Goal: Information Seeking & Learning: Learn about a topic

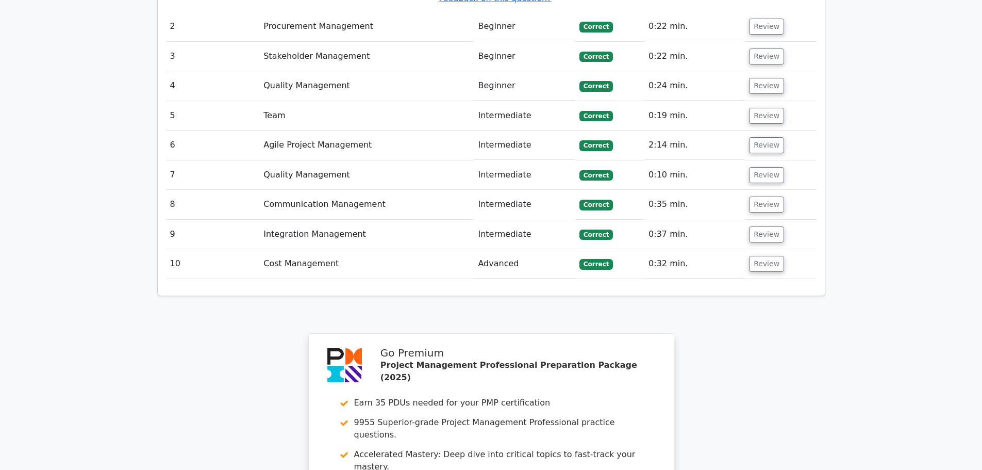
scroll to position [1670, 0]
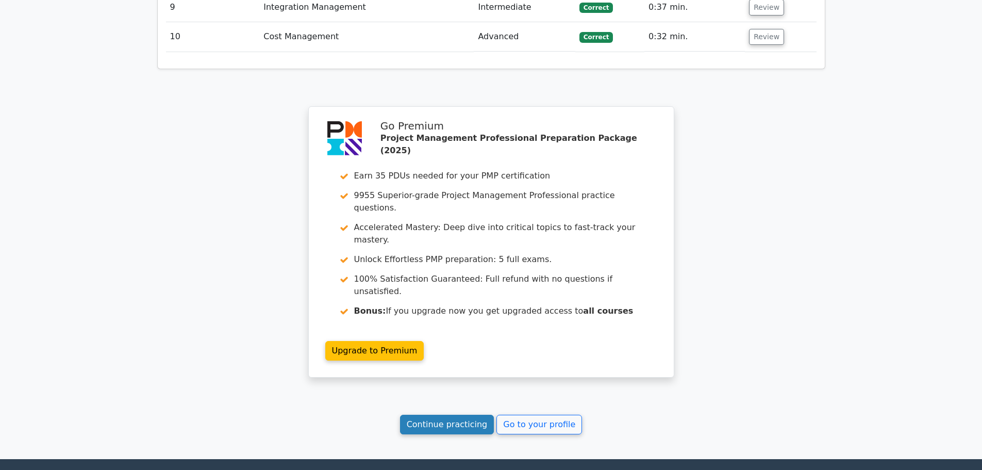
click at [467, 414] on link "Continue practicing" at bounding box center [447, 424] width 94 height 20
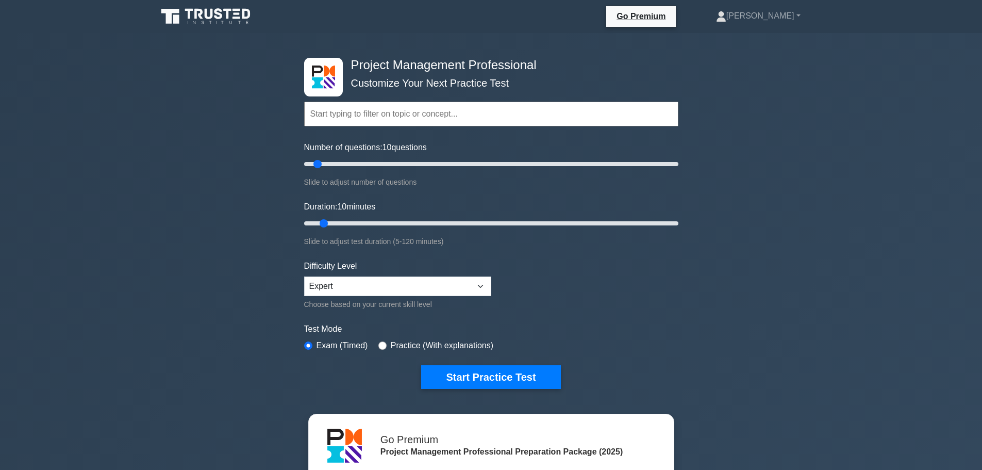
drag, startPoint x: 773, startPoint y: 0, endPoint x: 814, endPoint y: 94, distance: 102.9
click at [814, 94] on div "Project Management Professional Customize Your Next Practice Test Topics Scope …" at bounding box center [491, 347] width 982 height 629
click at [385, 290] on select "Beginner Intermediate Expert" at bounding box center [397, 286] width 187 height 20
select select "intermediate"
click at [304, 276] on select "Beginner Intermediate Expert" at bounding box center [397, 286] width 187 height 20
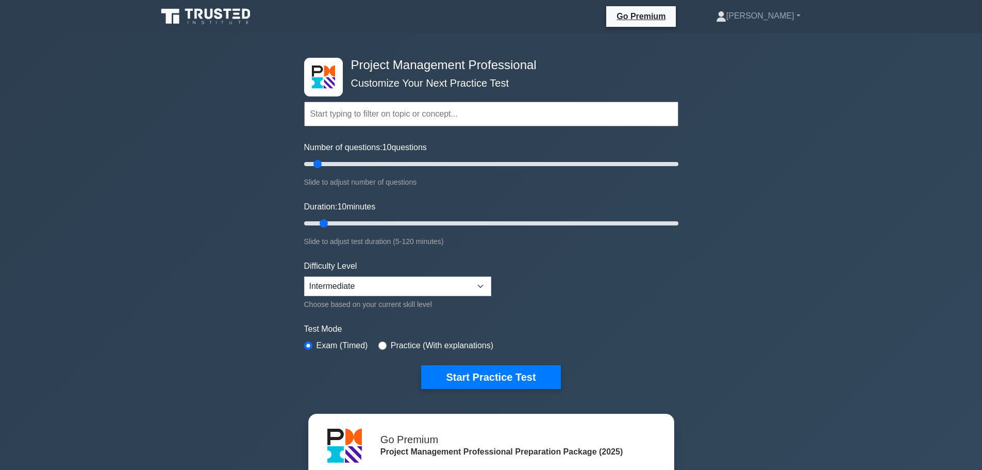
click at [669, 360] on form "Topics Scope Management Time Management Cost Management Quality Management Risk…" at bounding box center [491, 229] width 374 height 319
click at [498, 366] on button "Start Practice Test" at bounding box center [490, 377] width 139 height 24
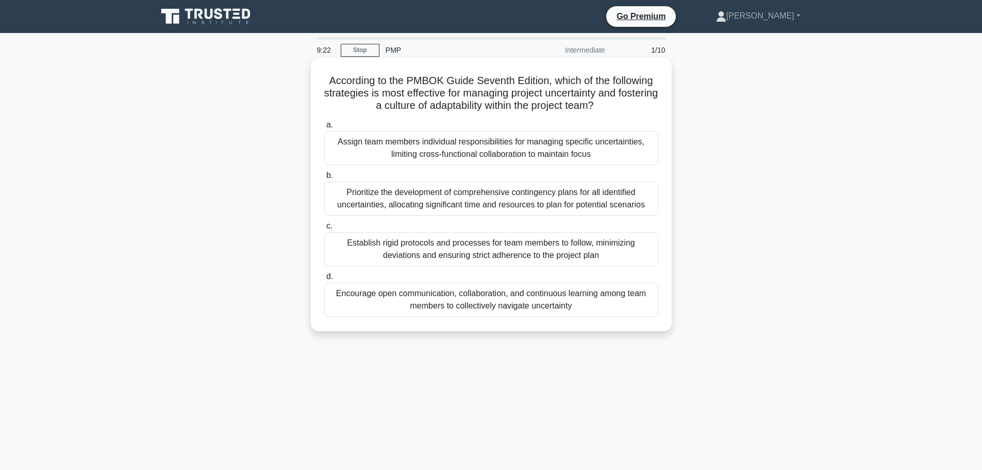
click at [498, 300] on div "Encourage open communication, collaboration, and continuous learning among team…" at bounding box center [491, 299] width 334 height 34
click at [324, 280] on input "d. Encourage open communication, collaboration, and continuous learning among t…" at bounding box center [324, 276] width 0 height 7
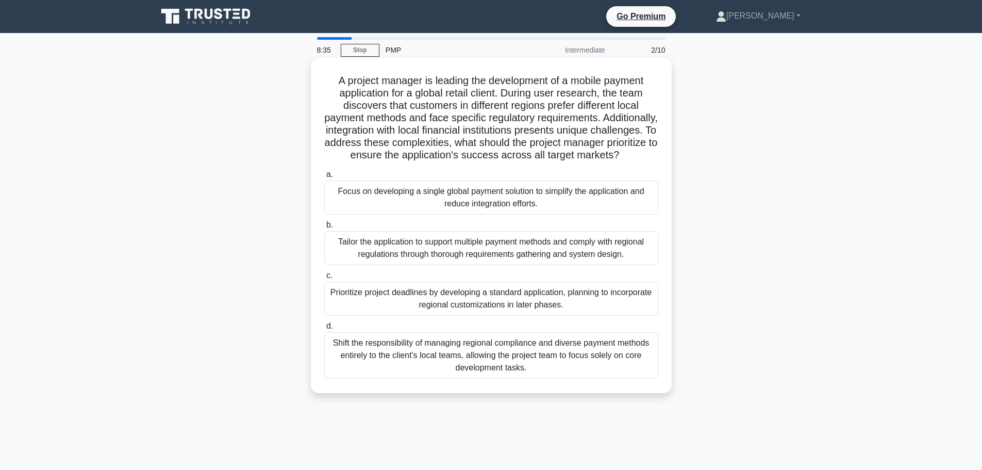
click at [492, 265] on div "Tailor the application to support multiple payment methods and comply with regi…" at bounding box center [491, 248] width 334 height 34
click at [324, 228] on input "b. Tailor the application to support multiple payment methods and comply with r…" at bounding box center [324, 225] width 0 height 7
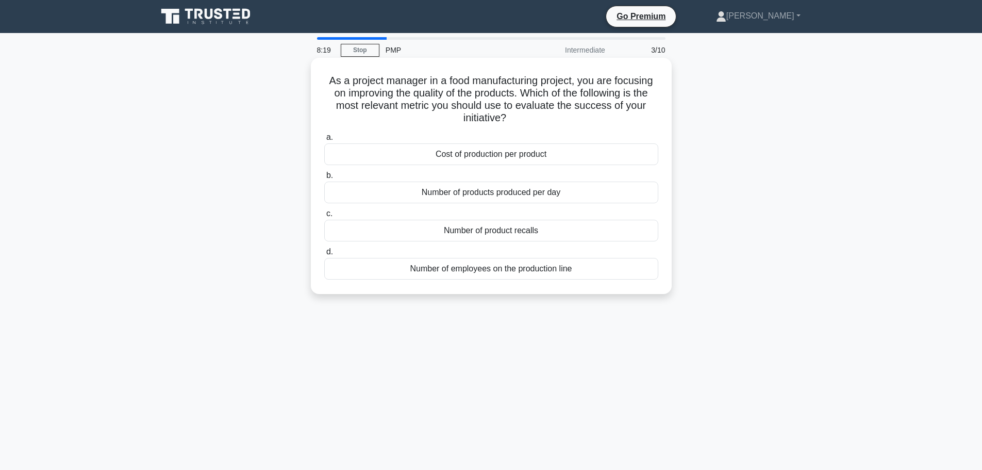
click at [495, 232] on div "Number of product recalls" at bounding box center [491, 231] width 334 height 22
click at [324, 217] on input "c. Number of product recalls" at bounding box center [324, 213] width 0 height 7
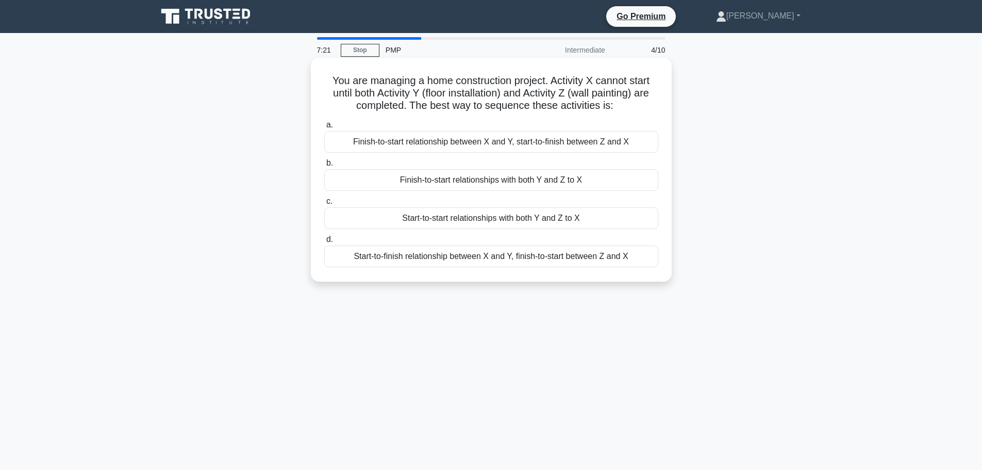
click at [503, 182] on div "Finish-to-start relationships with both Y and Z to X" at bounding box center [491, 180] width 334 height 22
click at [324, 166] on input "b. Finish-to-start relationships with both Y and Z to X" at bounding box center [324, 163] width 0 height 7
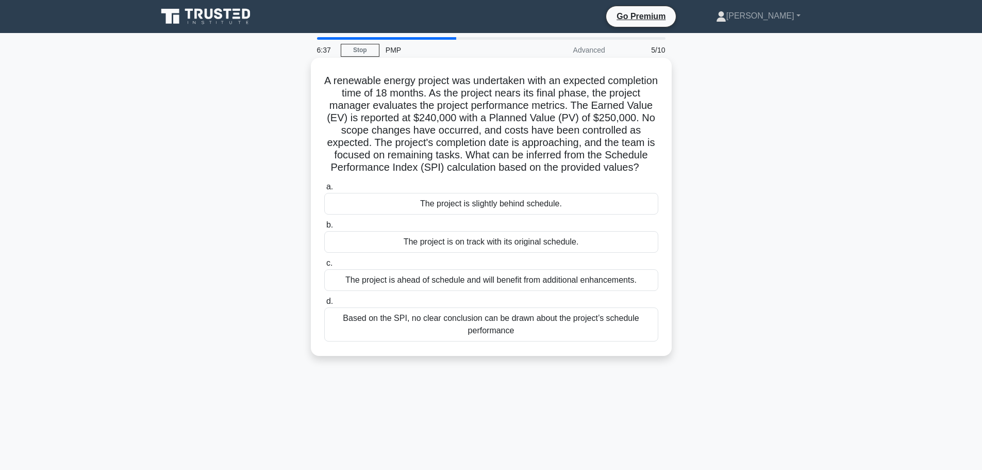
click at [527, 341] on div "Based on the SPI, no clear conclusion can be drawn about the project’s schedule…" at bounding box center [491, 324] width 334 height 34
click at [324, 305] on input "d. Based on the SPI, no clear conclusion can be drawn about the project’s sched…" at bounding box center [324, 301] width 0 height 7
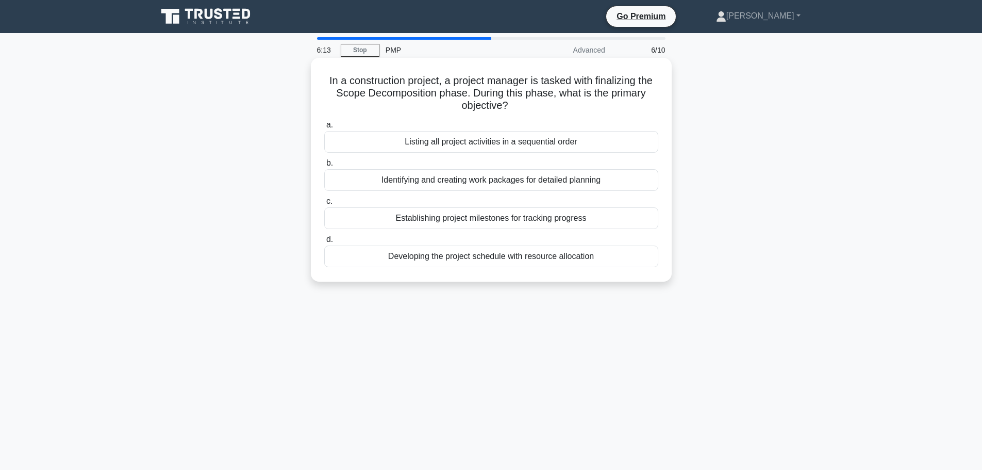
click at [493, 178] on div "Identifying and creating work packages for detailed planning" at bounding box center [491, 180] width 334 height 22
click at [324, 166] on input "b. Identifying and creating work packages for detailed planning" at bounding box center [324, 163] width 0 height 7
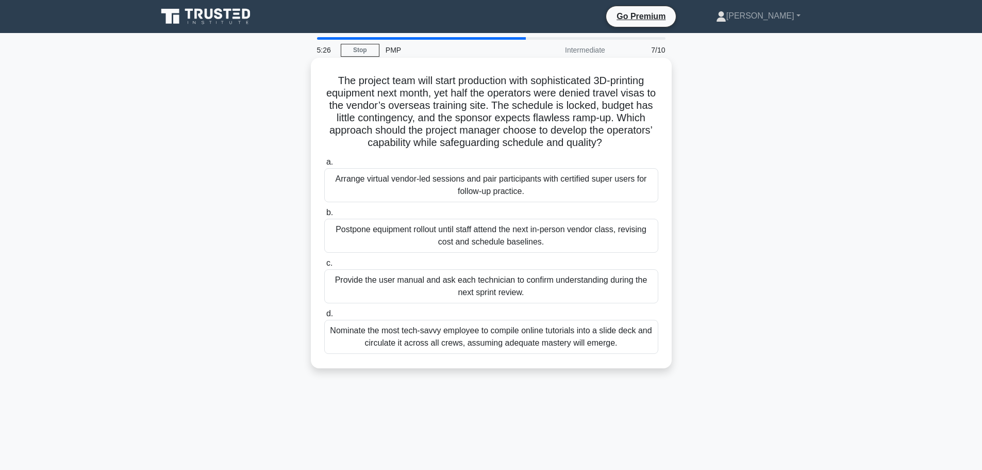
click at [499, 188] on div "Arrange virtual vendor-led sessions and pair participants with certified super …" at bounding box center [491, 185] width 334 height 34
click at [324, 165] on input "a. Arrange virtual vendor-led sessions and pair participants with certified sup…" at bounding box center [324, 162] width 0 height 7
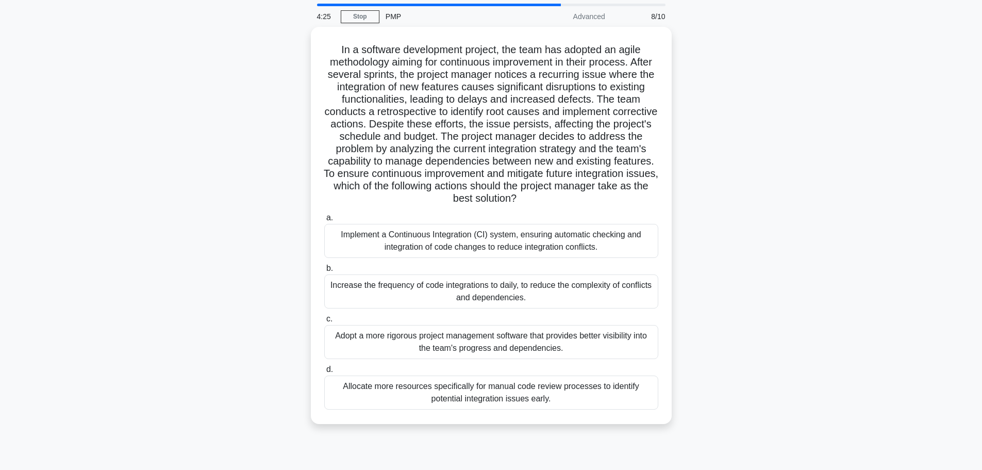
scroll to position [52, 0]
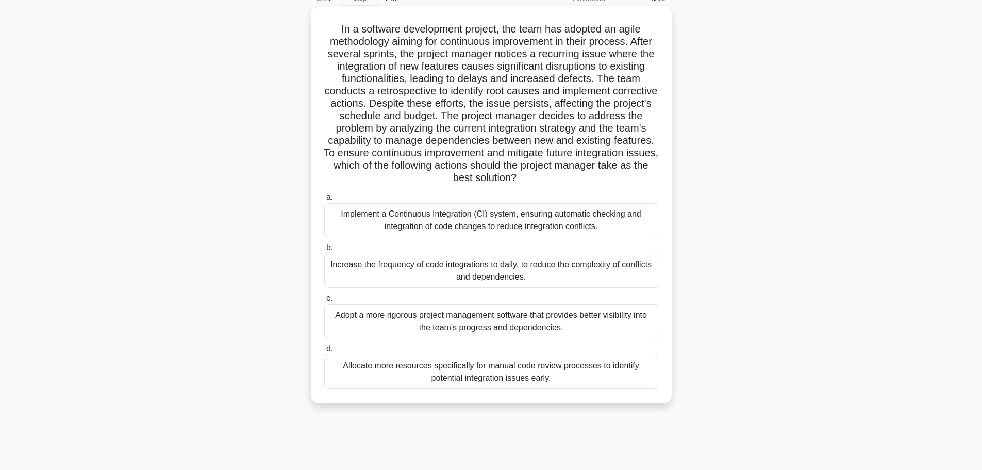
click at [530, 275] on div "Increase the frequency of code integrations to daily, to reduce the complexity …" at bounding box center [491, 271] width 334 height 34
click at [324, 251] on input "b. Increase the frequency of code integrations to daily, to reduce the complexi…" at bounding box center [324, 247] width 0 height 7
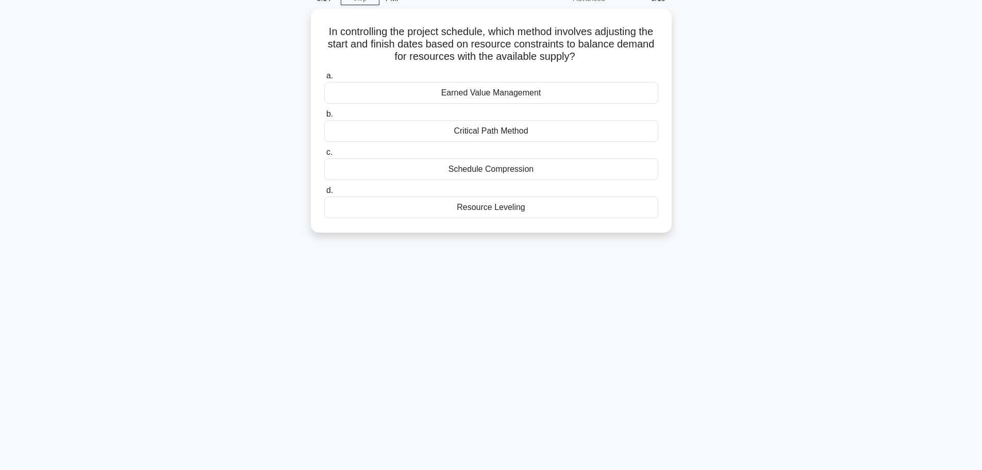
scroll to position [0, 0]
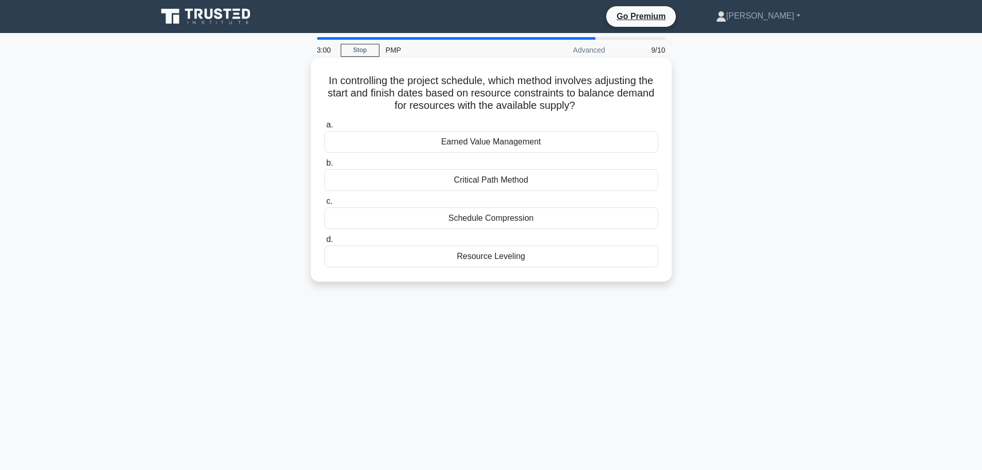
click at [451, 259] on div "Resource Leveling" at bounding box center [491, 256] width 334 height 22
click at [324, 243] on input "d. Resource Leveling" at bounding box center [324, 239] width 0 height 7
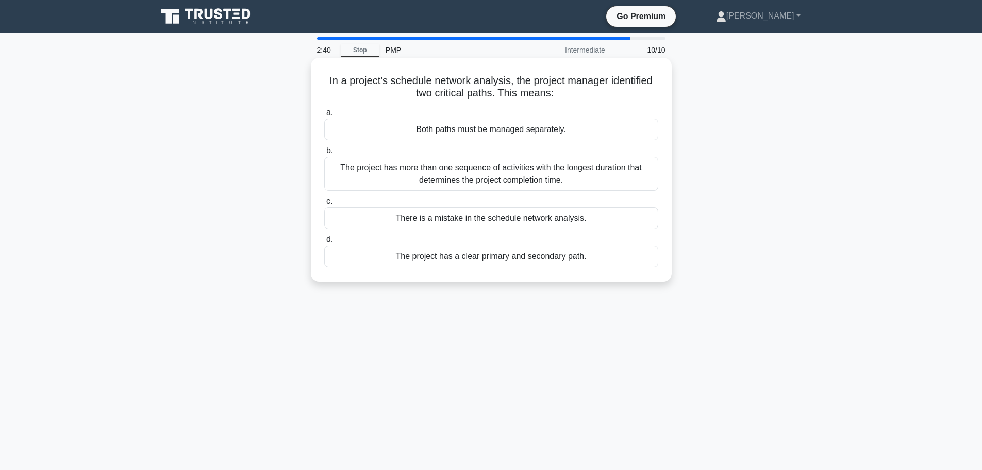
click at [571, 180] on div "The project has more than one sequence of activities with the longest duration …" at bounding box center [491, 174] width 334 height 34
click at [324, 154] on input "b. The project has more than one sequence of activities with the longest durati…" at bounding box center [324, 150] width 0 height 7
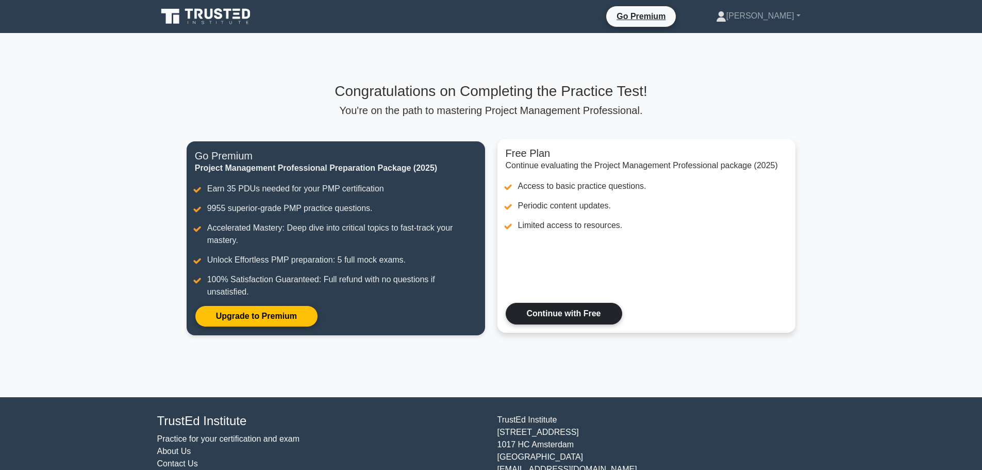
click at [571, 313] on link "Continue with Free" at bounding box center [564, 314] width 116 height 22
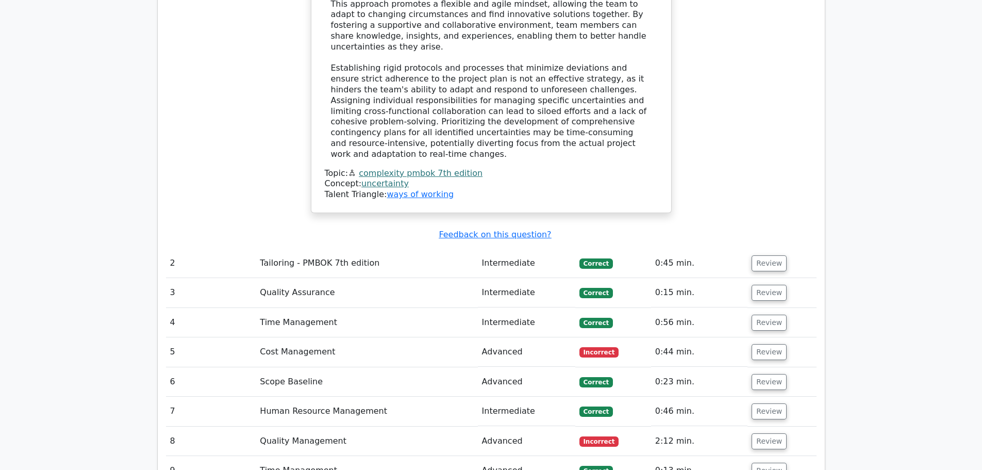
scroll to position [1333, 0]
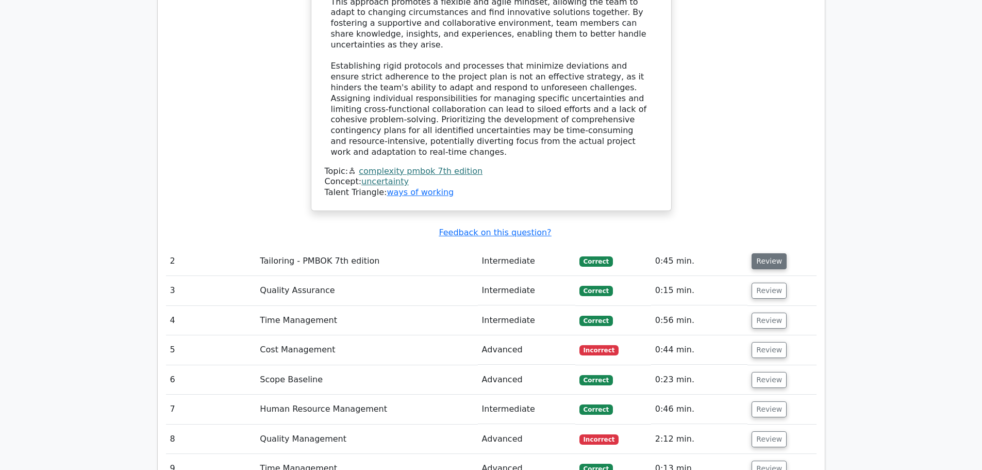
click at [768, 253] on button "Review" at bounding box center [768, 261] width 35 height 16
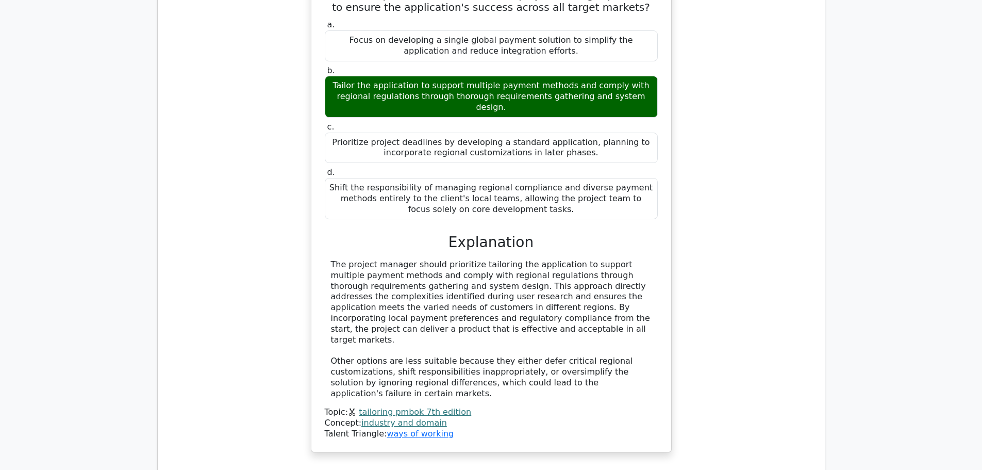
scroll to position [1849, 0]
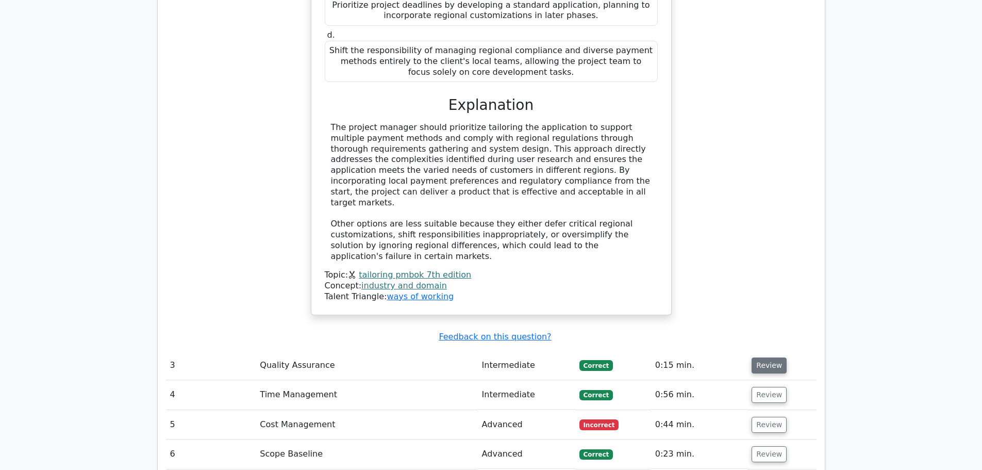
click at [773, 357] on button "Review" at bounding box center [768, 365] width 35 height 16
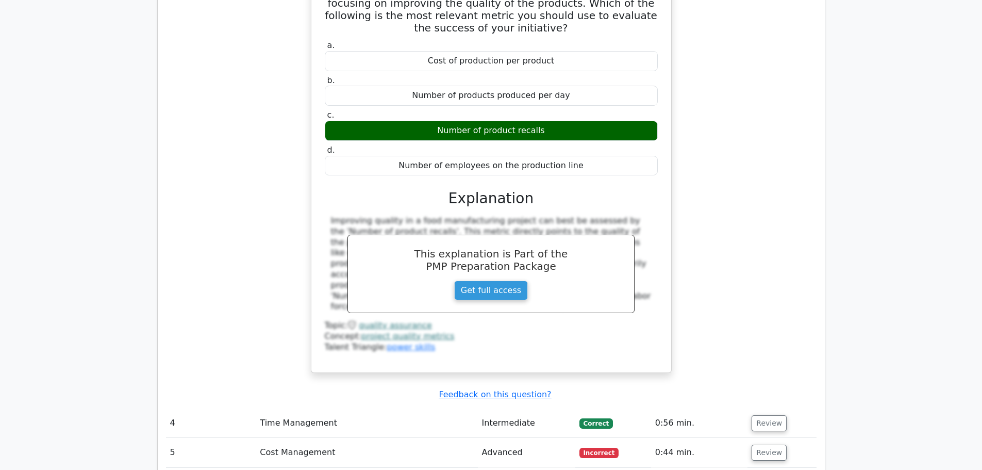
scroll to position [2313, 0]
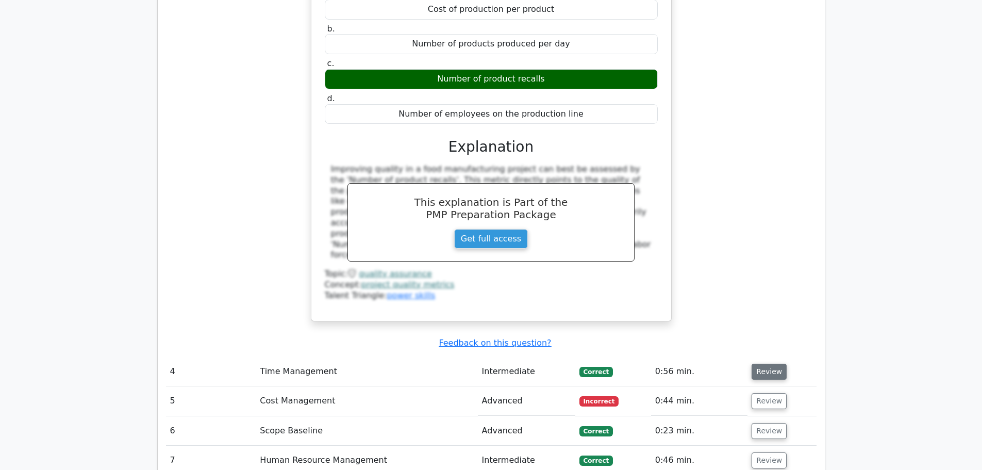
click at [766, 363] on button "Review" at bounding box center [768, 371] width 35 height 16
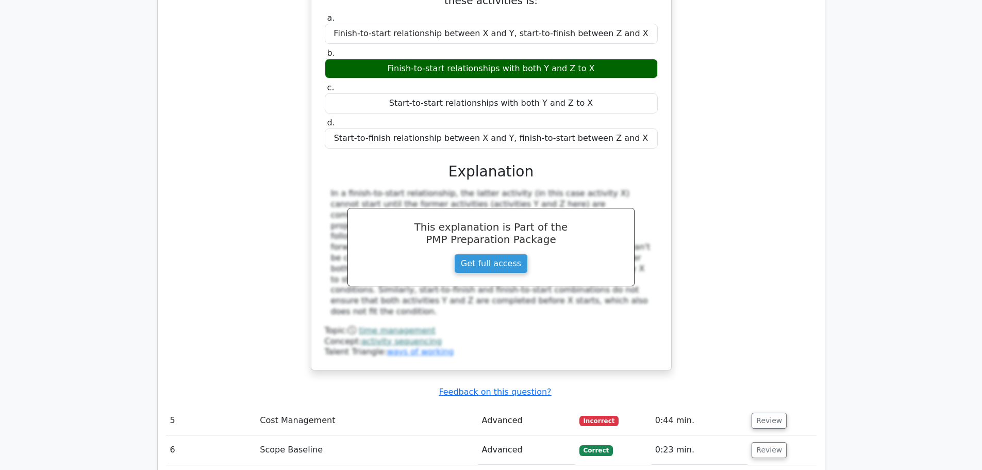
scroll to position [2776, 0]
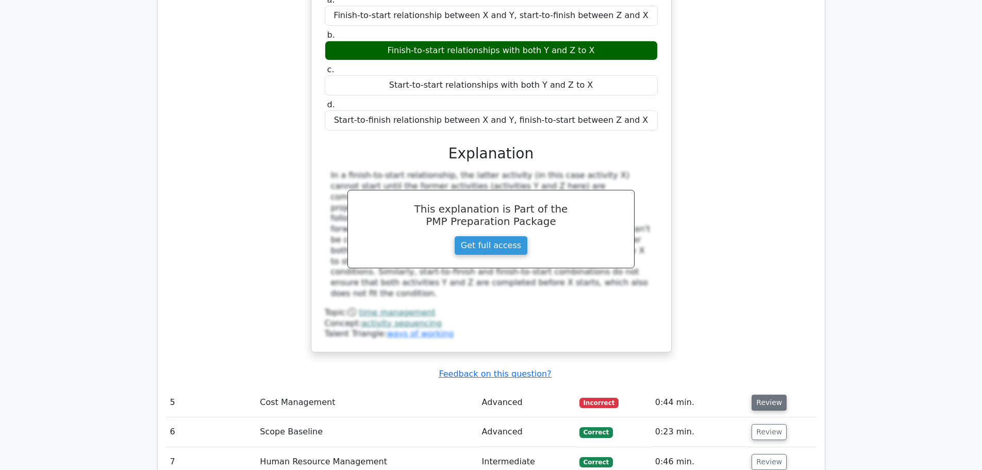
click at [757, 394] on button "Review" at bounding box center [768, 402] width 35 height 16
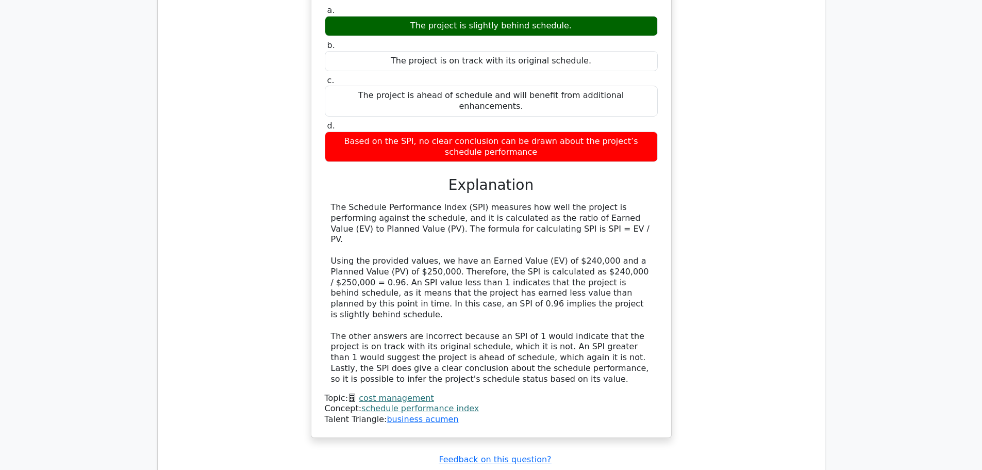
scroll to position [3395, 0]
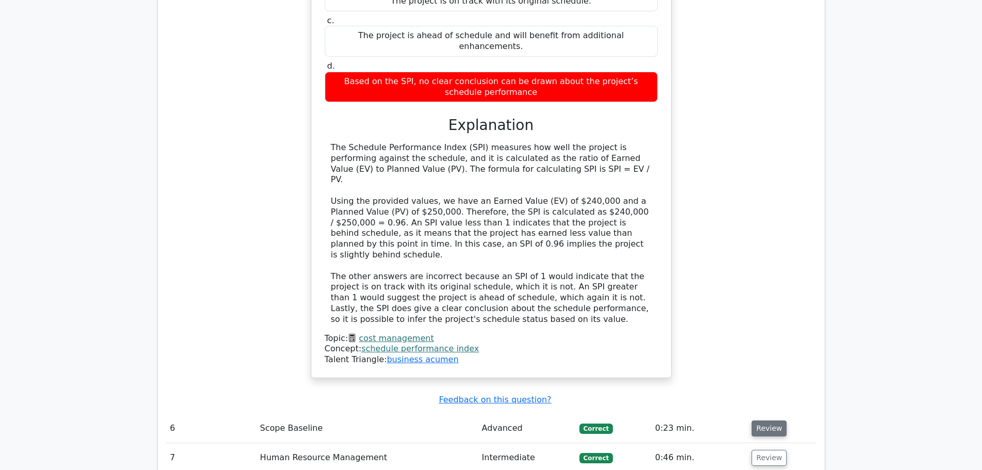
click at [769, 420] on button "Review" at bounding box center [768, 428] width 35 height 16
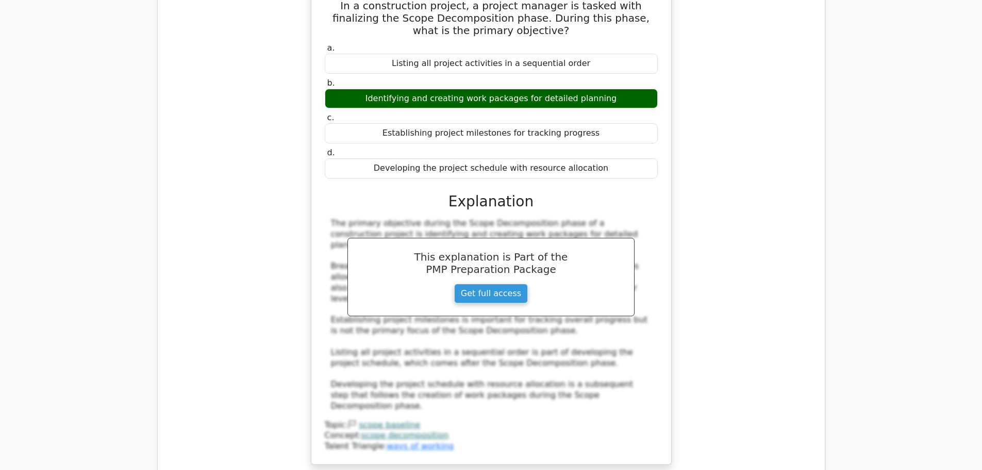
scroll to position [3859, 0]
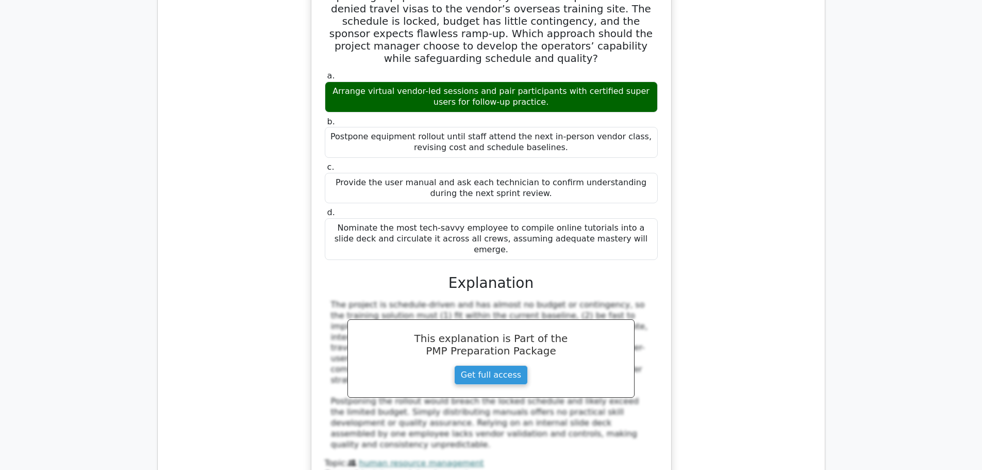
scroll to position [4426, 0]
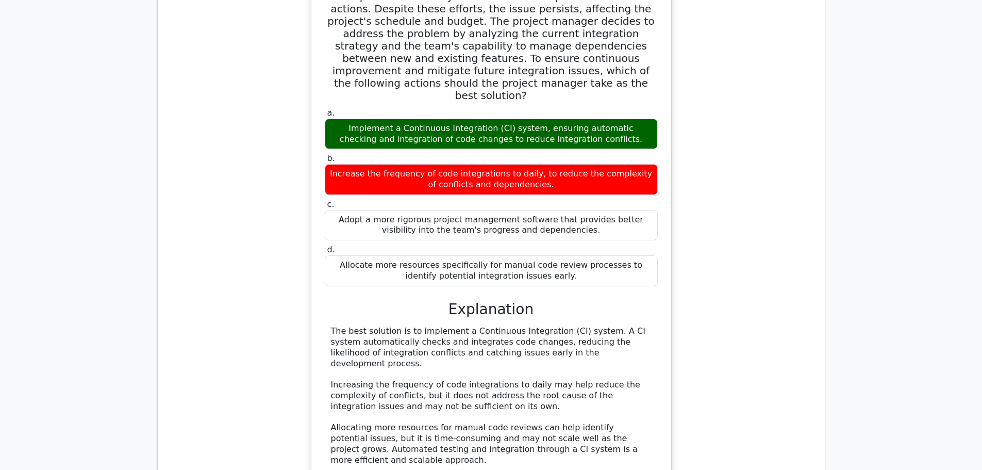
scroll to position [5096, 0]
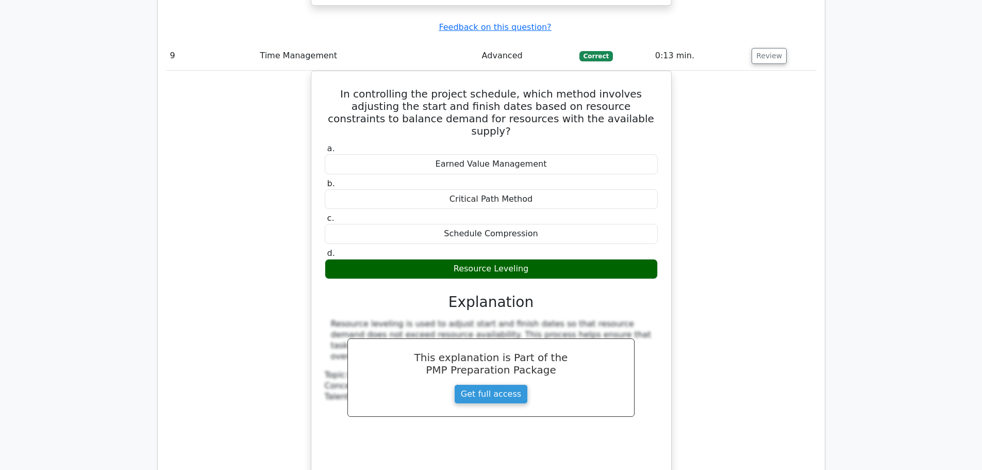
scroll to position [5663, 0]
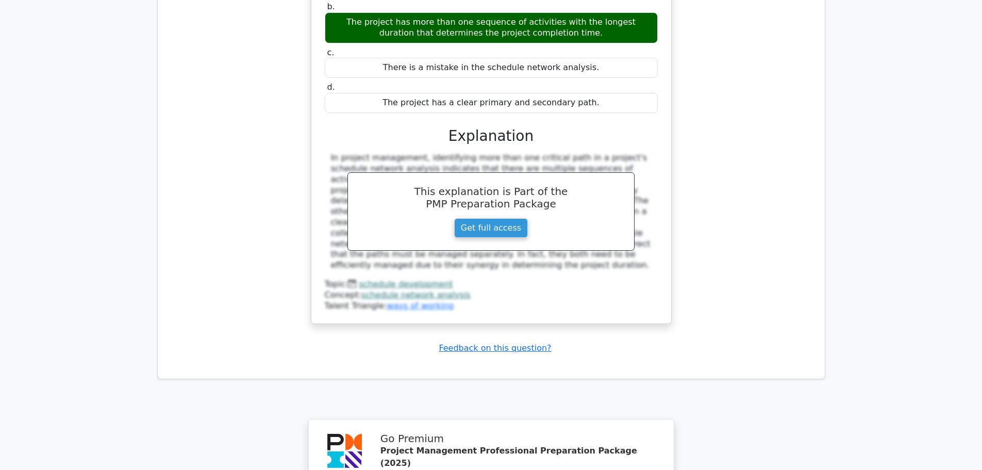
scroll to position [6346, 0]
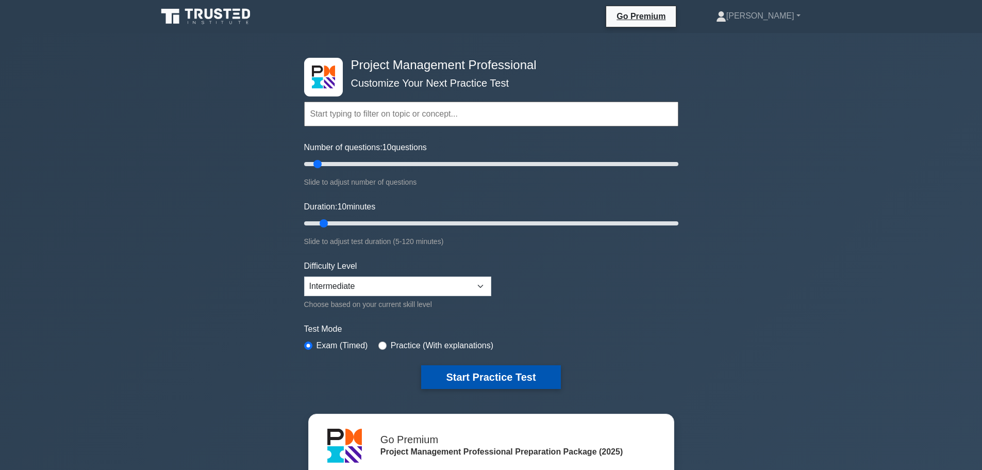
drag, startPoint x: 473, startPoint y: 376, endPoint x: 466, endPoint y: 378, distance: 7.0
click at [473, 377] on button "Start Practice Test" at bounding box center [490, 377] width 139 height 24
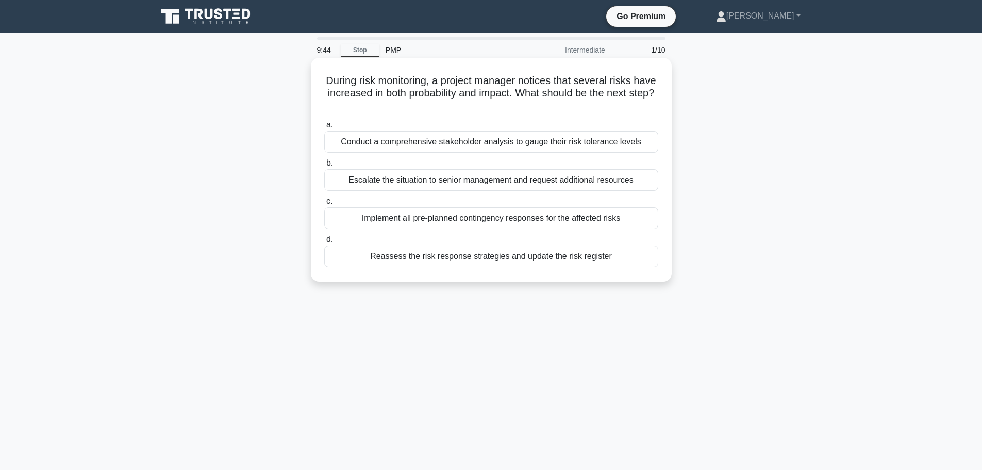
click at [492, 256] on div "Reassess the risk response strategies and update the risk register" at bounding box center [491, 256] width 334 height 22
click at [324, 243] on input "d. Reassess the risk response strategies and update the risk register" at bounding box center [324, 239] width 0 height 7
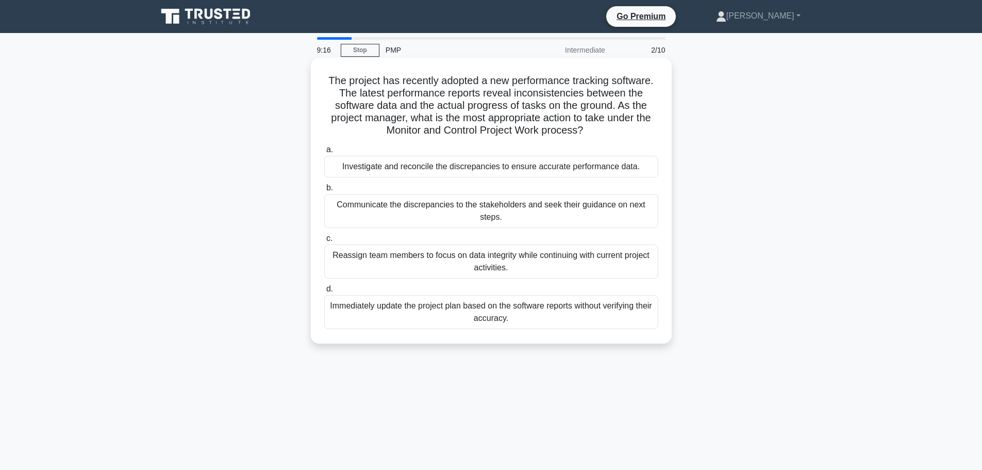
click at [511, 165] on div "Investigate and reconcile the discrepancies to ensure accurate performance data." at bounding box center [491, 167] width 334 height 22
click at [324, 153] on input "a. Investigate and reconcile the discrepancies to ensure accurate performance d…" at bounding box center [324, 149] width 0 height 7
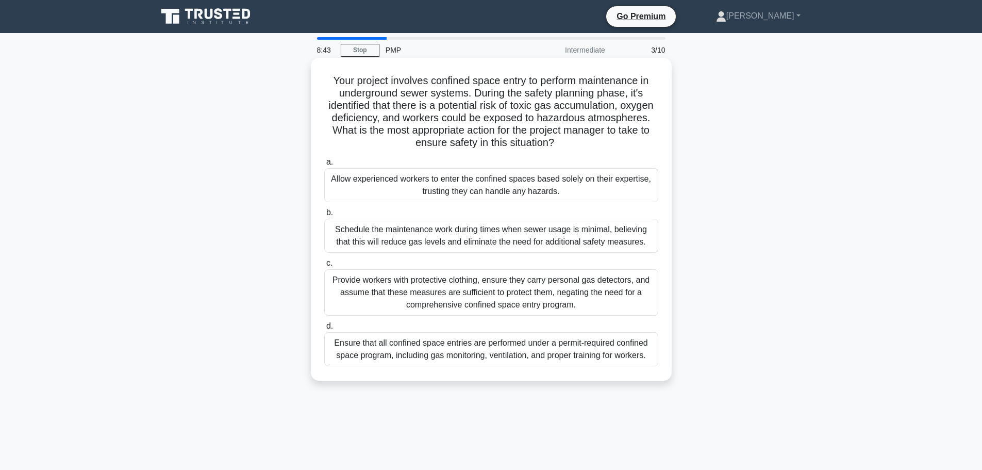
click at [513, 343] on div "Ensure that all confined space entries are performed under a permit-required co…" at bounding box center [491, 349] width 334 height 34
click at [324, 329] on input "d. Ensure that all confined space entries are performed under a permit-required…" at bounding box center [324, 326] width 0 height 7
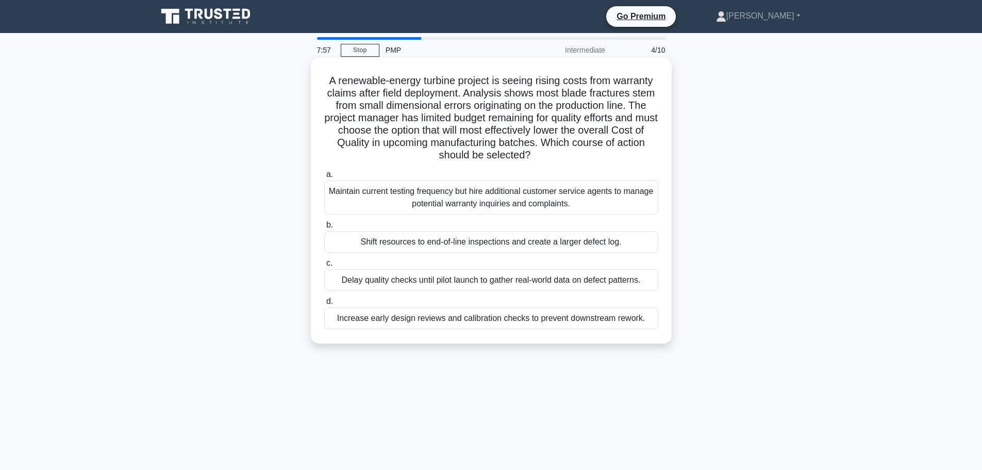
click at [505, 322] on div "Increase early design reviews and calibration checks to prevent downstream rewo…" at bounding box center [491, 318] width 334 height 22
click at [324, 305] on input "d. Increase early design reviews and calibration checks to prevent downstream r…" at bounding box center [324, 301] width 0 height 7
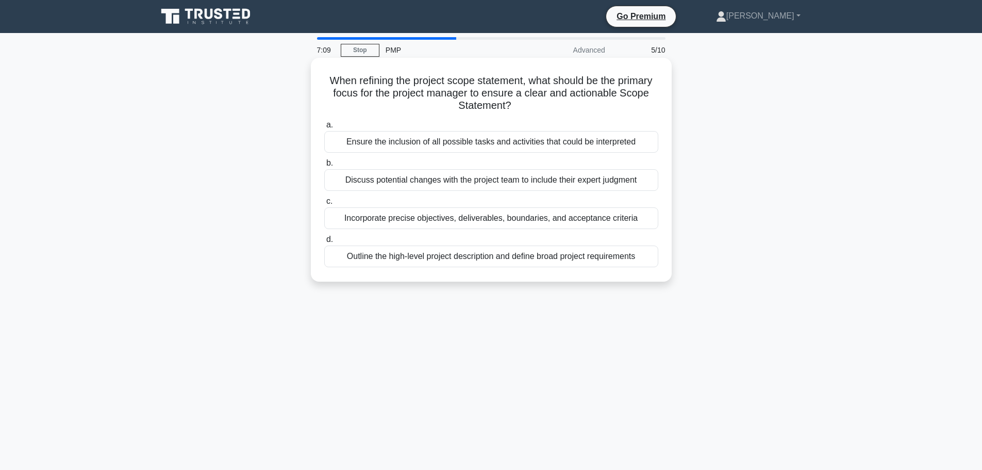
click at [491, 222] on div "Incorporate precise objectives, deliverables, boundaries, and acceptance criter…" at bounding box center [491, 218] width 334 height 22
click at [324, 205] on input "c. Incorporate precise objectives, deliverables, boundaries, and acceptance cri…" at bounding box center [324, 201] width 0 height 7
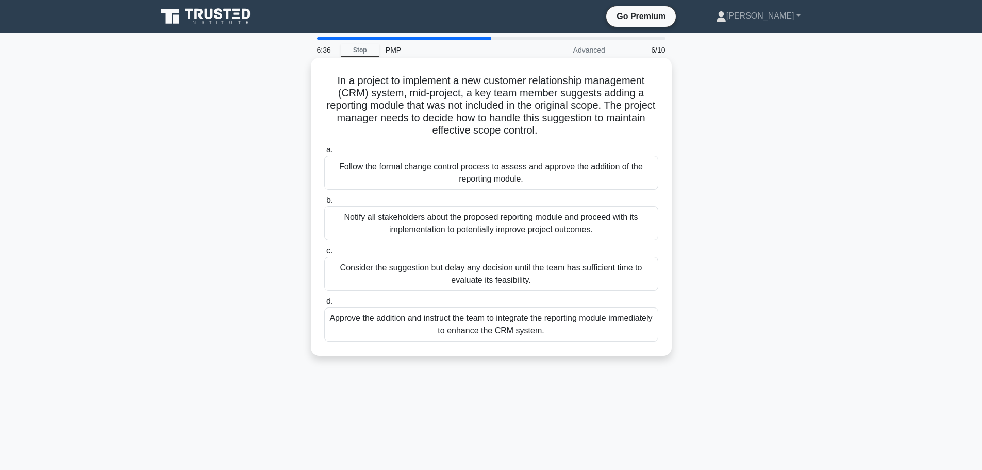
click at [492, 272] on div "Consider the suggestion but delay any decision until the team has sufficient ti…" at bounding box center [491, 274] width 334 height 34
click at [324, 254] on input "c. Consider the suggestion but delay any decision until the team has sufficient…" at bounding box center [324, 250] width 0 height 7
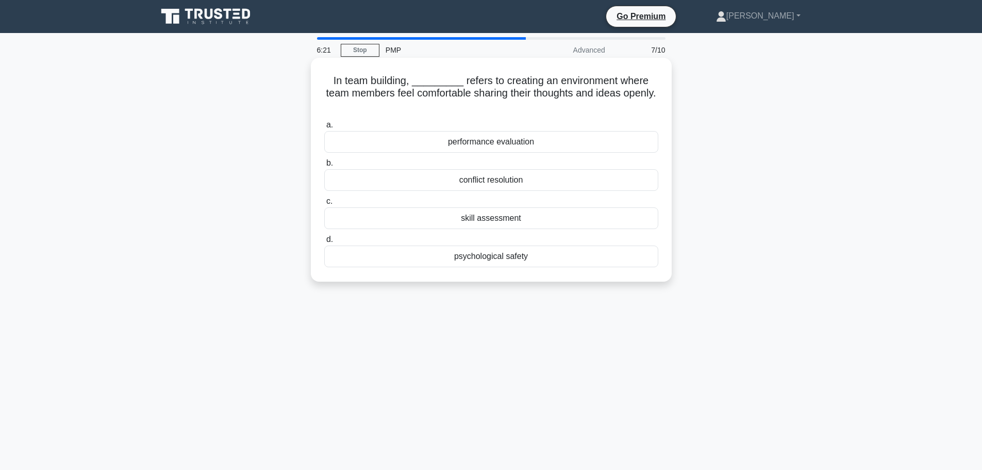
click at [491, 249] on div "psychological safety" at bounding box center [491, 256] width 334 height 22
click at [324, 243] on input "d. psychological safety" at bounding box center [324, 239] width 0 height 7
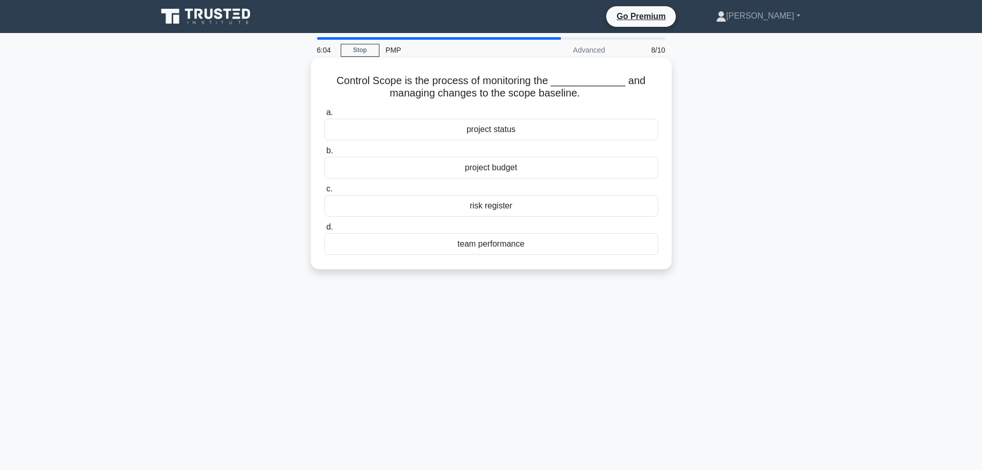
click at [493, 129] on div "project status" at bounding box center [491, 130] width 334 height 22
click at [324, 116] on input "a. project status" at bounding box center [324, 112] width 0 height 7
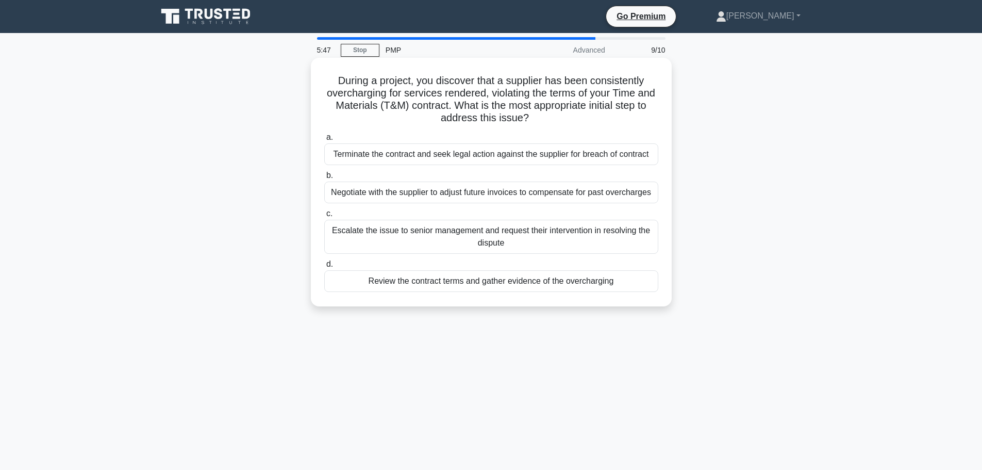
click at [477, 283] on div "Review the contract terms and gather evidence of the overcharging" at bounding box center [491, 281] width 334 height 22
click at [324, 267] on input "d. Review the contract terms and gather evidence of the overcharging" at bounding box center [324, 264] width 0 height 7
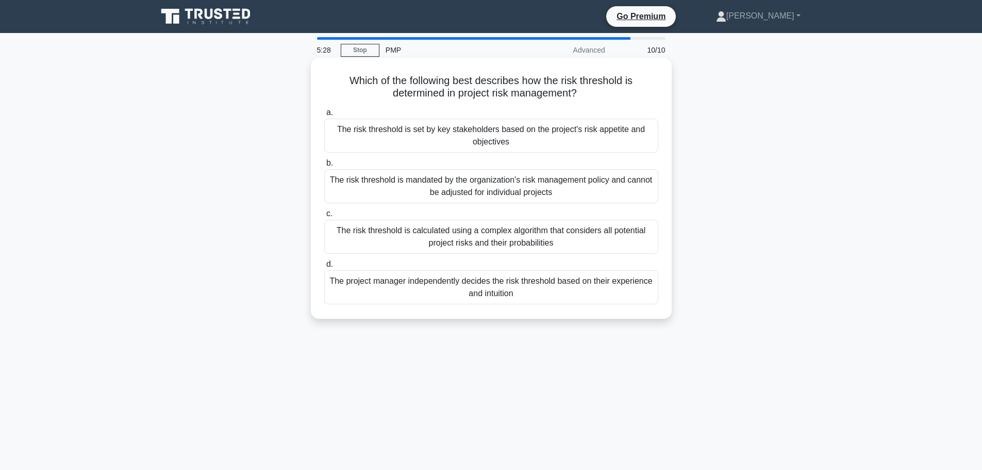
click at [497, 138] on div "The risk threshold is set by key stakeholders based on the project's risk appet…" at bounding box center [491, 136] width 334 height 34
click at [324, 116] on input "a. The risk threshold is set by key stakeholders based on the project's risk ap…" at bounding box center [324, 112] width 0 height 7
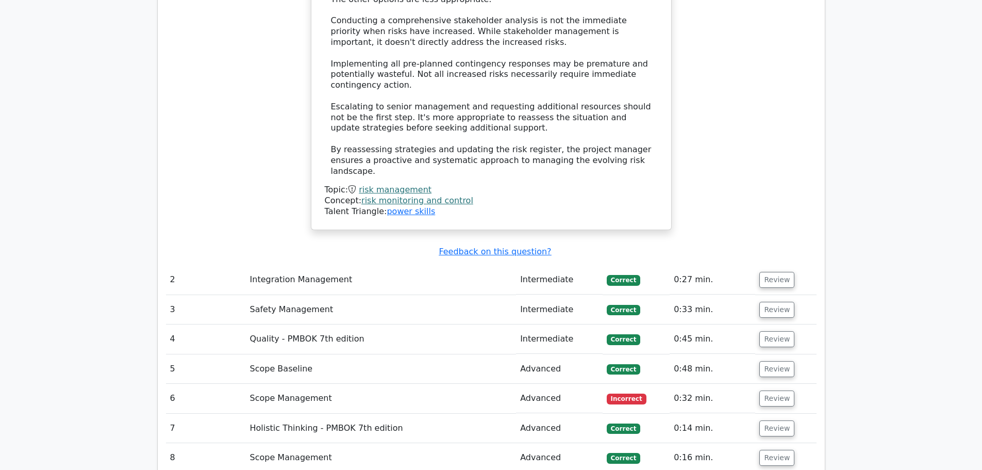
scroll to position [1392, 0]
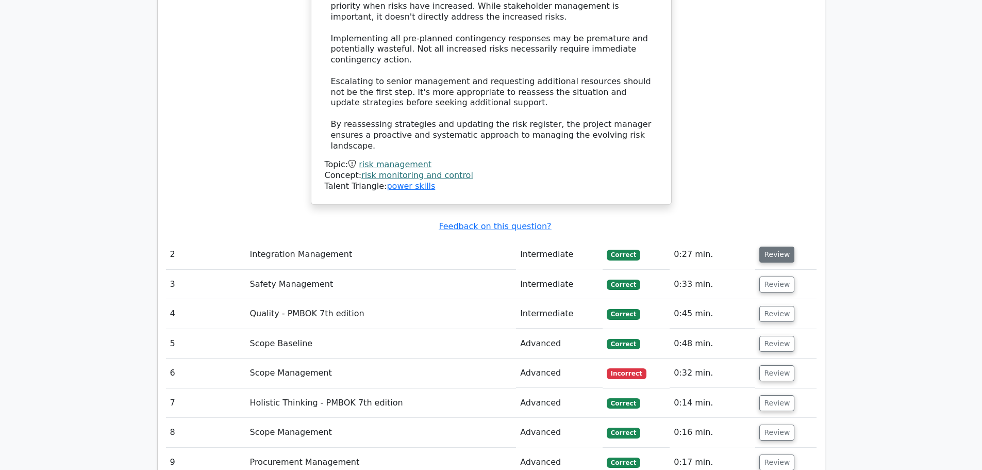
click at [775, 246] on button "Review" at bounding box center [776, 254] width 35 height 16
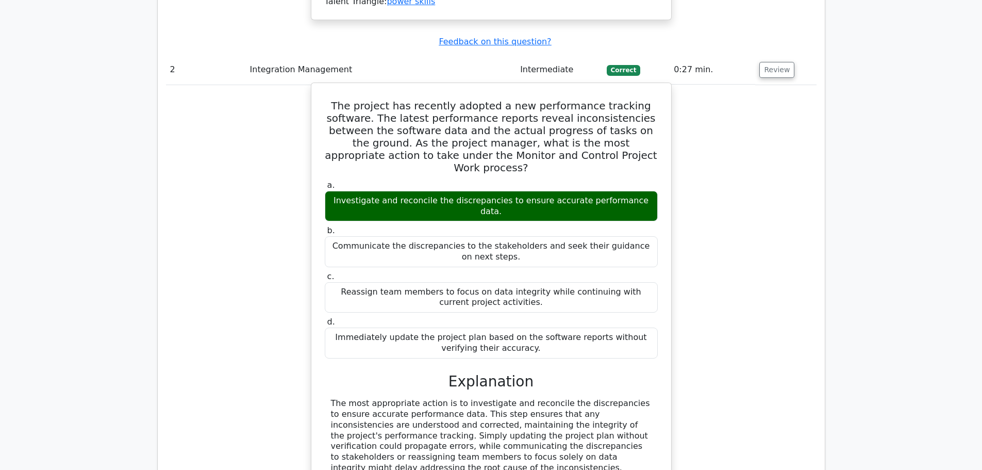
scroll to position [1752, 0]
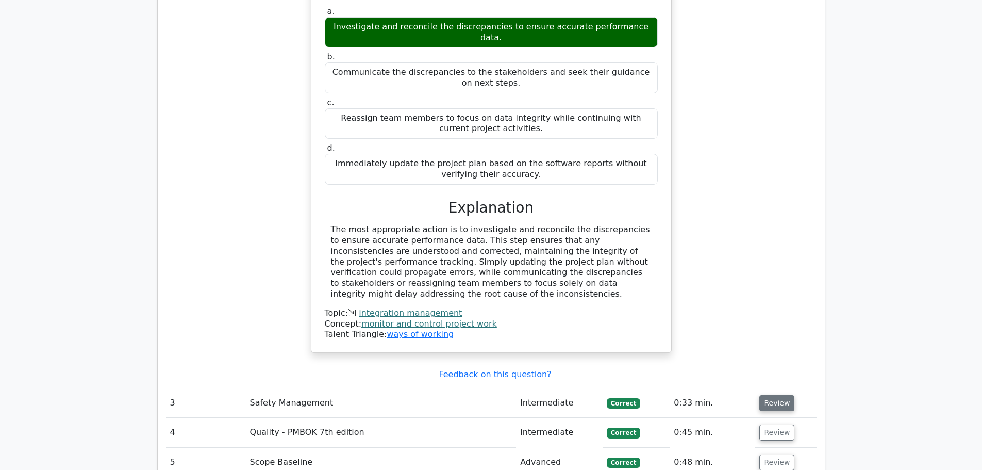
click at [774, 395] on button "Review" at bounding box center [776, 403] width 35 height 16
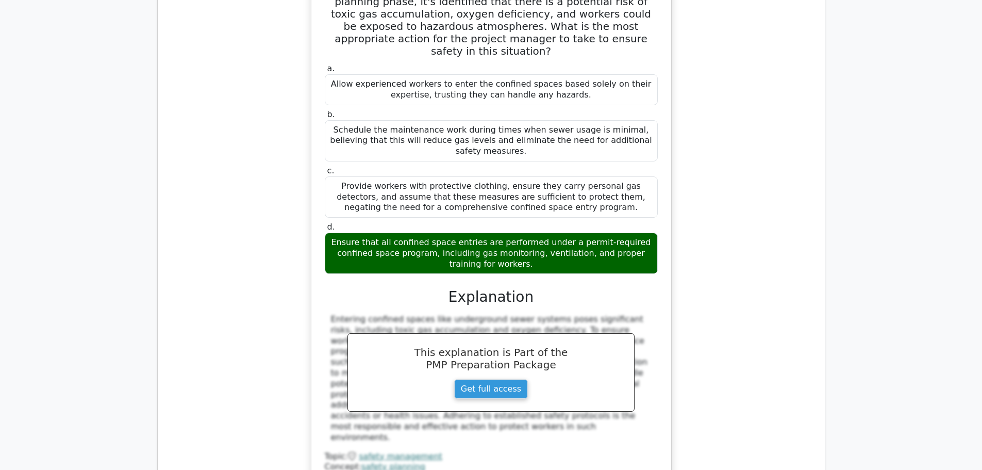
scroll to position [2422, 0]
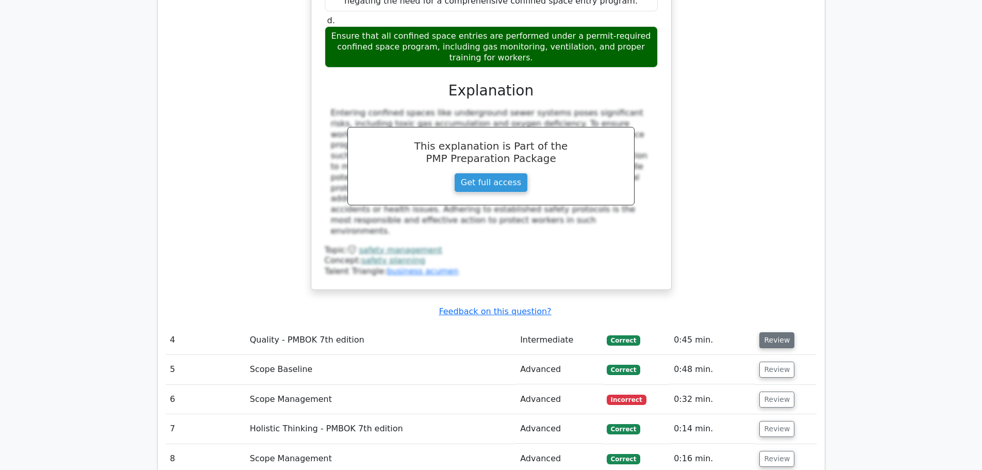
click at [760, 332] on button "Review" at bounding box center [776, 340] width 35 height 16
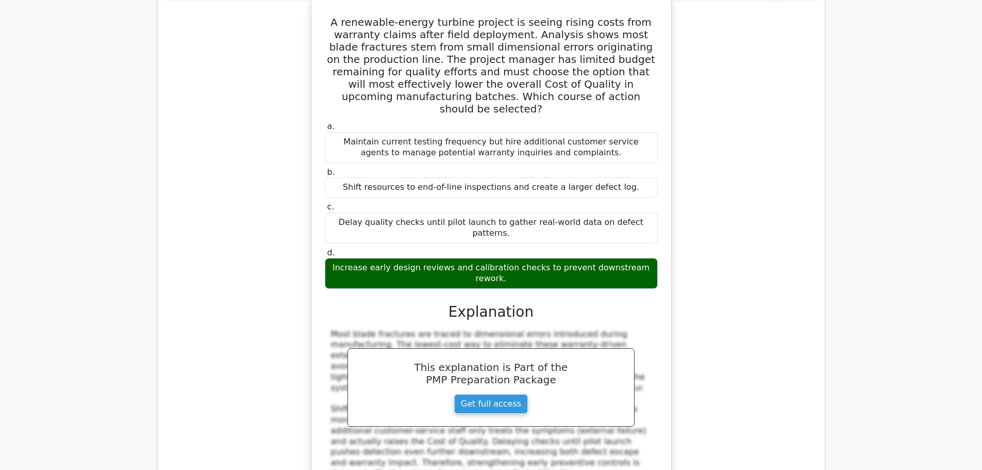
scroll to position [2783, 0]
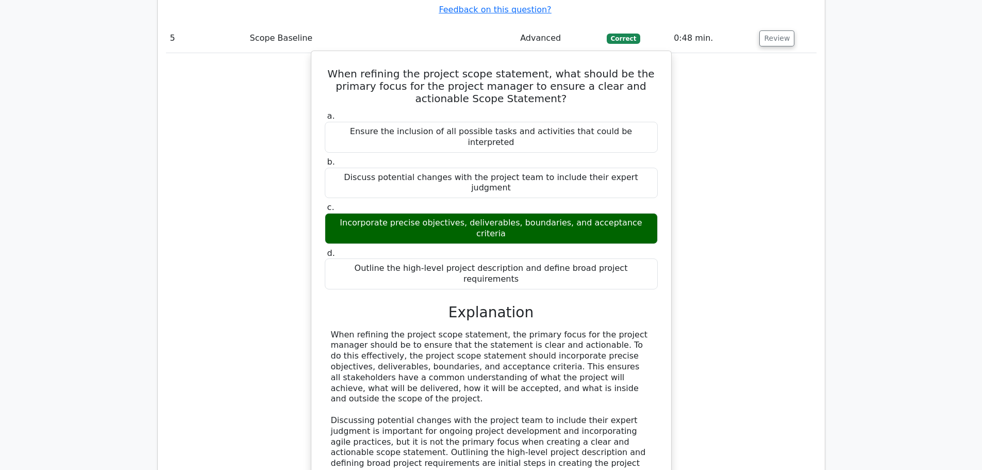
scroll to position [3350, 0]
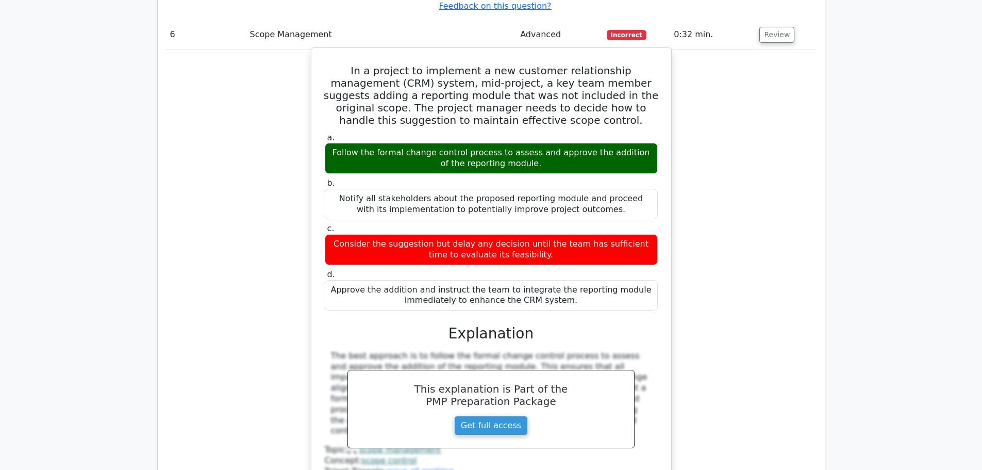
scroll to position [3917, 0]
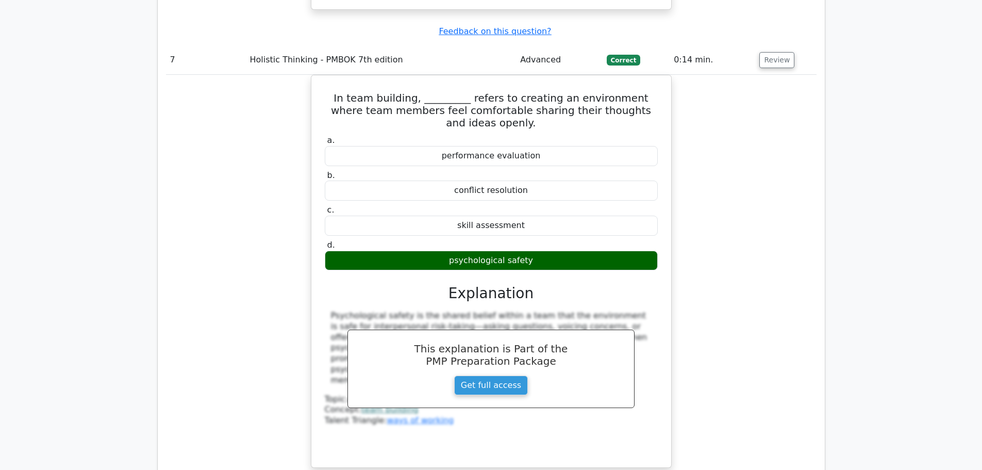
scroll to position [4432, 0]
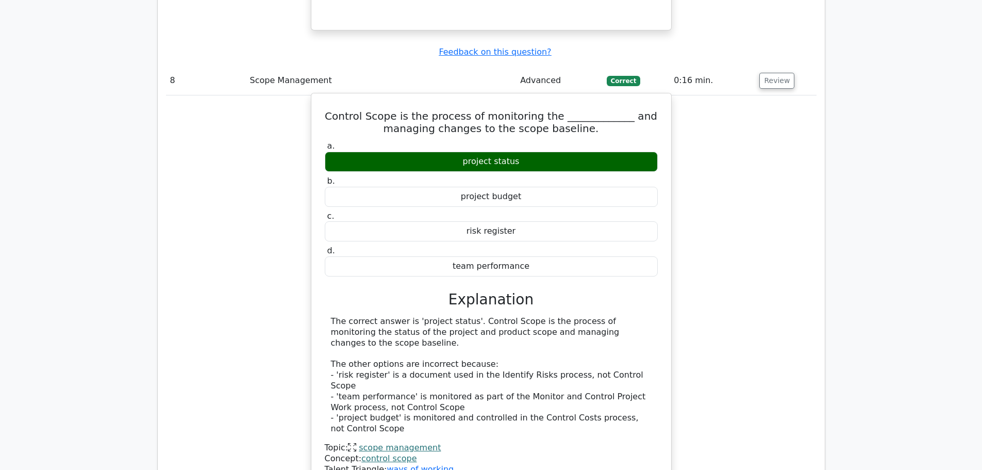
scroll to position [4896, 0]
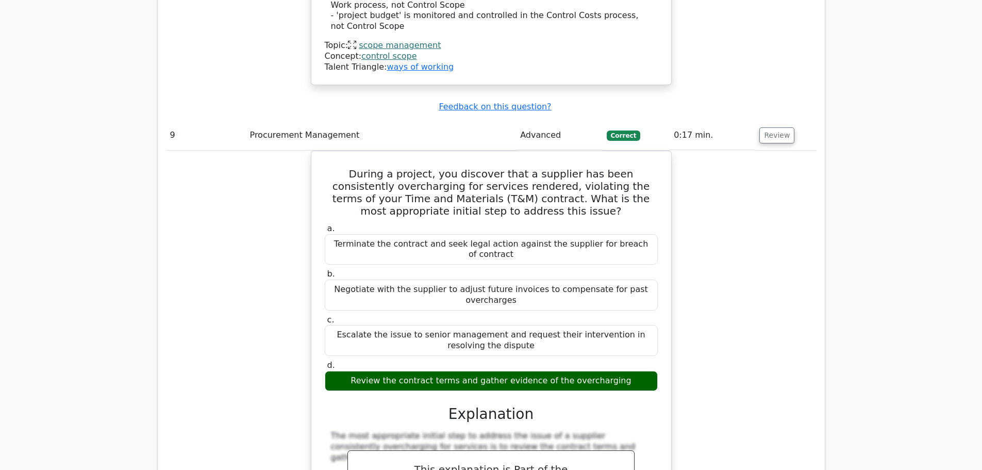
scroll to position [5566, 0]
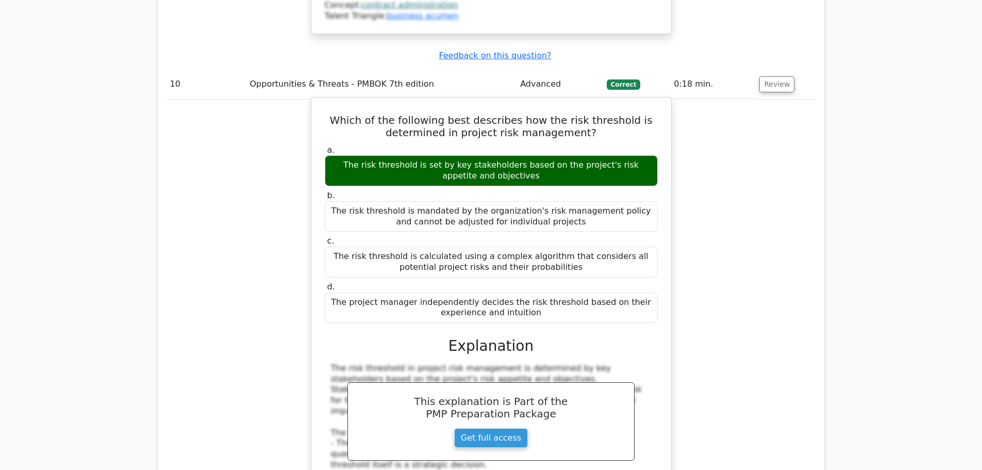
scroll to position [6365, 0]
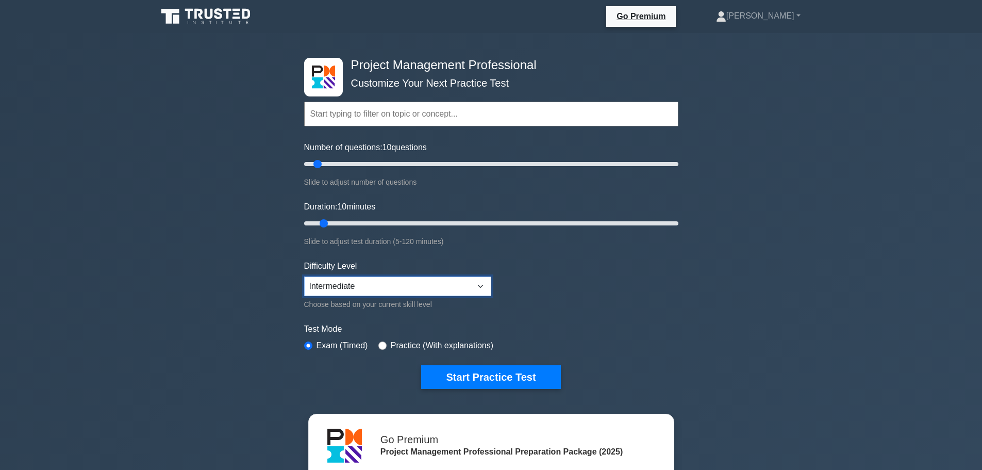
click at [462, 291] on select "Beginner Intermediate Expert" at bounding box center [397, 286] width 187 height 20
click at [304, 276] on select "Beginner Intermediate Expert" at bounding box center [397, 286] width 187 height 20
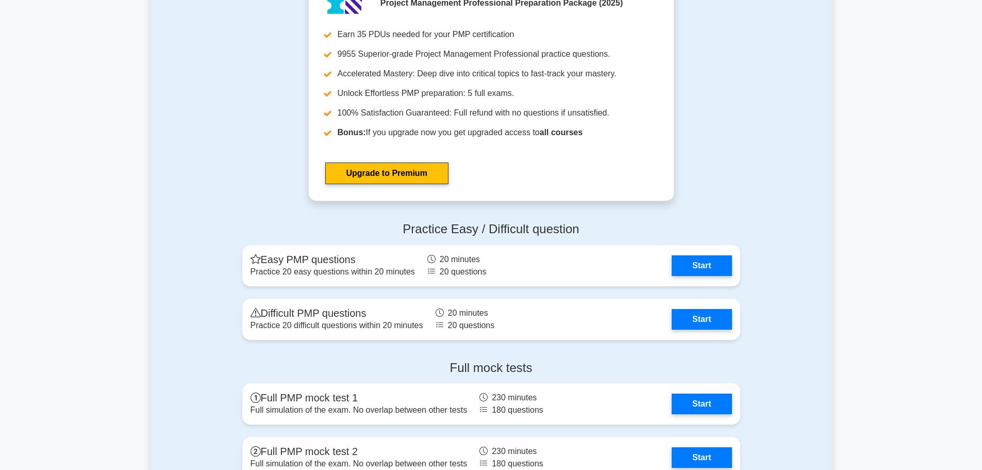
scroll to position [3247, 0]
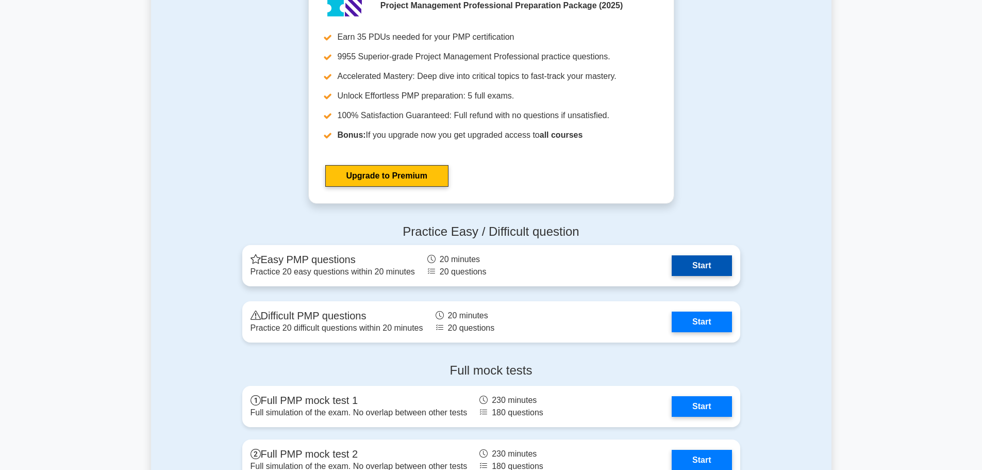
click at [682, 266] on link "Start" at bounding box center [702, 265] width 60 height 21
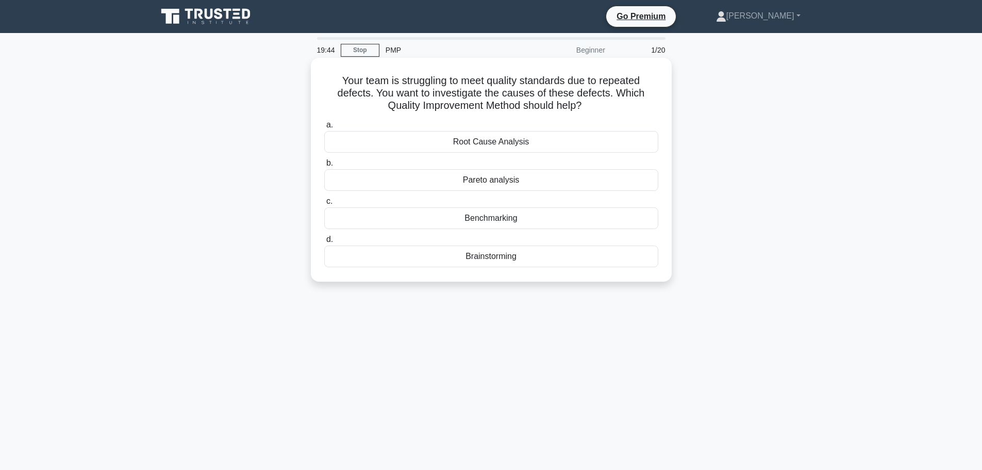
click at [480, 142] on div "Root Cause Analysis" at bounding box center [491, 142] width 334 height 22
click at [324, 128] on input "a. Root Cause Analysis" at bounding box center [324, 125] width 0 height 7
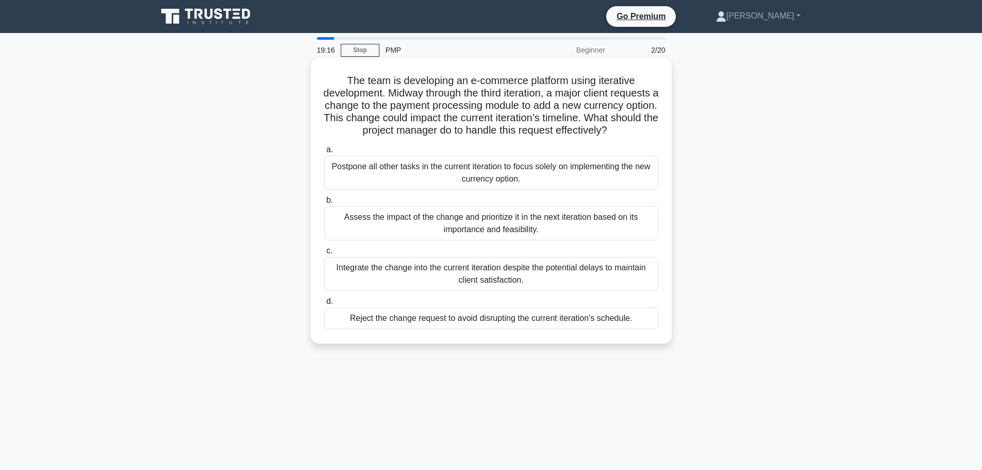
click at [516, 231] on div "Assess the impact of the change and prioritize it in the next iteration based o…" at bounding box center [491, 223] width 334 height 34
click at [324, 204] on input "b. Assess the impact of the change and prioritize it in the next iteration base…" at bounding box center [324, 200] width 0 height 7
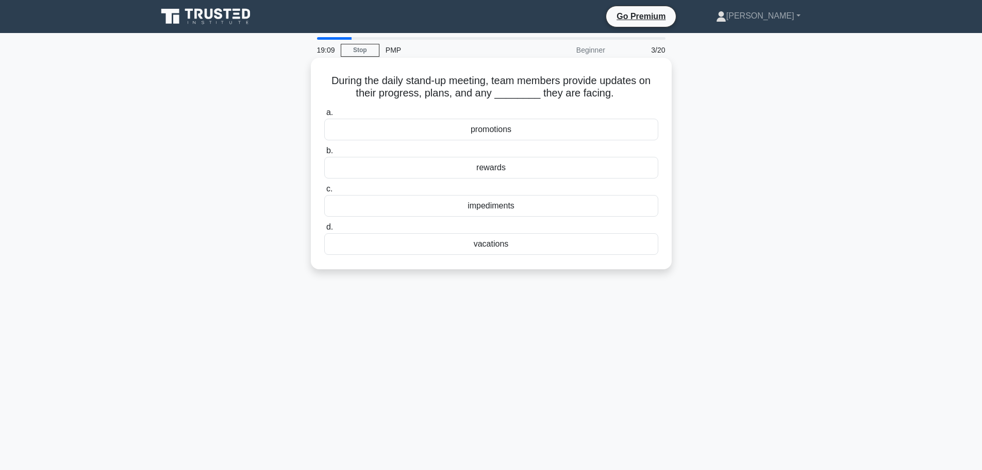
click at [496, 207] on div "impediments" at bounding box center [491, 206] width 334 height 22
click at [324, 192] on input "c. impediments" at bounding box center [324, 189] width 0 height 7
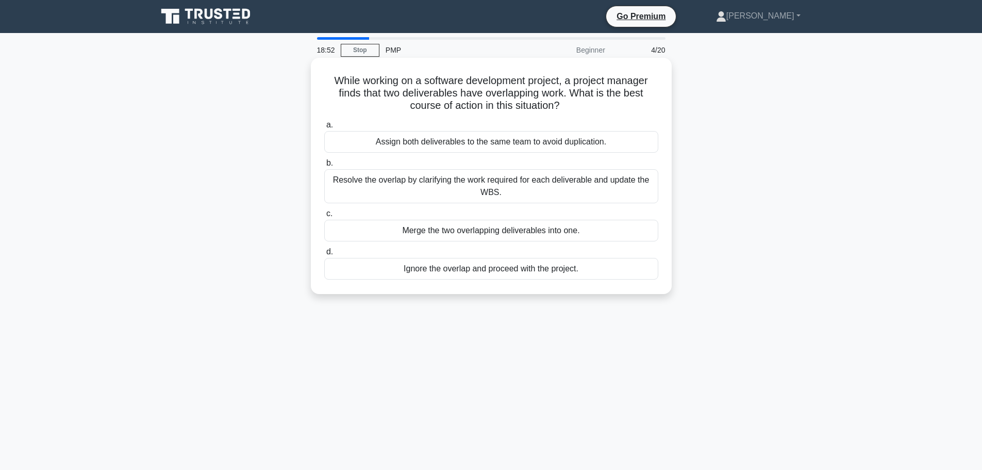
click at [489, 190] on div "Resolve the overlap by clarifying the work required for each deliverable and up…" at bounding box center [491, 186] width 334 height 34
click at [324, 166] on input "b. Resolve the overlap by clarifying the work required for each deliverable and…" at bounding box center [324, 163] width 0 height 7
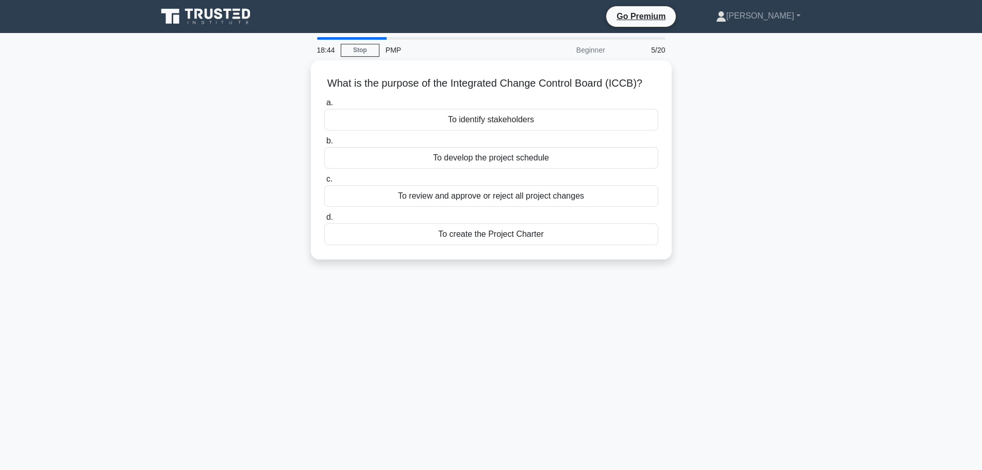
click at [489, 190] on div "To review and approve or reject all project changes" at bounding box center [491, 196] width 334 height 22
click at [324, 182] on input "c. To review and approve or reject all project changes" at bounding box center [324, 179] width 0 height 7
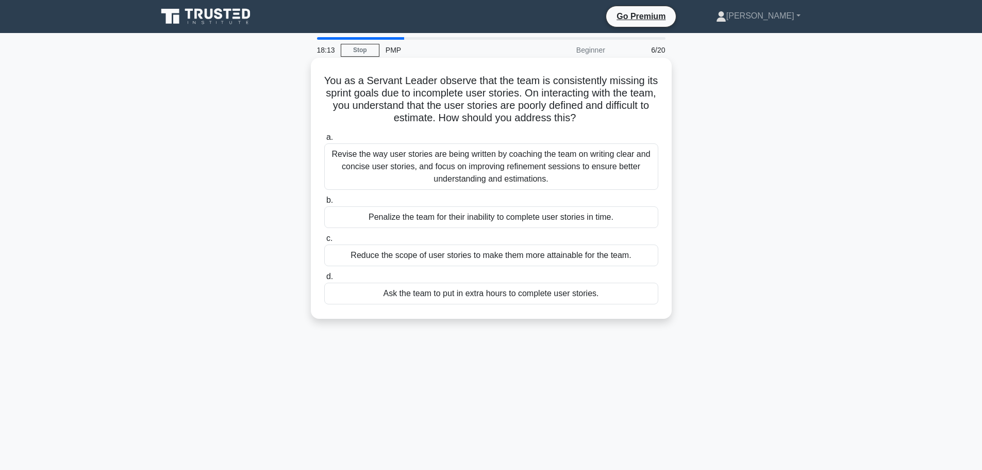
click at [495, 173] on div "Revise the way user stories are being written by coaching the team on writing c…" at bounding box center [491, 166] width 334 height 46
click at [324, 141] on input "a. Revise the way user stories are being written by coaching the team on writin…" at bounding box center [324, 137] width 0 height 7
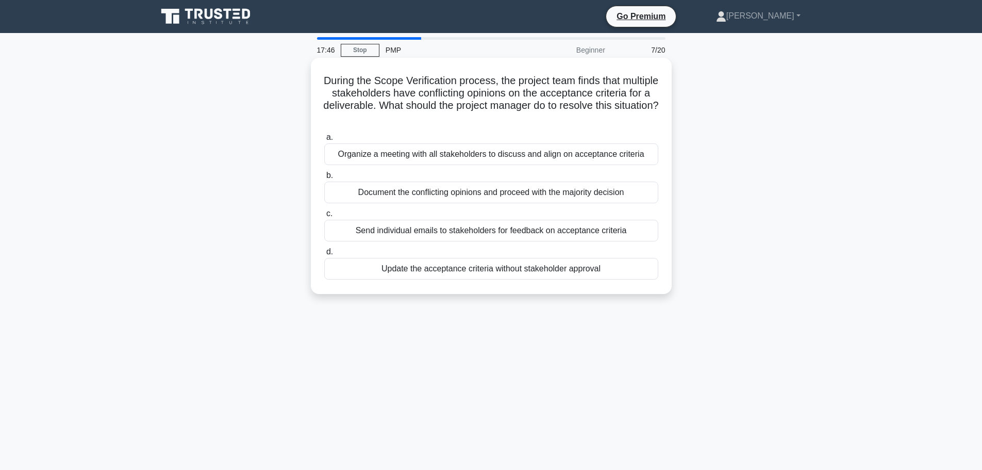
click at [500, 158] on div "Organize a meeting with all stakeholders to discuss and align on acceptance cri…" at bounding box center [491, 154] width 334 height 22
click at [324, 141] on input "a. Organize a meeting with all stakeholders to discuss and align on acceptance …" at bounding box center [324, 137] width 0 height 7
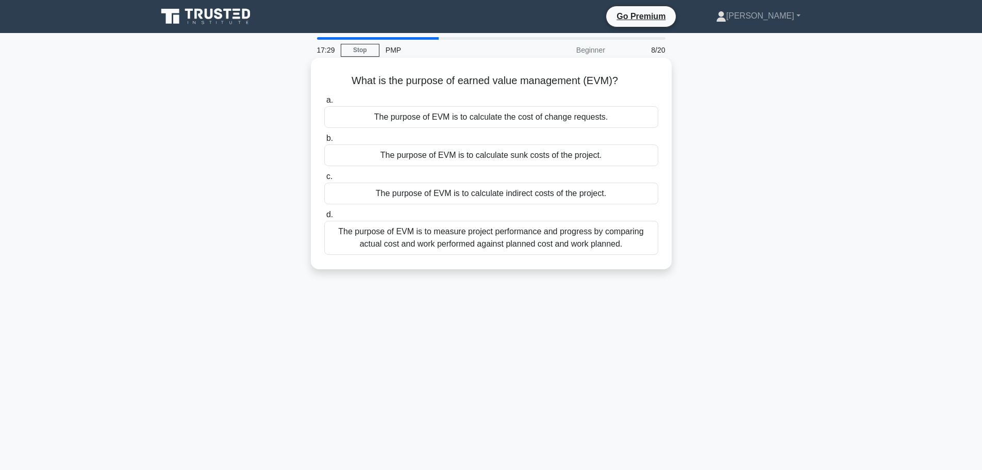
click at [497, 247] on div "The purpose of EVM is to measure project performance and progress by comparing …" at bounding box center [491, 238] width 334 height 34
click at [324, 218] on input "d. The purpose of EVM is to measure project performance and progress by compari…" at bounding box center [324, 214] width 0 height 7
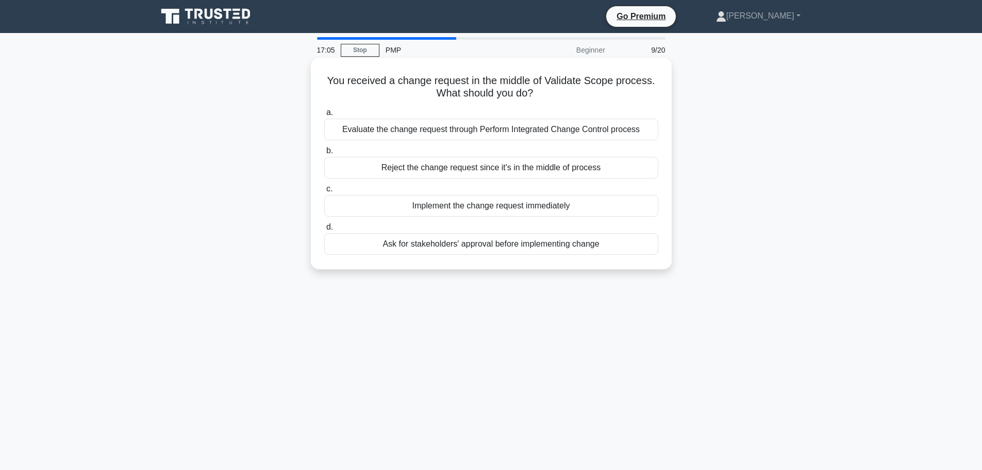
click at [480, 126] on div "Evaluate the change request through Perform Integrated Change Control process" at bounding box center [491, 130] width 334 height 22
click at [324, 116] on input "a. Evaluate the change request through Perform Integrated Change Control process" at bounding box center [324, 112] width 0 height 7
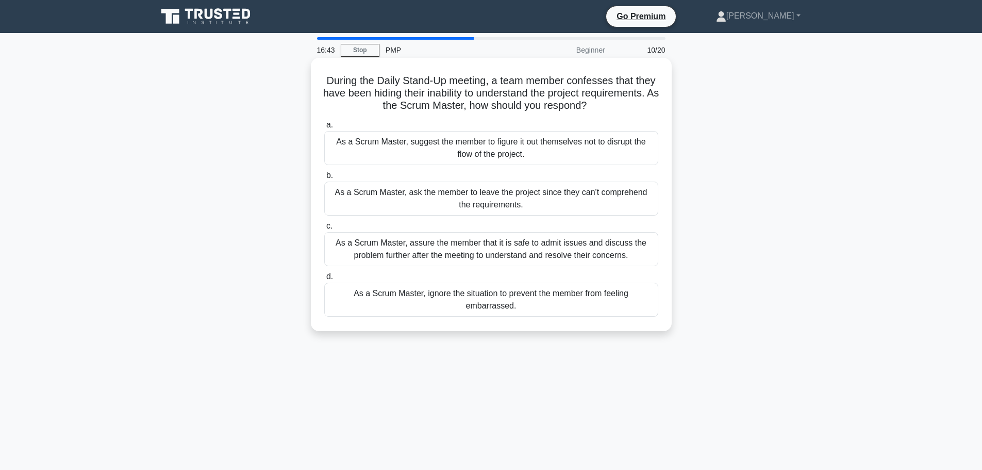
click at [482, 240] on div "As a Scrum Master, assure the member that it is safe to admit issues and discus…" at bounding box center [491, 249] width 334 height 34
click at [324, 229] on input "c. As a Scrum Master, assure the member that it is safe to admit issues and dis…" at bounding box center [324, 226] width 0 height 7
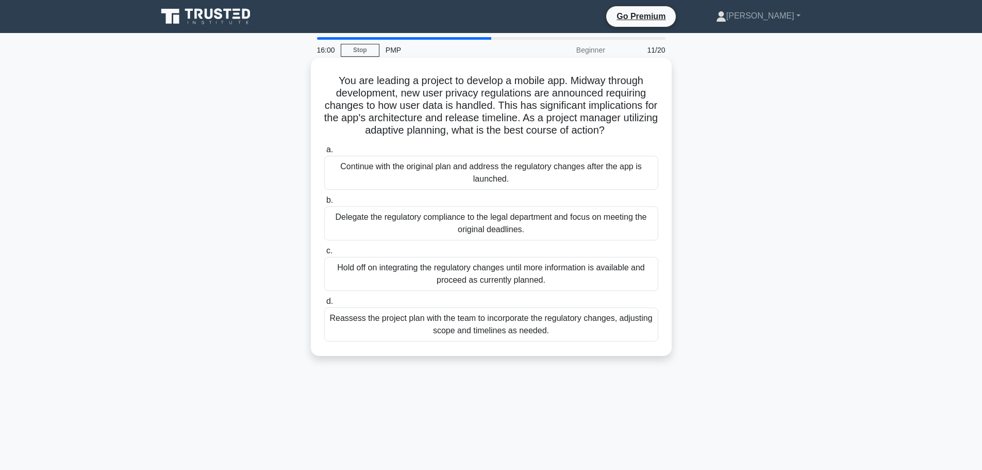
click at [468, 328] on div "Reassess the project plan with the team to incorporate the regulatory changes, …" at bounding box center [491, 324] width 334 height 34
click at [324, 305] on input "d. Reassess the project plan with the team to incorporate the regulatory change…" at bounding box center [324, 301] width 0 height 7
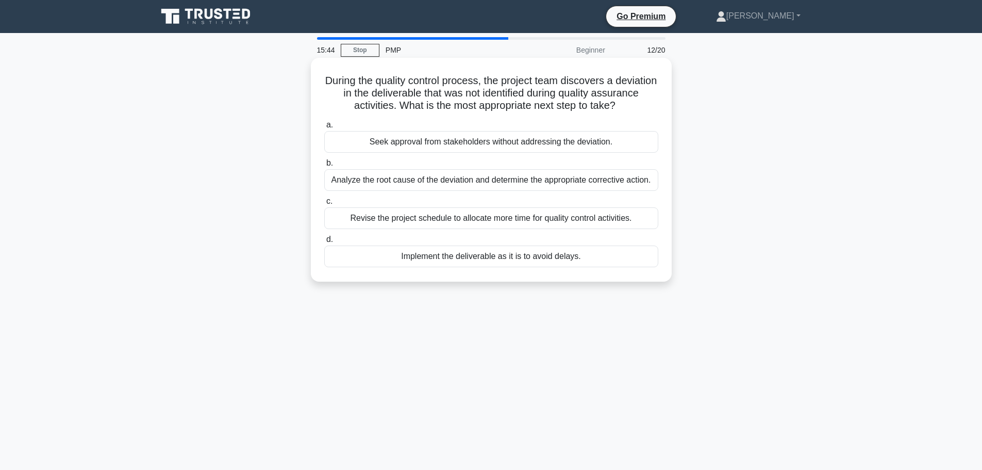
click at [509, 179] on div "Analyze the root cause of the deviation and determine the appropriate correctiv…" at bounding box center [491, 180] width 334 height 22
click at [324, 166] on input "b. Analyze the root cause of the deviation and determine the appropriate correc…" at bounding box center [324, 163] width 0 height 7
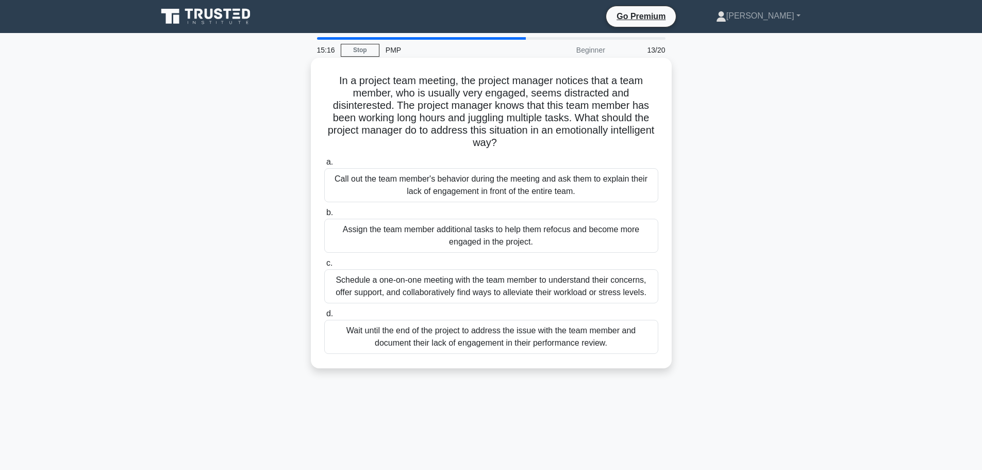
click at [481, 295] on div "Schedule a one-on-one meeting with the team member to understand their concerns…" at bounding box center [491, 286] width 334 height 34
click at [324, 266] on input "c. Schedule a one-on-one meeting with the team member to understand their conce…" at bounding box center [324, 263] width 0 height 7
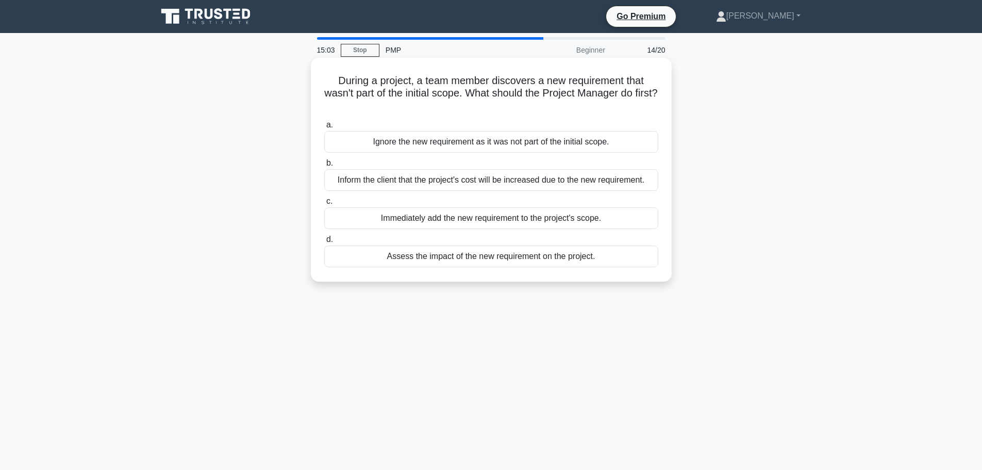
click at [477, 256] on div "Assess the impact of the new requirement on the project." at bounding box center [491, 256] width 334 height 22
click at [324, 243] on input "d. Assess the impact of the new requirement on the project." at bounding box center [324, 239] width 0 height 7
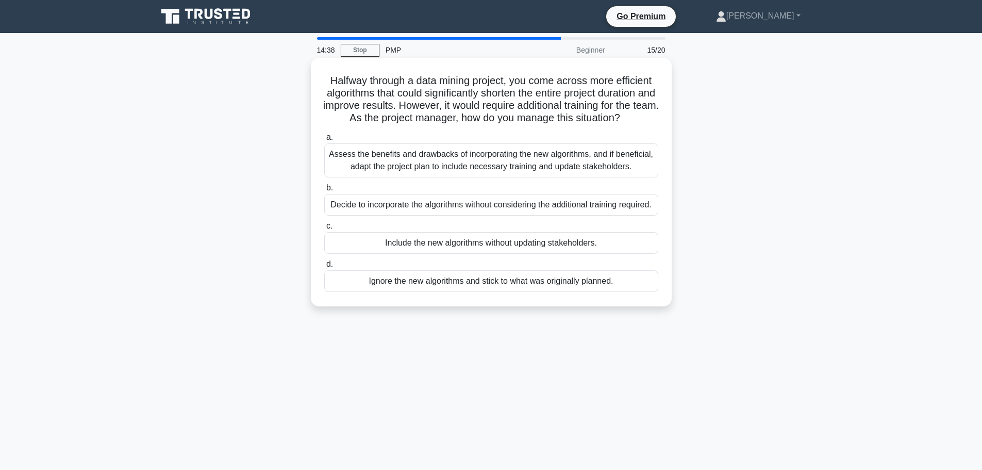
click at [500, 171] on div "Assess the benefits and drawbacks of incorporating the new algorithms, and if b…" at bounding box center [491, 160] width 334 height 34
click at [324, 141] on input "a. Assess the benefits and drawbacks of incorporating the new algorithms, and i…" at bounding box center [324, 137] width 0 height 7
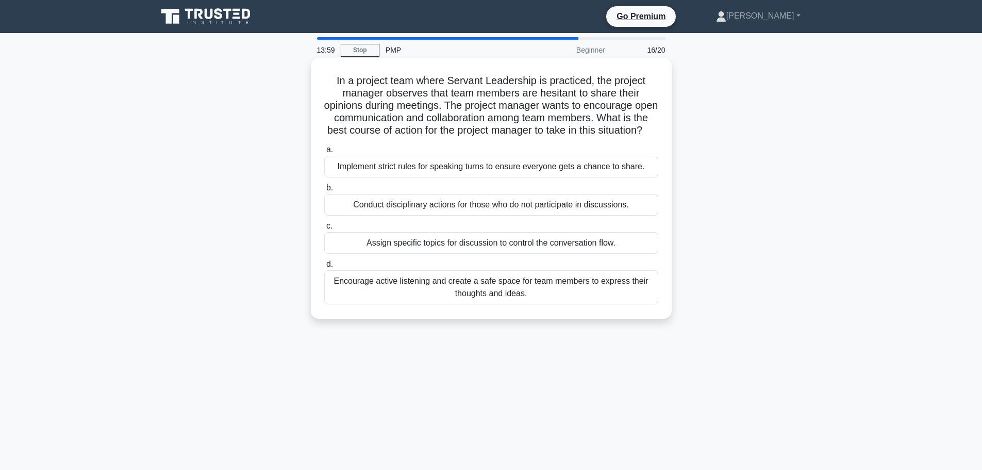
click at [497, 298] on div "Encourage active listening and create a safe space for team members to express …" at bounding box center [491, 287] width 334 height 34
click at [324, 267] on input "d. Encourage active listening and create a safe space for team members to expre…" at bounding box center [324, 264] width 0 height 7
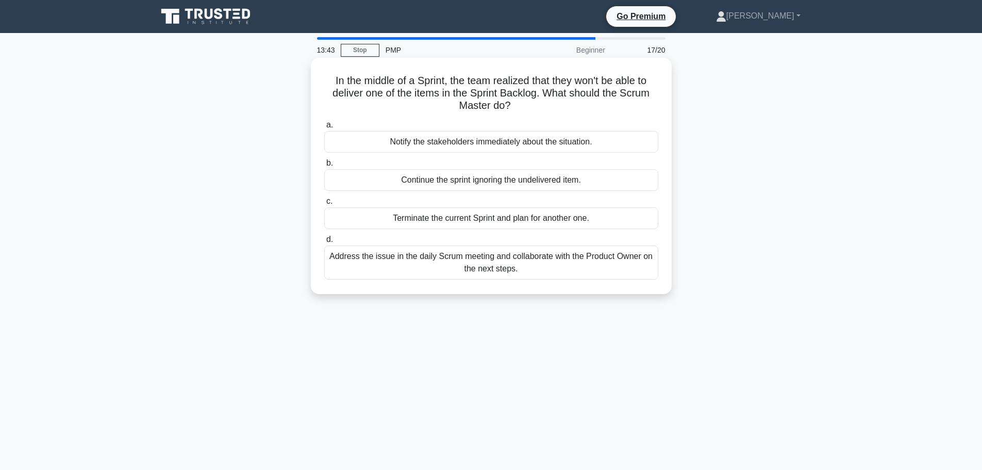
click at [526, 264] on div "Address the issue in the daily Scrum meeting and collaborate with the Product O…" at bounding box center [491, 262] width 334 height 34
click at [324, 243] on input "d. Address the issue in the daily Scrum meeting and collaborate with the Produc…" at bounding box center [324, 239] width 0 height 7
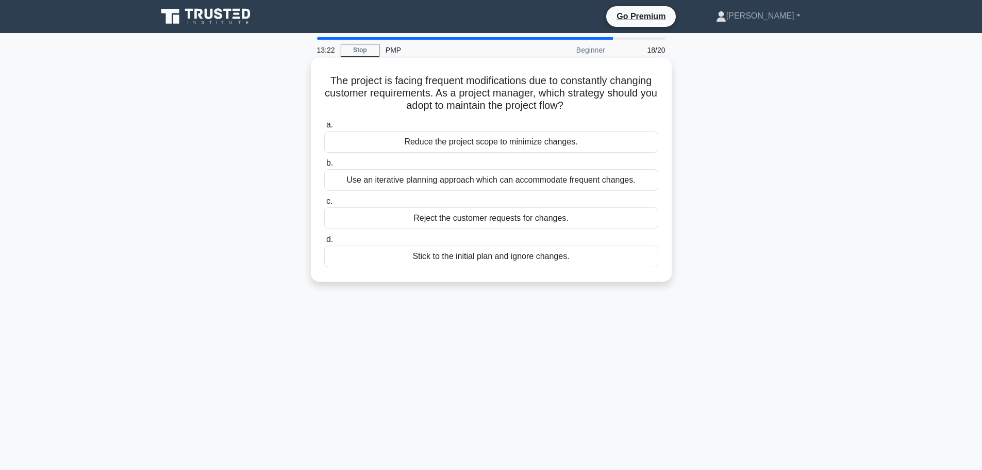
click at [494, 179] on div "Use an iterative planning approach which can accommodate frequent changes." at bounding box center [491, 180] width 334 height 22
click at [324, 166] on input "b. Use an iterative planning approach which can accommodate frequent changes." at bounding box center [324, 163] width 0 height 7
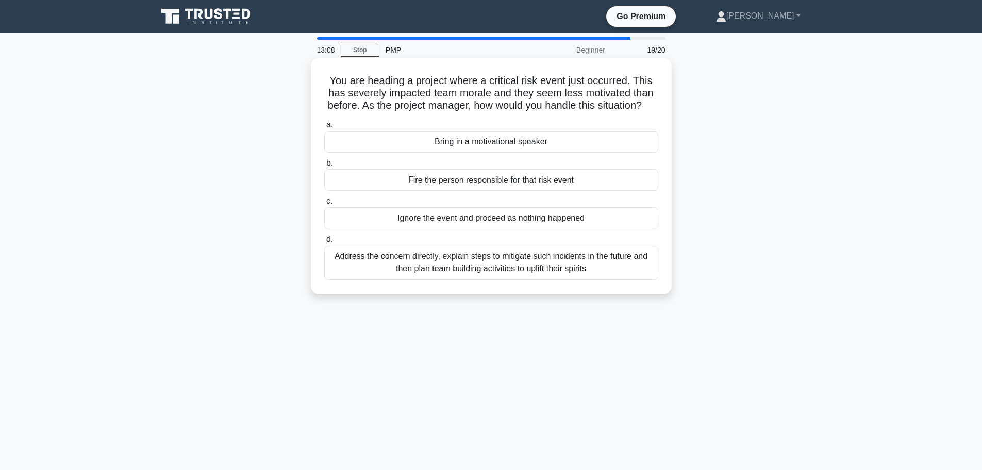
click at [487, 272] on div "Address the concern directly, explain steps to mitigate such incidents in the f…" at bounding box center [491, 262] width 334 height 34
click at [324, 243] on input "d. Address the concern directly, explain steps to mitigate such incidents in th…" at bounding box center [324, 239] width 0 height 7
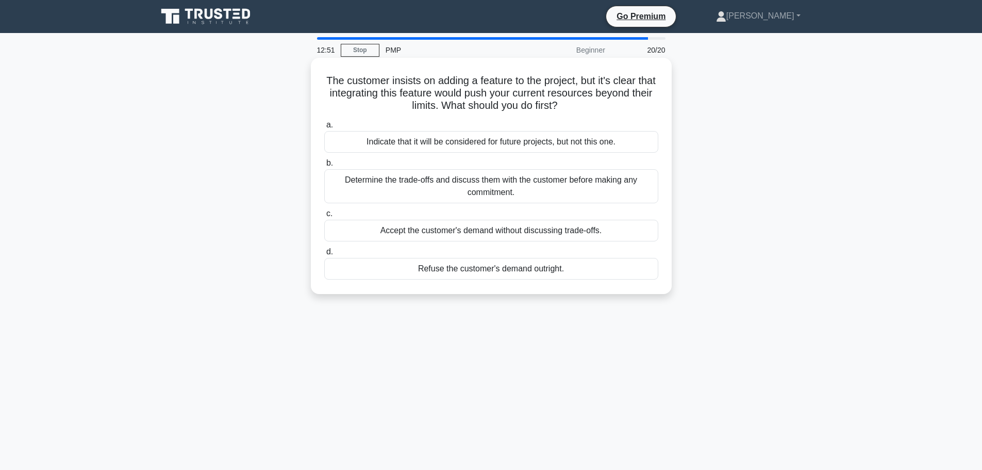
click at [489, 183] on div "Determine the trade-offs and discuss them with the customer before making any c…" at bounding box center [491, 186] width 334 height 34
click at [324, 166] on input "b. Determine the trade-offs and discuss them with the customer before making an…" at bounding box center [324, 163] width 0 height 7
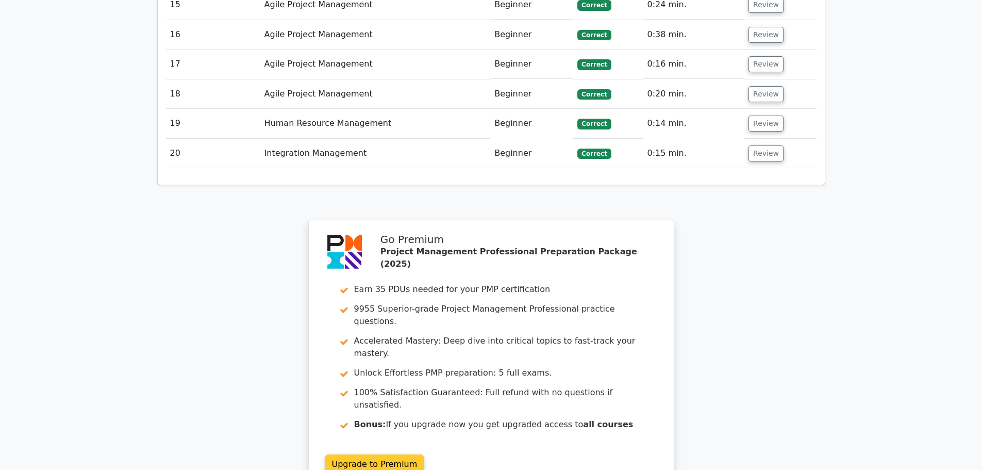
scroll to position [1959, 0]
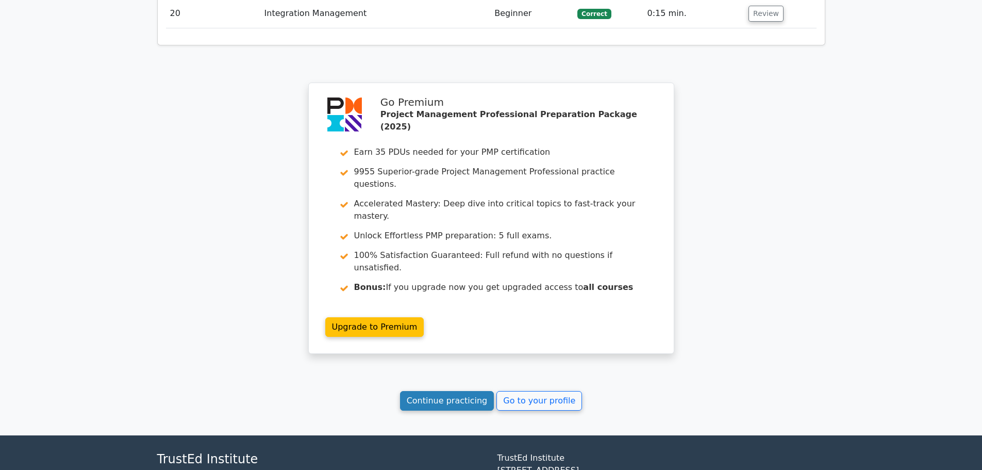
click at [457, 391] on link "Continue practicing" at bounding box center [447, 401] width 94 height 20
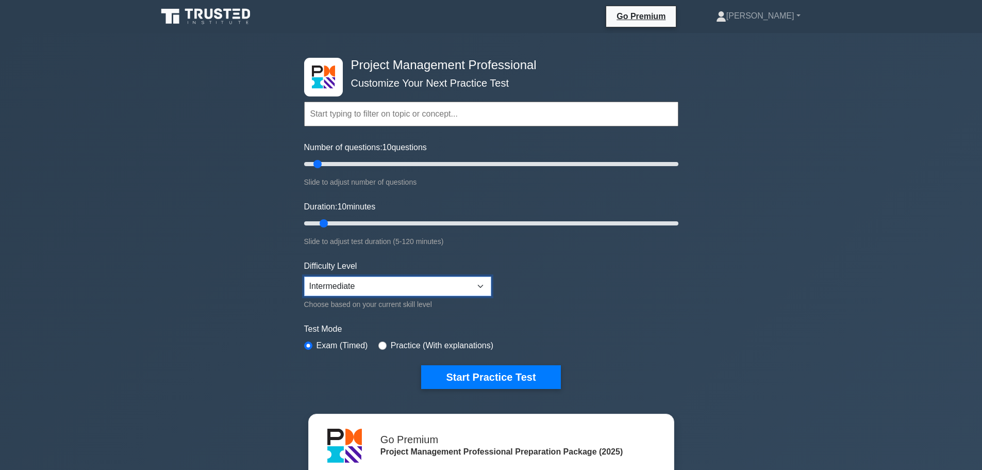
click at [399, 286] on select "Beginner Intermediate Expert" at bounding box center [397, 286] width 187 height 20
click at [304, 276] on select "Beginner Intermediate Expert" at bounding box center [397, 286] width 187 height 20
click at [499, 376] on button "Start Practice Test" at bounding box center [490, 377] width 139 height 24
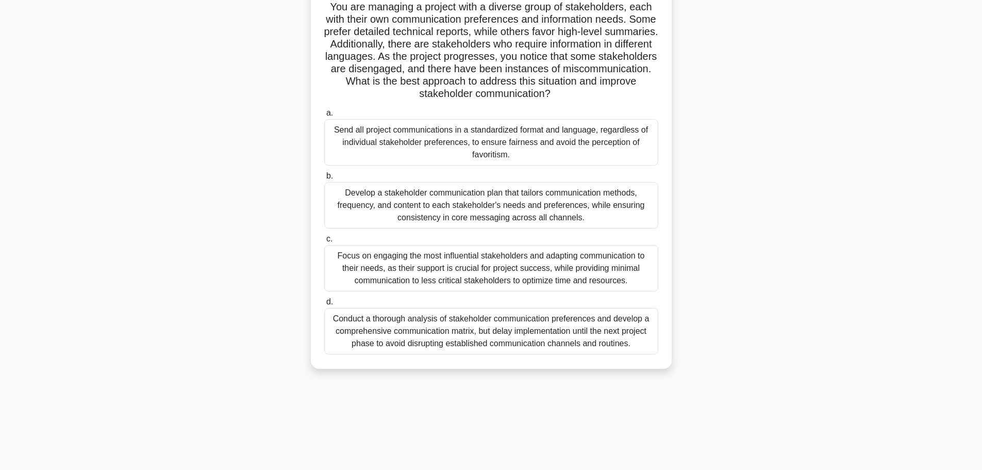
scroll to position [87, 0]
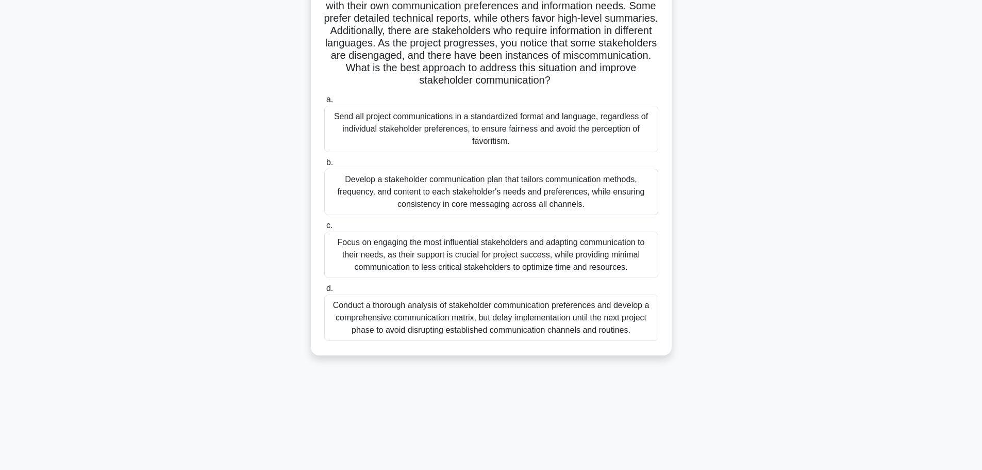
click at [485, 190] on div "Develop a stakeholder communication plan that tailors communication methods, fr…" at bounding box center [491, 192] width 334 height 46
click at [324, 166] on input "b. Develop a stakeholder communication plan that tailors communication methods,…" at bounding box center [324, 162] width 0 height 7
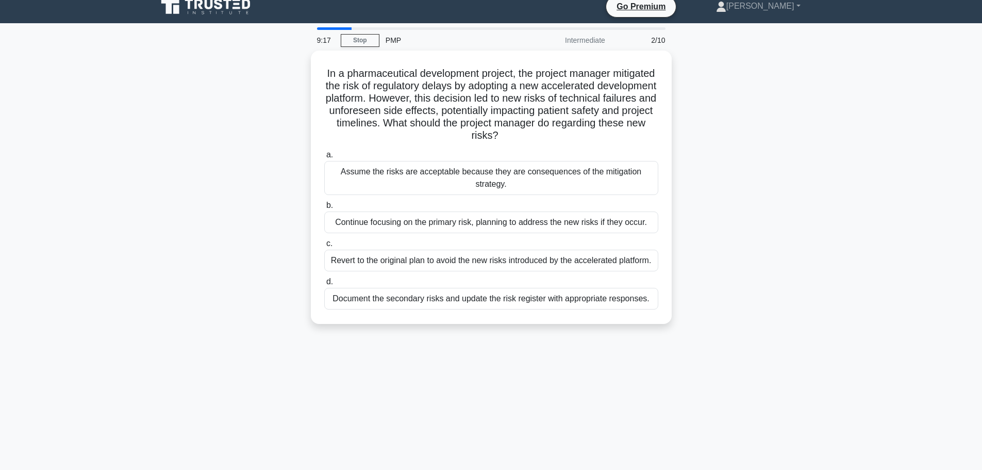
scroll to position [0, 0]
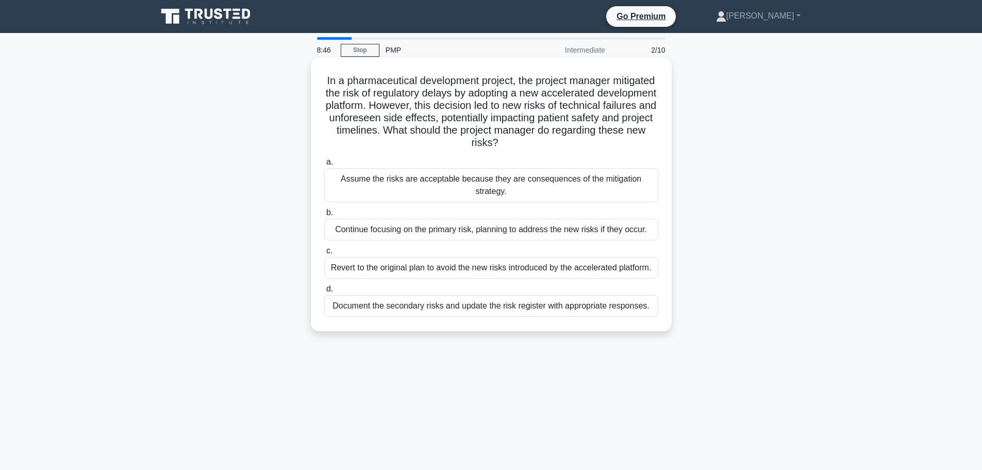
click at [480, 304] on div "Document the secondary risks and update the risk register with appropriate resp…" at bounding box center [491, 306] width 334 height 22
click at [324, 292] on input "d. Document the secondary risks and update the risk register with appropriate r…" at bounding box center [324, 289] width 0 height 7
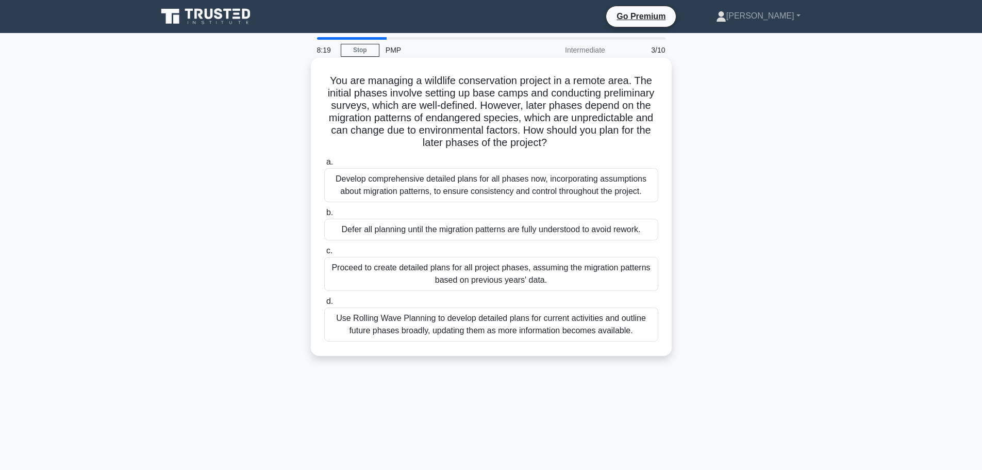
click at [490, 324] on div "Use Rolling Wave Planning to develop detailed plans for current activities and …" at bounding box center [491, 324] width 334 height 34
click at [324, 305] on input "d. Use Rolling Wave Planning to develop detailed plans for current activities a…" at bounding box center [324, 301] width 0 height 7
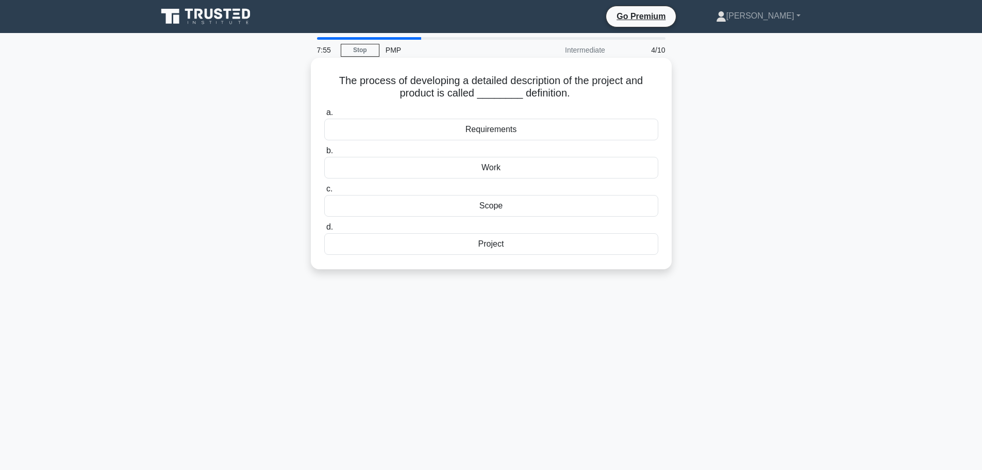
click at [494, 203] on div "Scope" at bounding box center [491, 206] width 334 height 22
click at [324, 192] on input "c. Scope" at bounding box center [324, 189] width 0 height 7
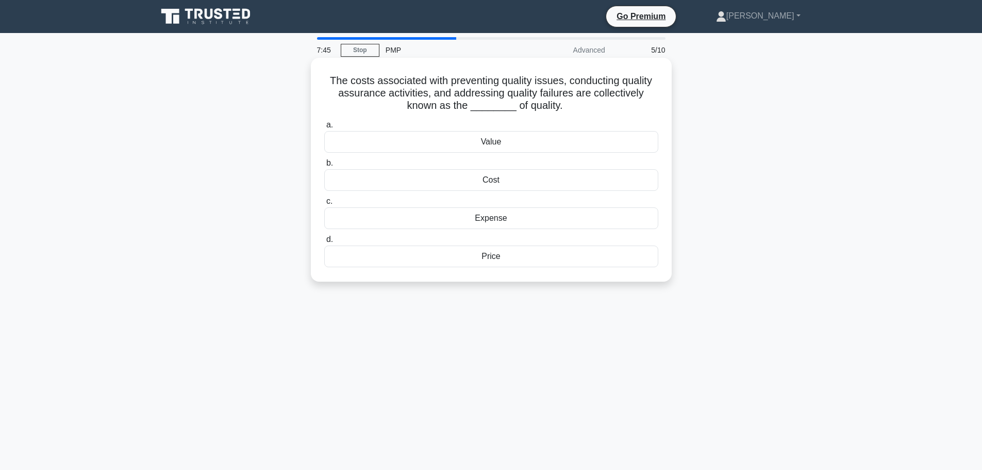
click at [492, 181] on div "Cost" at bounding box center [491, 180] width 334 height 22
click at [324, 166] on input "b. Cost" at bounding box center [324, 163] width 0 height 7
click at [514, 137] on div "critical" at bounding box center [491, 142] width 334 height 22
click at [324, 128] on input "a. critical" at bounding box center [324, 125] width 0 height 7
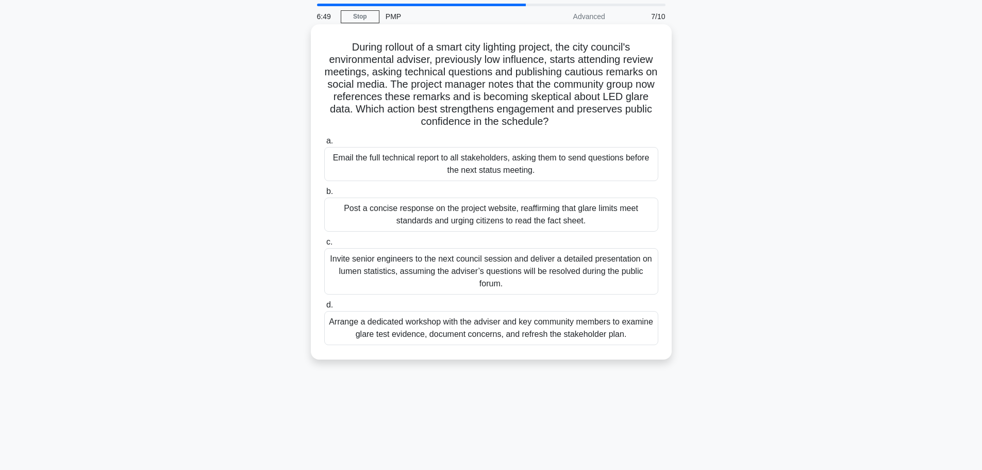
scroll to position [52, 0]
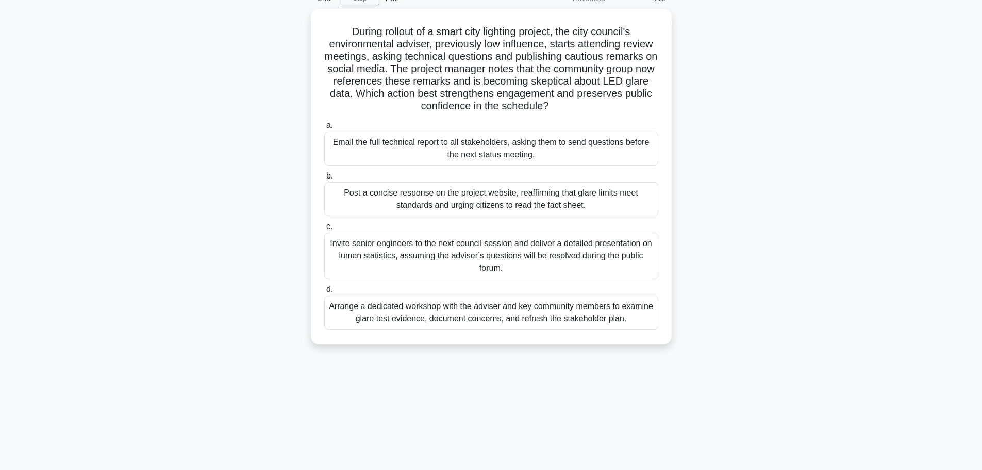
click at [483, 313] on div "Arrange a dedicated workshop with the adviser and key community members to exam…" at bounding box center [491, 312] width 334 height 34
click at [324, 293] on input "d. Arrange a dedicated workshop with the adviser and key community members to e…" at bounding box center [324, 289] width 0 height 7
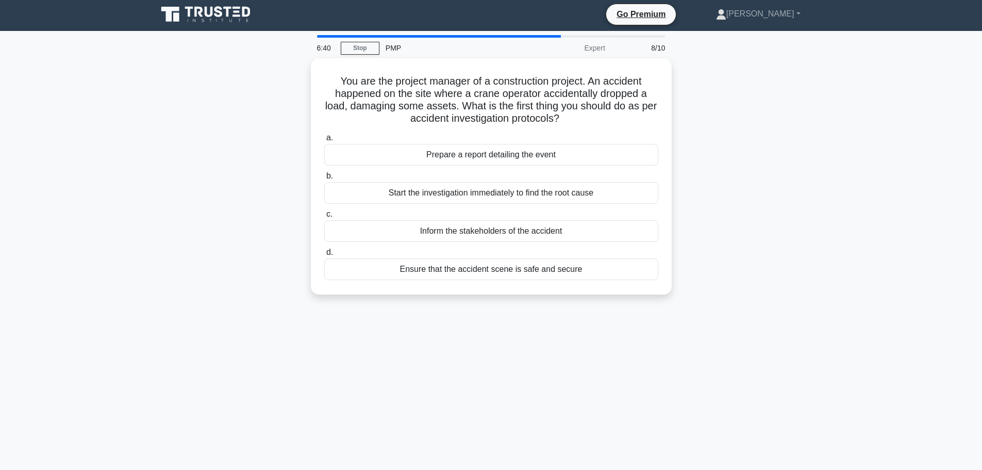
scroll to position [0, 0]
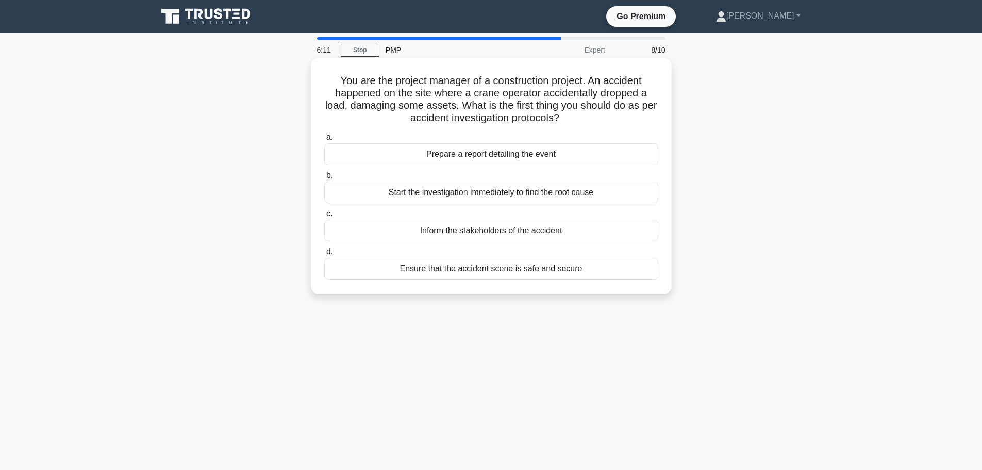
click at [495, 274] on div "Ensure that the accident scene is safe and secure" at bounding box center [491, 269] width 334 height 22
click at [324, 255] on input "d. Ensure that the accident scene is safe and secure" at bounding box center [324, 251] width 0 height 7
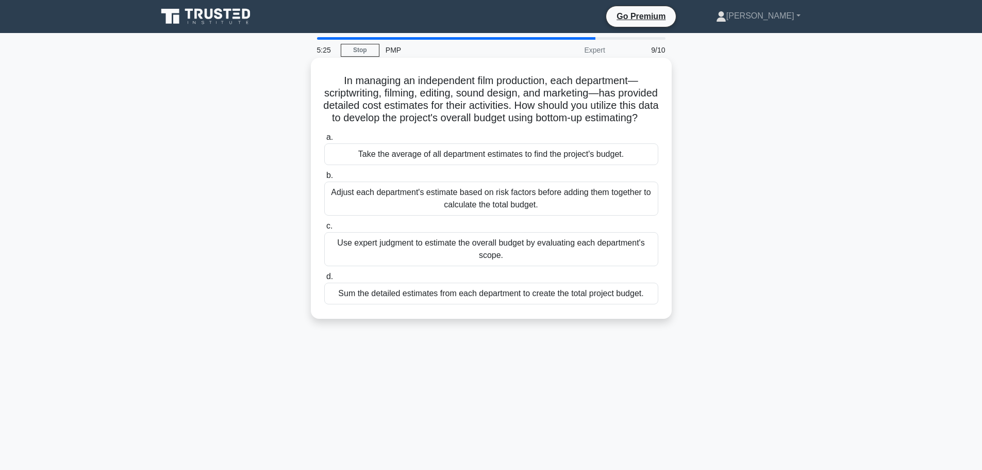
click at [560, 215] on div "Adjust each department's estimate based on risk factors before adding them toge…" at bounding box center [491, 198] width 334 height 34
click at [324, 179] on input "b. Adjust each department's estimate based on risk factors before adding them t…" at bounding box center [324, 175] width 0 height 7
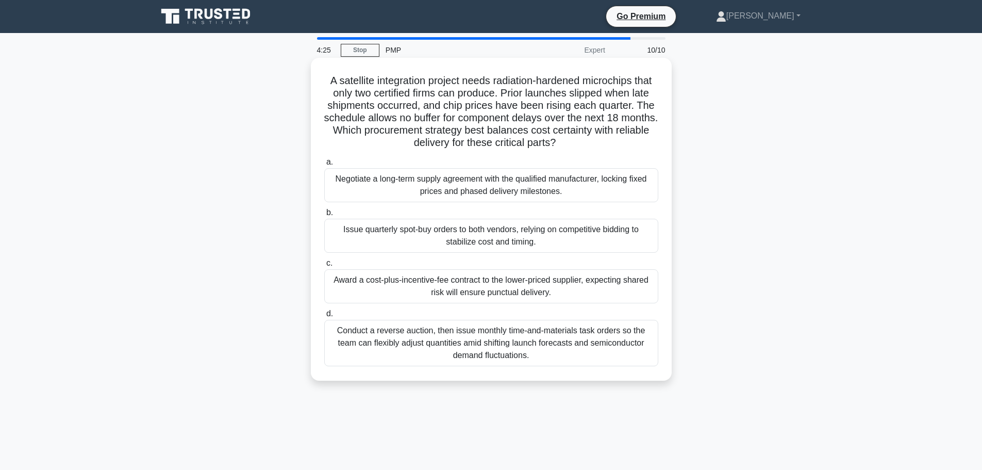
click at [540, 283] on div "Award a cost-plus-incentive-fee contract to the lower-priced supplier, expectin…" at bounding box center [491, 286] width 334 height 34
click at [324, 266] on input "c. Award a cost-plus-incentive-fee contract to the lower-priced supplier, expec…" at bounding box center [324, 263] width 0 height 7
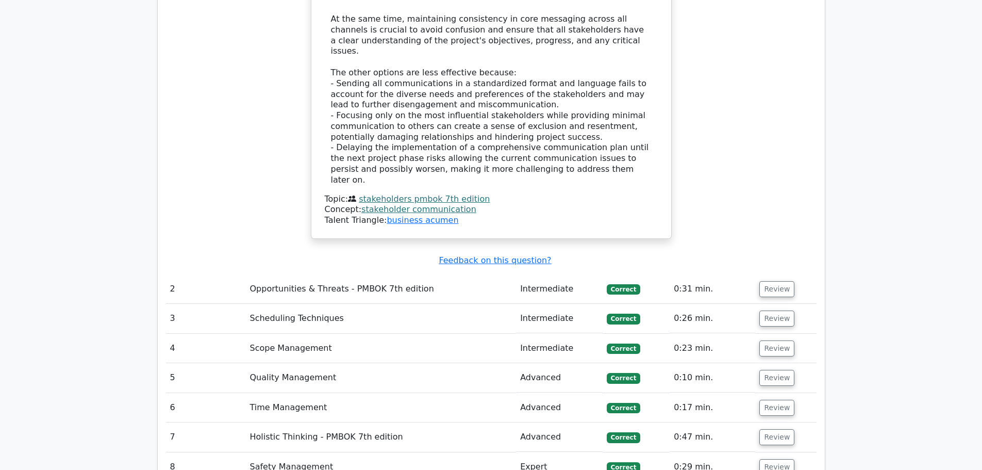
scroll to position [1546, 0]
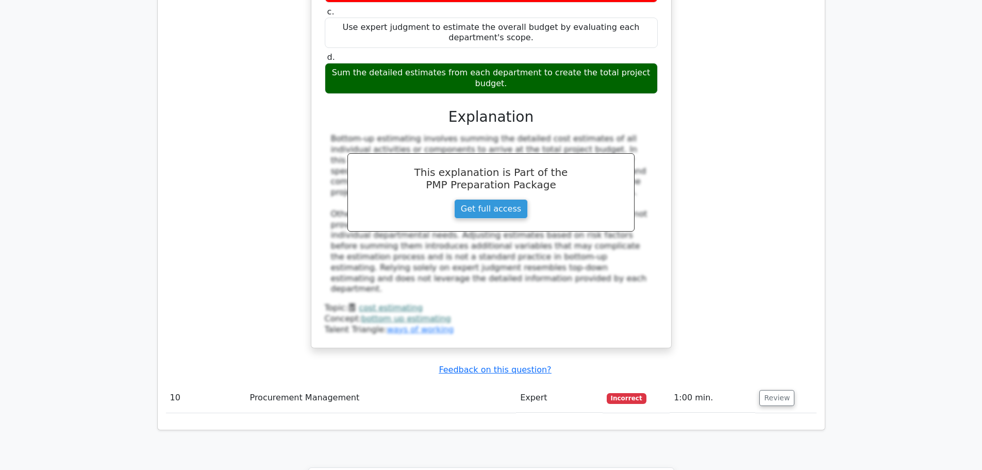
scroll to position [2205, 0]
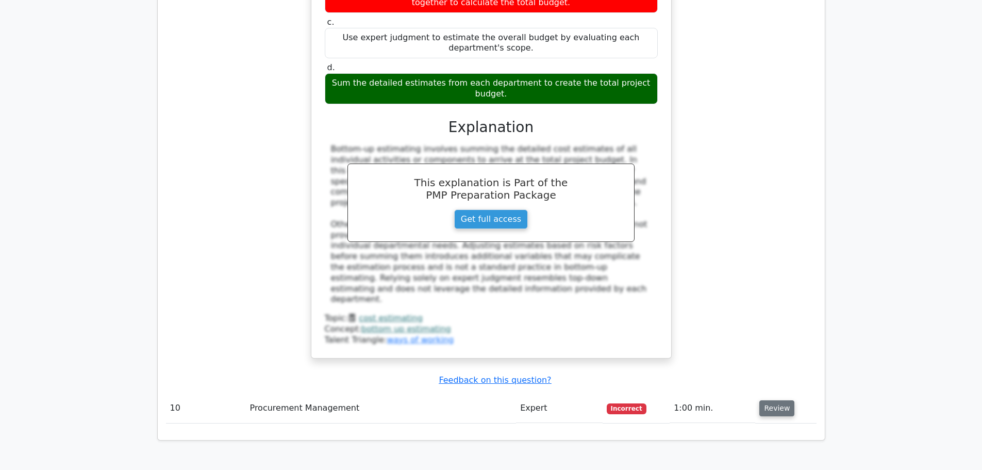
click at [768, 400] on button "Review" at bounding box center [776, 408] width 35 height 16
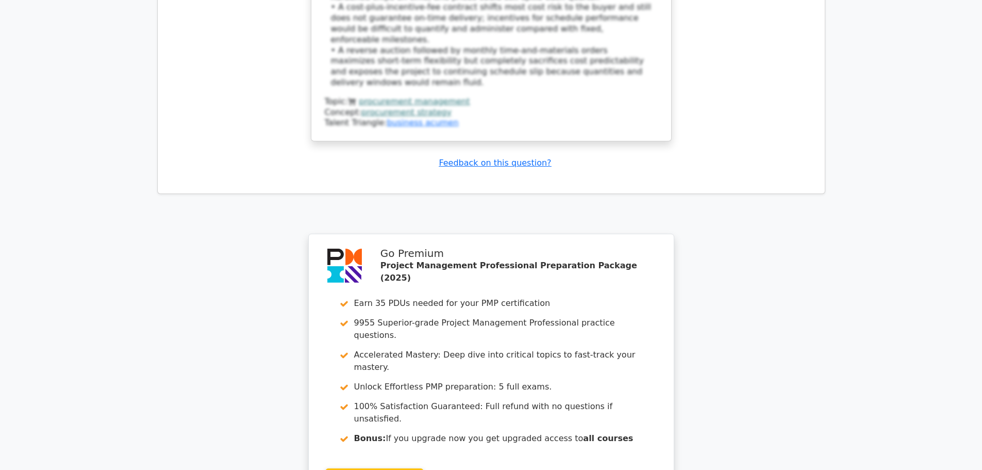
scroll to position [3154, 0]
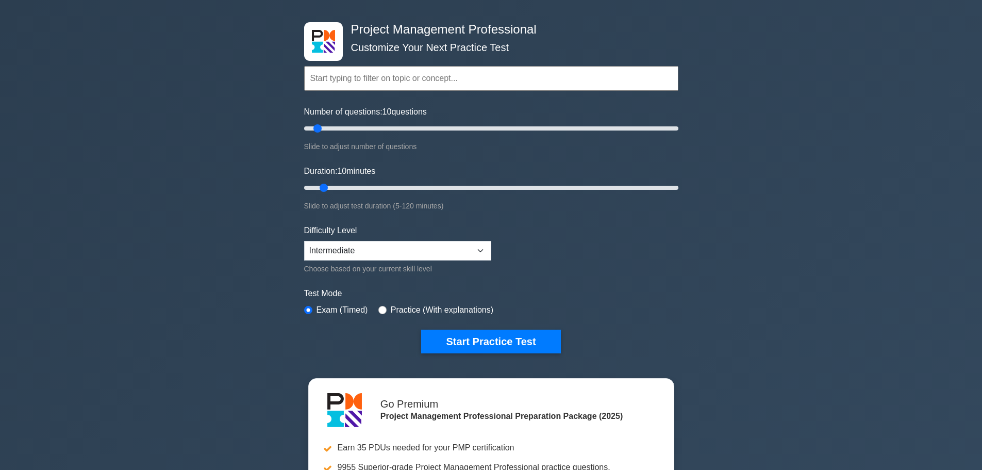
scroll to position [52, 0]
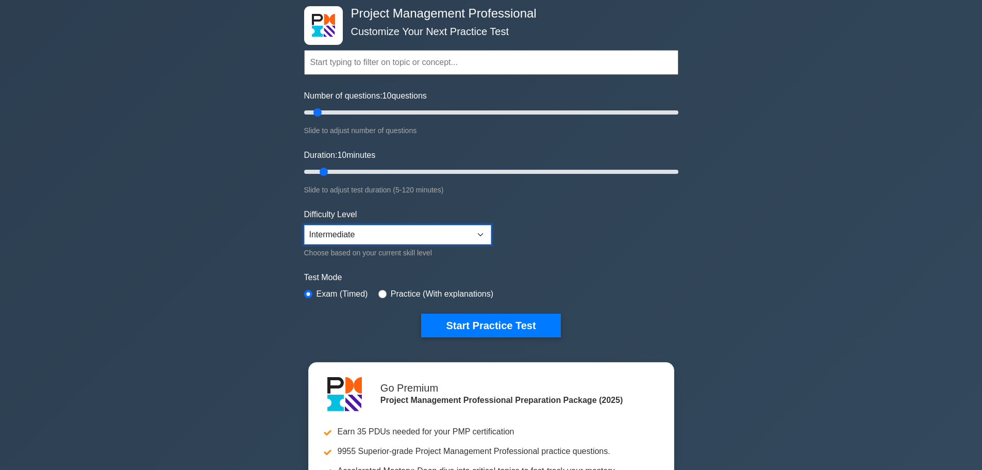
click at [457, 225] on select "Beginner Intermediate Expert" at bounding box center [397, 235] width 187 height 20
click at [455, 229] on select "Beginner Intermediate Expert" at bounding box center [397, 235] width 187 height 20
click at [381, 295] on input "radio" at bounding box center [382, 294] width 8 height 8
radio input "true"
click at [306, 292] on input "radio" at bounding box center [308, 294] width 8 height 8
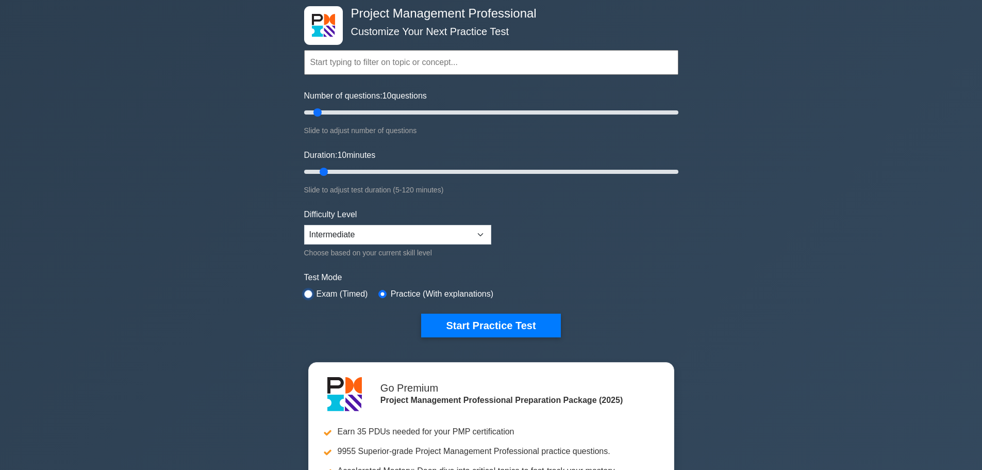
radio input "true"
click at [382, 291] on input "radio" at bounding box center [382, 294] width 8 height 8
radio input "true"
click at [467, 322] on button "Start Practice Test" at bounding box center [490, 325] width 139 height 24
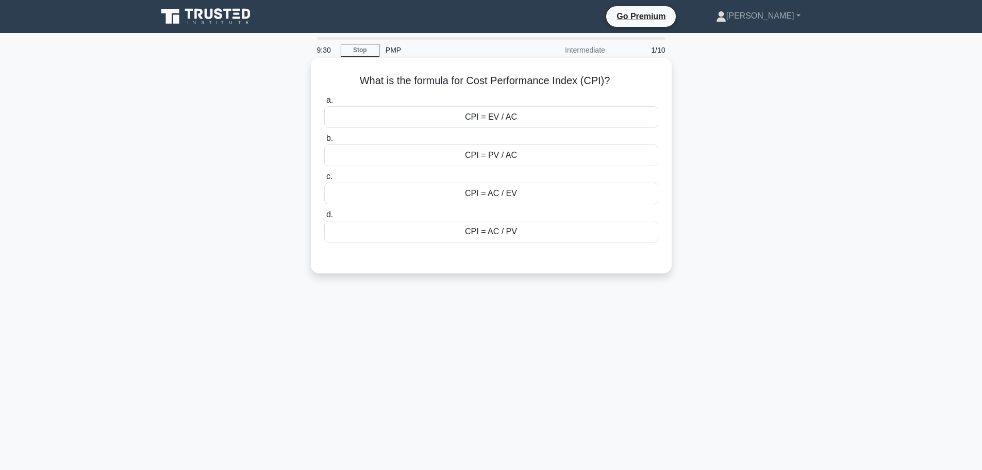
click at [522, 114] on div "CPI = EV / AC" at bounding box center [491, 117] width 334 height 22
click at [324, 104] on input "a. CPI = EV / AC" at bounding box center [324, 100] width 0 height 7
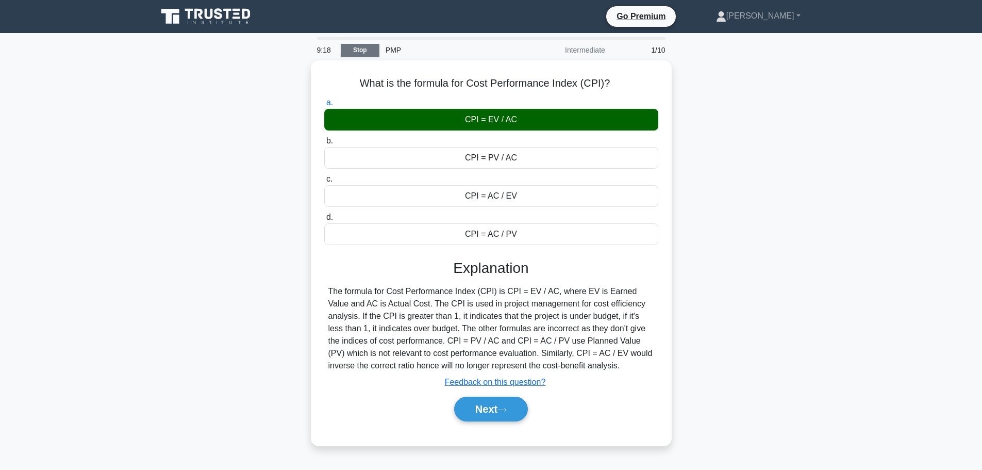
click at [369, 52] on link "Stop" at bounding box center [360, 50] width 39 height 13
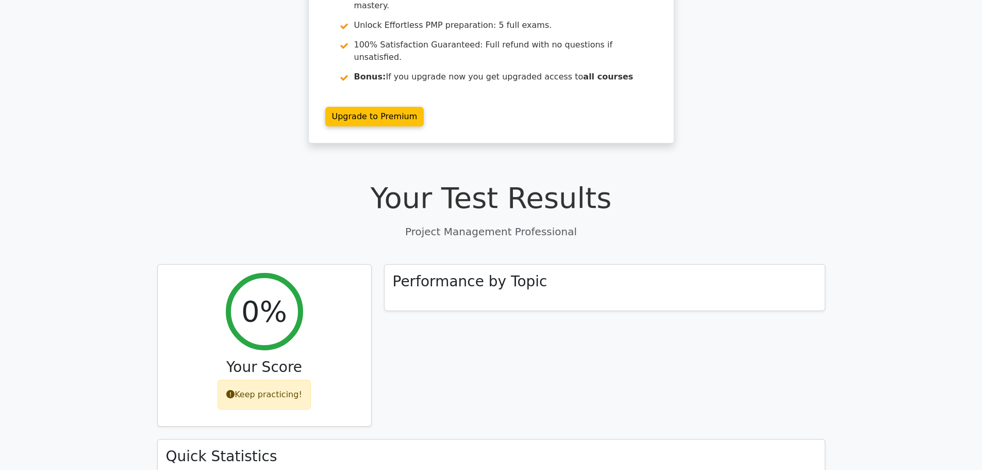
scroll to position [76, 0]
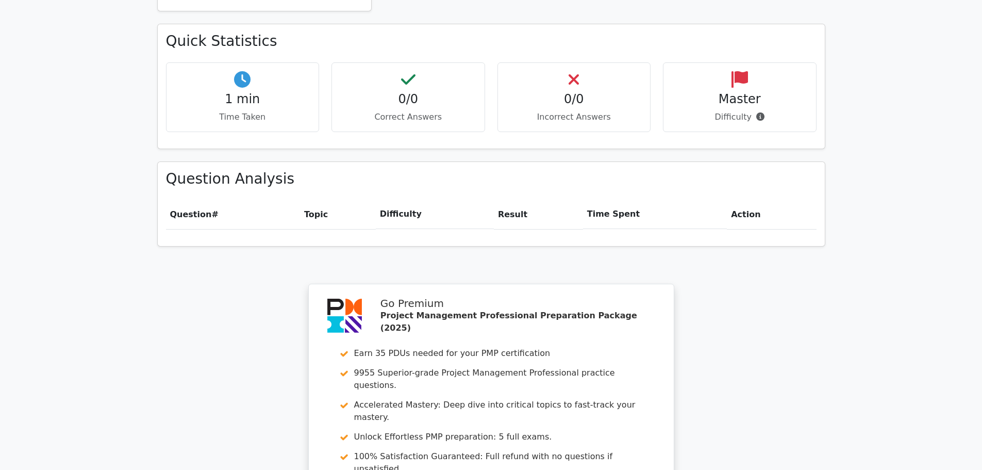
scroll to position [798, 0]
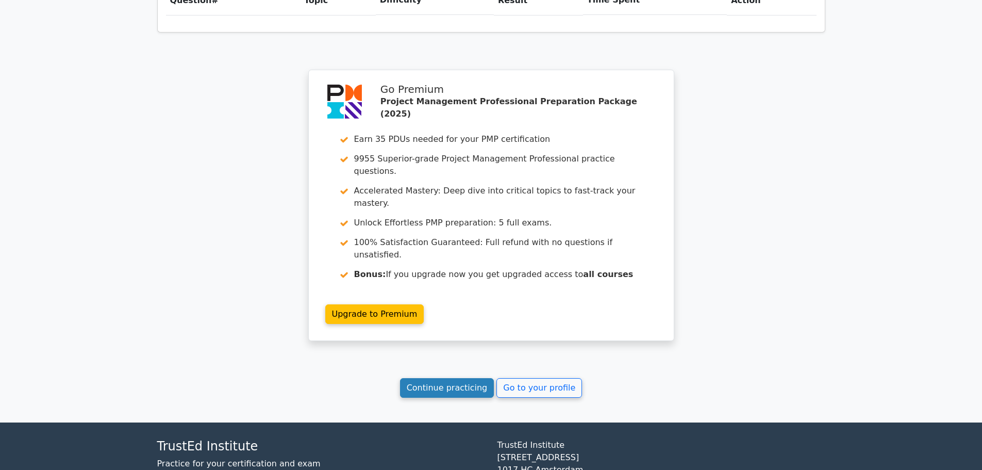
click at [482, 378] on link "Continue practicing" at bounding box center [447, 388] width 94 height 20
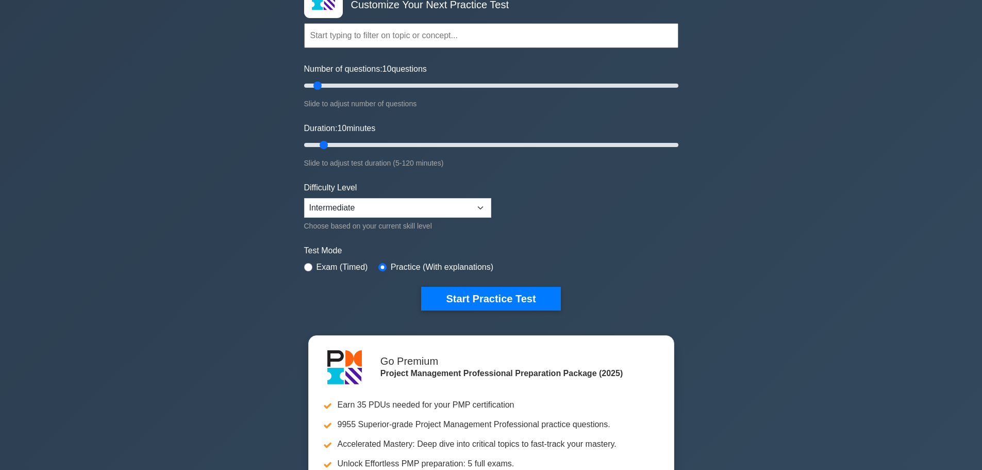
scroll to position [206, 0]
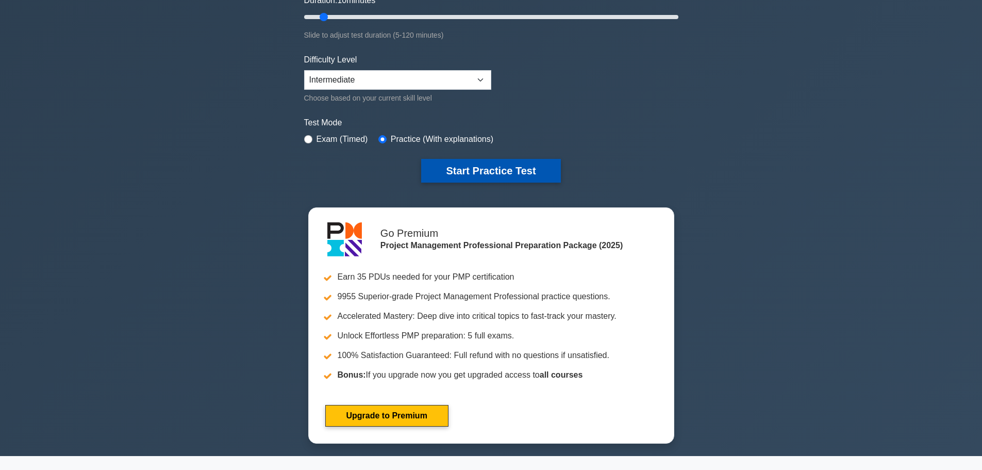
click at [494, 168] on button "Start Practice Test" at bounding box center [490, 171] width 139 height 24
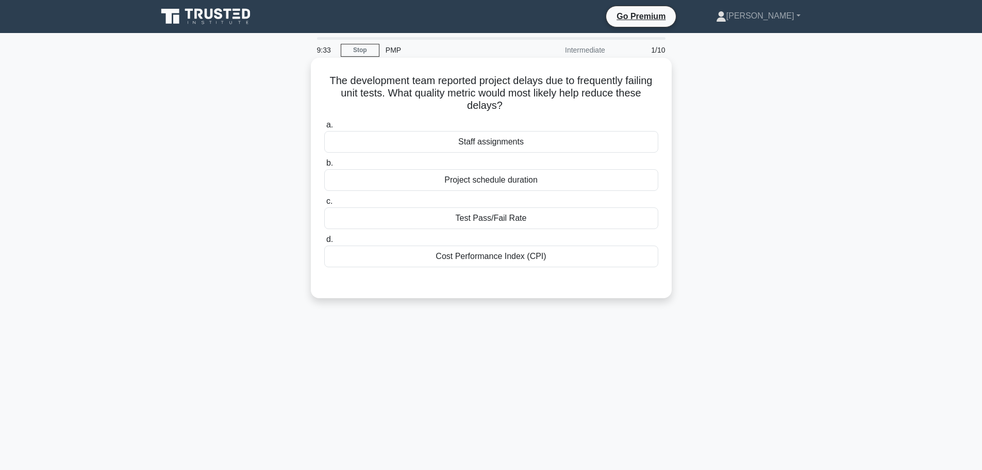
click at [515, 219] on div "Test Pass/Fail Rate" at bounding box center [491, 218] width 334 height 22
click at [324, 205] on input "c. Test Pass/Fail Rate" at bounding box center [324, 201] width 0 height 7
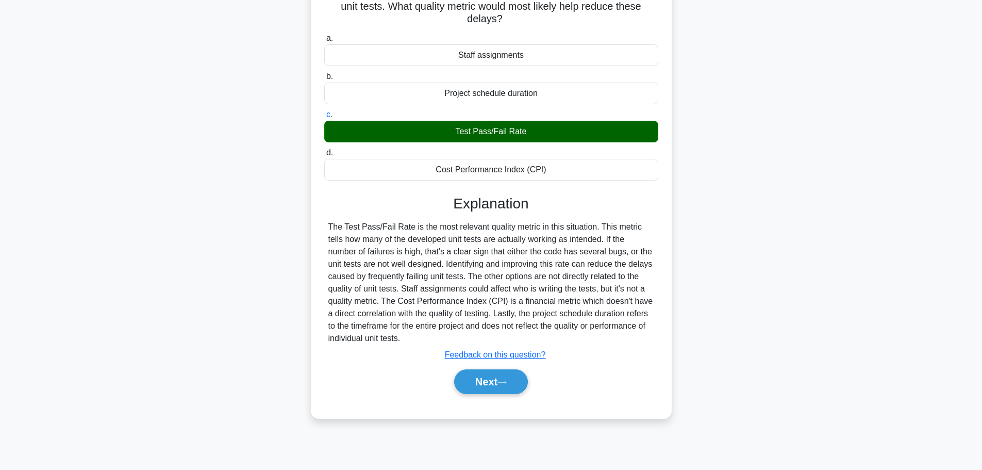
scroll to position [87, 0]
click at [492, 387] on button "Next" at bounding box center [491, 381] width 74 height 25
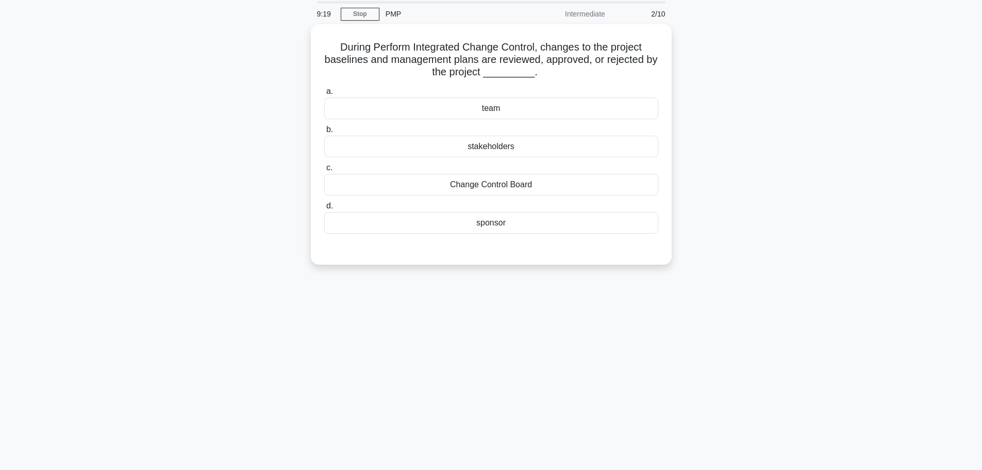
scroll to position [36, 0]
click at [498, 180] on div "Change Control Board" at bounding box center [491, 183] width 334 height 22
click at [324, 169] on input "c. Change Control Board" at bounding box center [324, 165] width 0 height 7
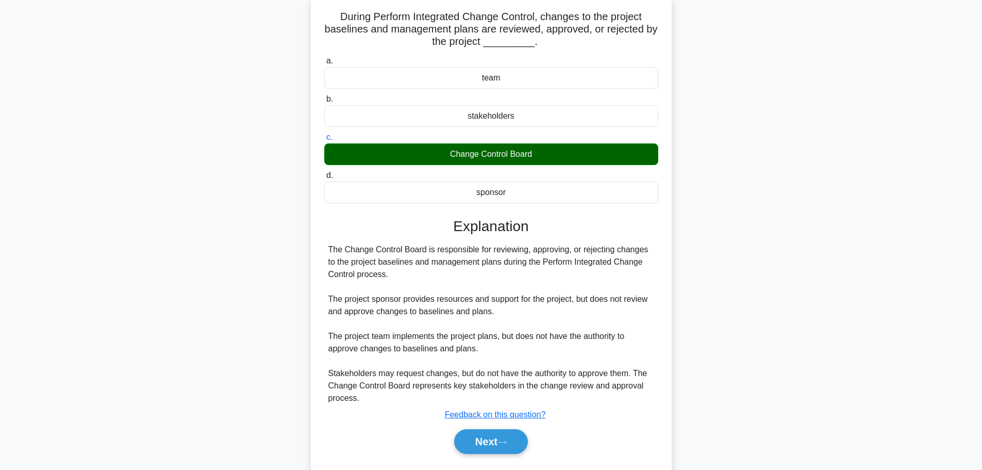
scroll to position [92, 0]
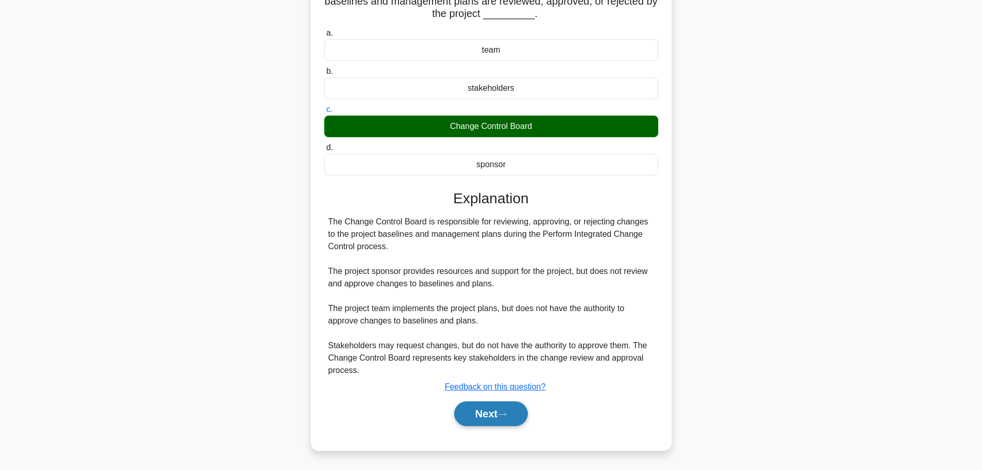
click at [480, 416] on button "Next" at bounding box center [491, 413] width 74 height 25
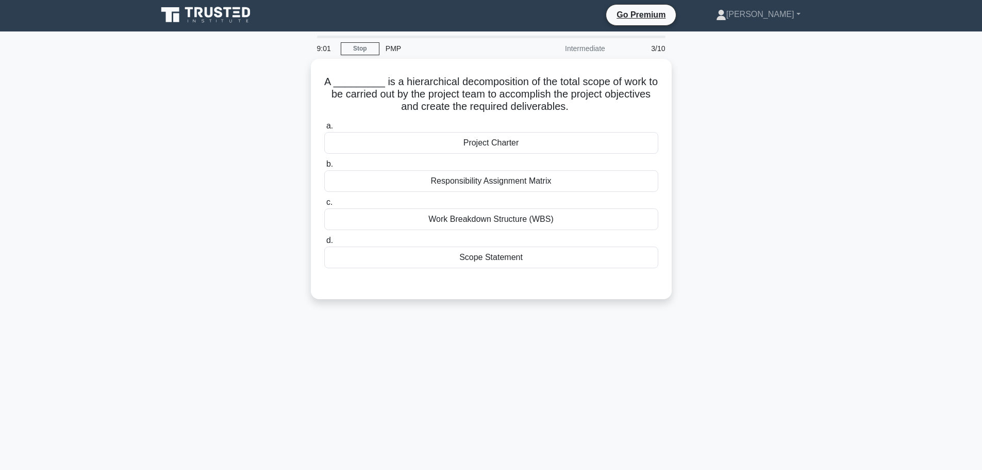
scroll to position [0, 0]
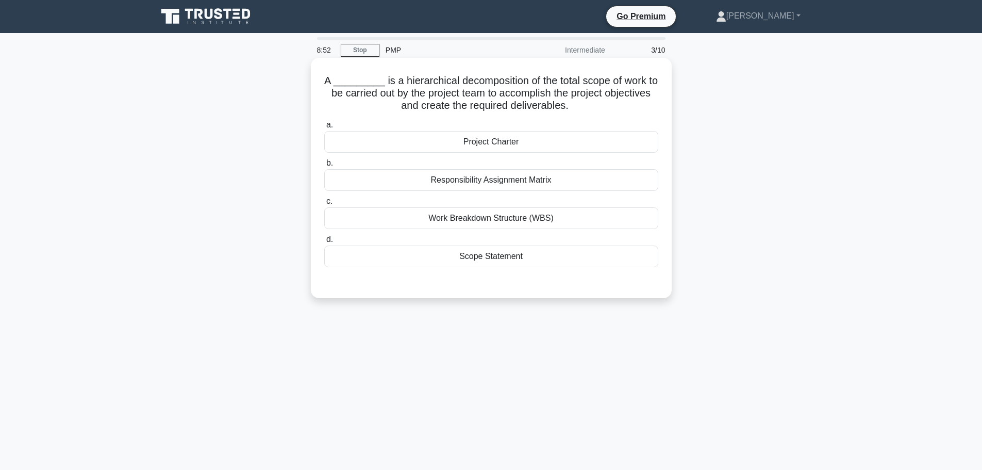
click at [494, 218] on div "Work Breakdown Structure (WBS)" at bounding box center [491, 218] width 334 height 22
click at [324, 205] on input "c. Work Breakdown Structure (WBS)" at bounding box center [324, 201] width 0 height 7
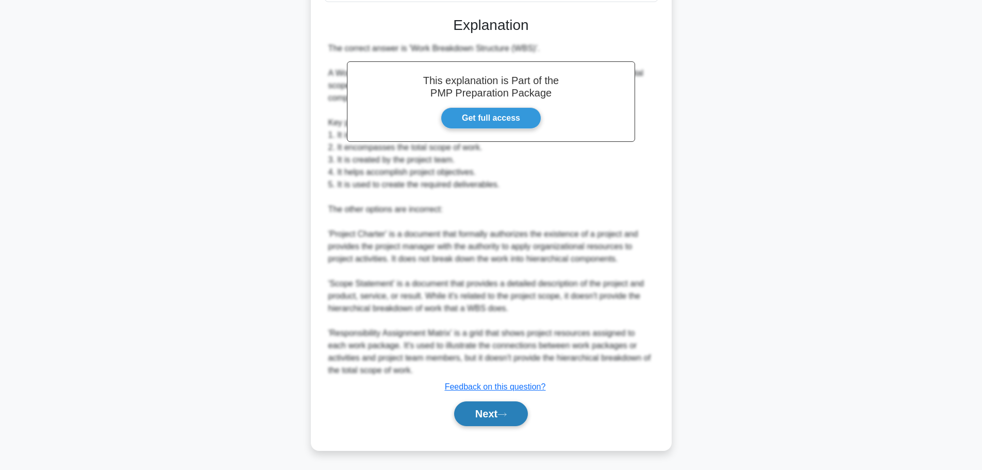
click at [493, 413] on button "Next" at bounding box center [491, 413] width 74 height 25
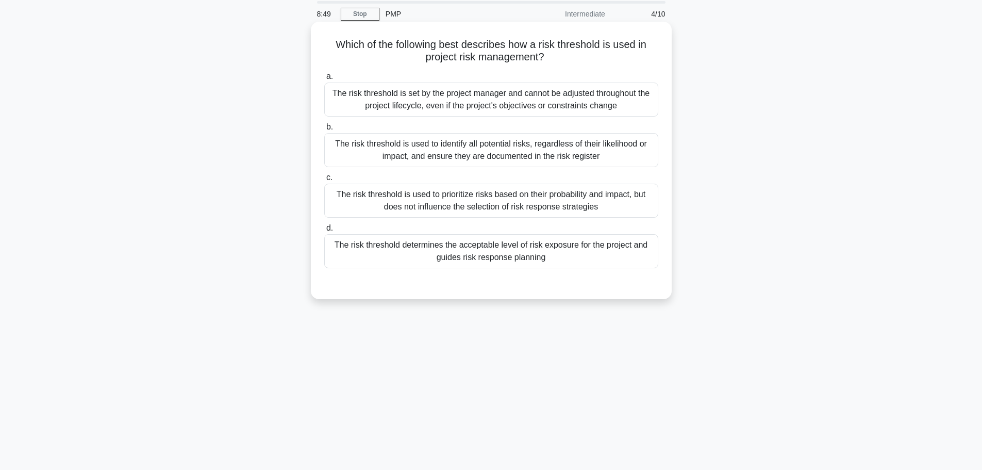
scroll to position [36, 0]
click at [550, 264] on div "The risk threshold determines the acceptable level of risk exposure for the pro…" at bounding box center [491, 252] width 334 height 34
click at [324, 232] on input "d. The risk threshold determines the acceptable level of risk exposure for the …" at bounding box center [324, 228] width 0 height 7
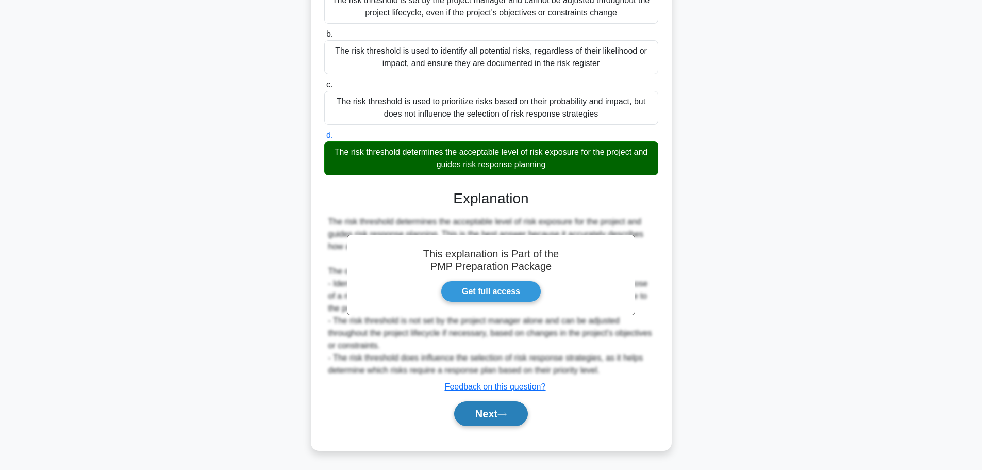
click at [508, 408] on button "Next" at bounding box center [491, 413] width 74 height 25
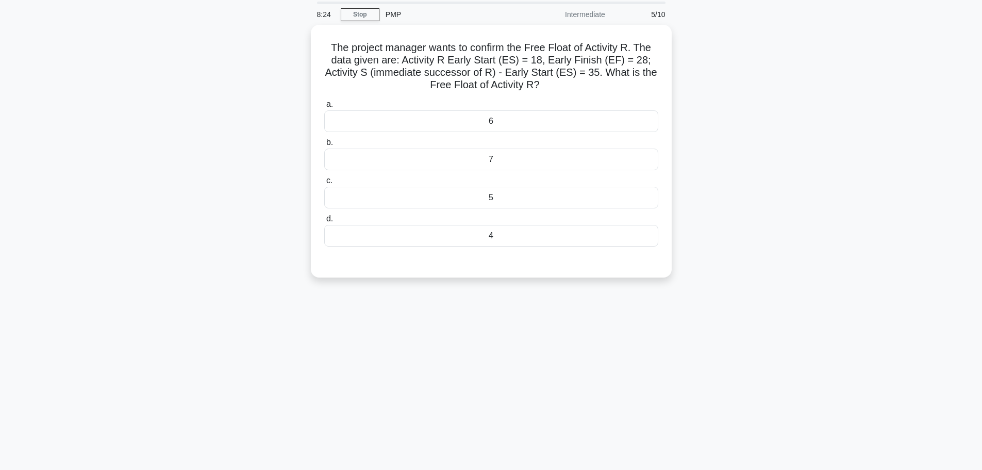
scroll to position [0, 0]
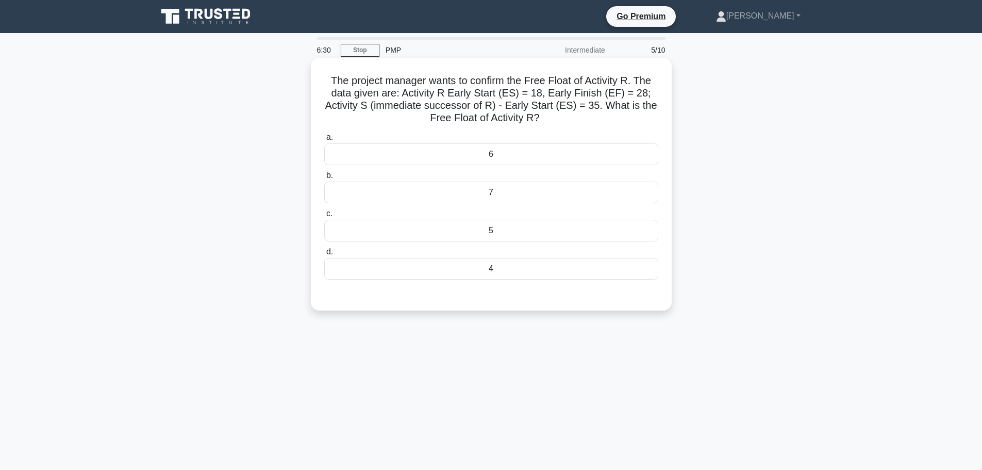
click at [517, 192] on div "7" at bounding box center [491, 192] width 334 height 22
click at [324, 179] on input "b. 7" at bounding box center [324, 175] width 0 height 7
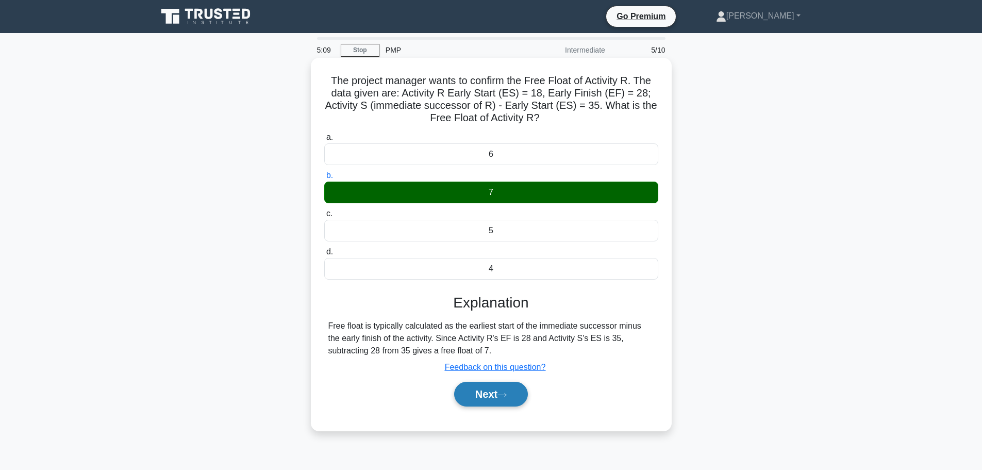
click at [494, 391] on button "Next" at bounding box center [491, 393] width 74 height 25
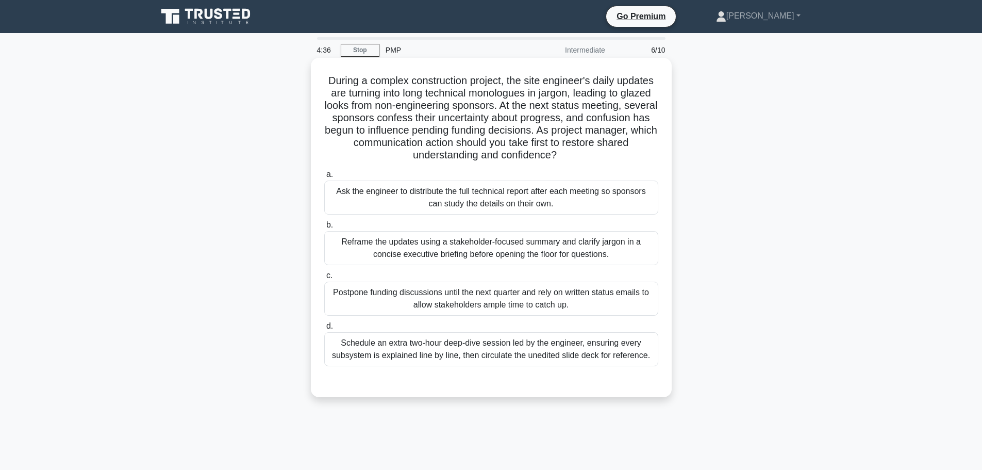
click at [496, 245] on div "Reframe the updates using a stakeholder-focused summary and clarify jargon in a…" at bounding box center [491, 248] width 334 height 34
click at [324, 228] on input "b. Reframe the updates using a stakeholder-focused summary and clarify jargon i…" at bounding box center [324, 225] width 0 height 7
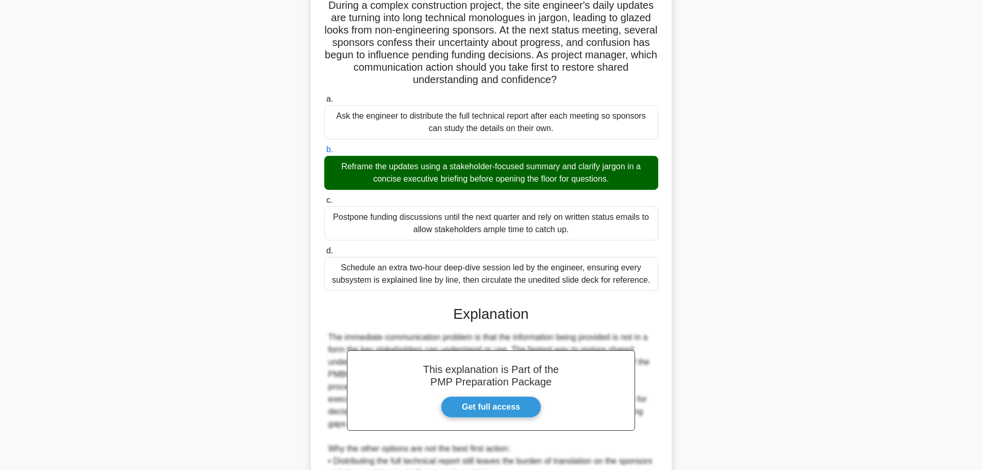
scroll to position [228, 0]
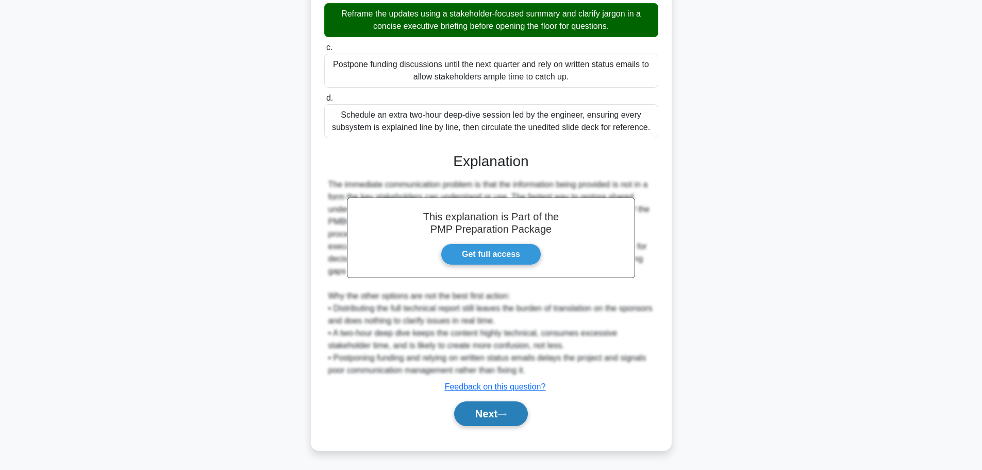
click at [477, 410] on button "Next" at bounding box center [491, 413] width 74 height 25
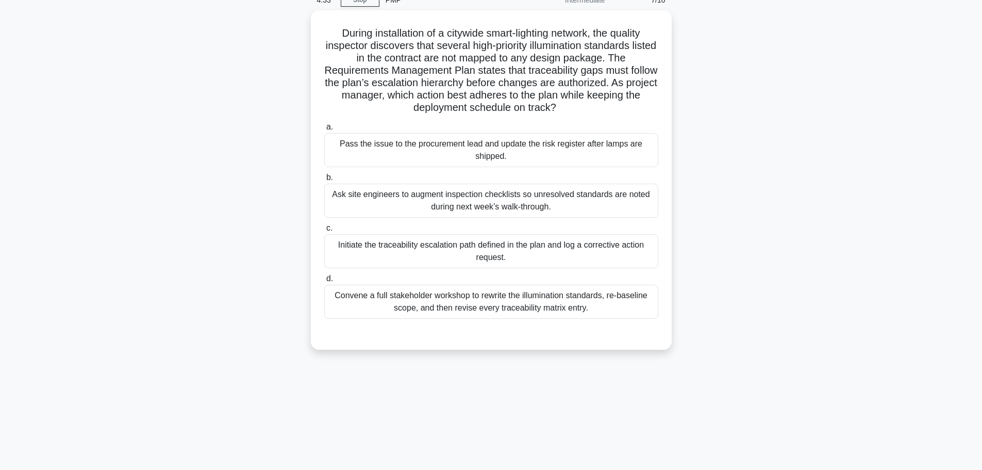
scroll to position [0, 0]
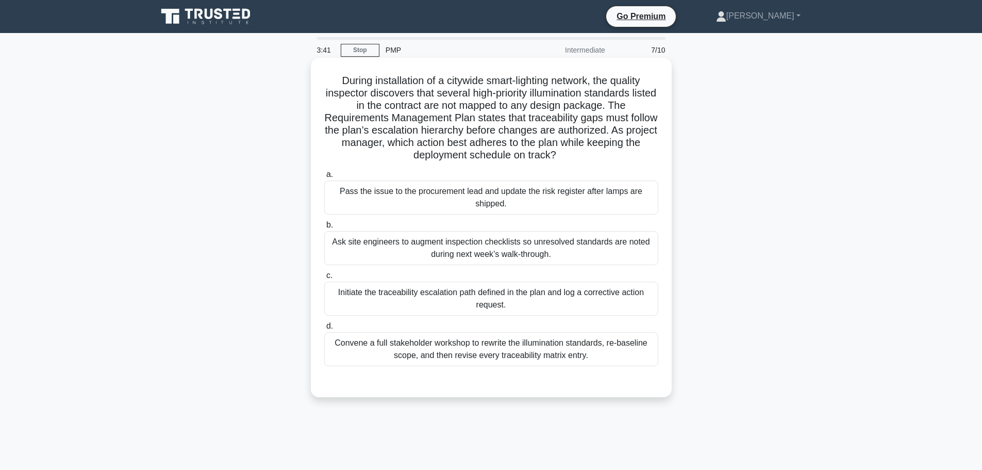
click at [514, 293] on div "Initiate the traceability escalation path defined in the plan and log a correct…" at bounding box center [491, 298] width 334 height 34
click at [324, 279] on input "c. Initiate the traceability escalation path defined in the plan and log a corr…" at bounding box center [324, 275] width 0 height 7
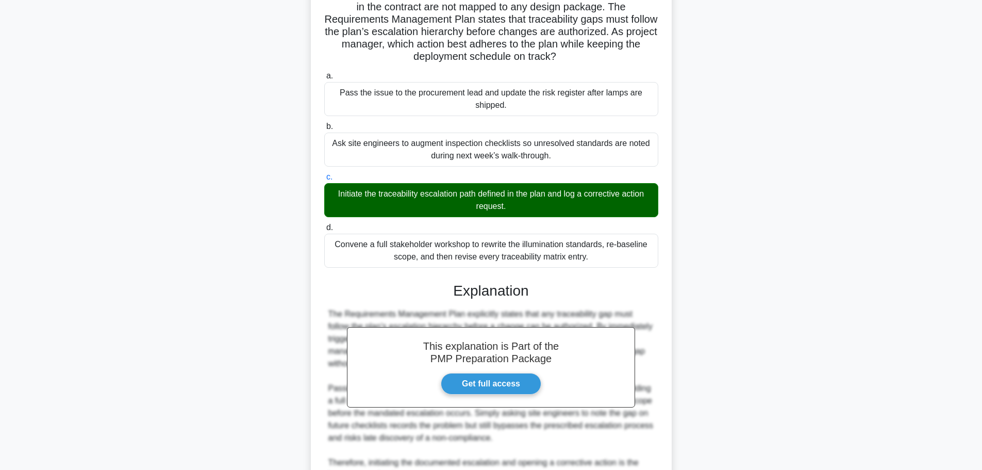
scroll to position [204, 0]
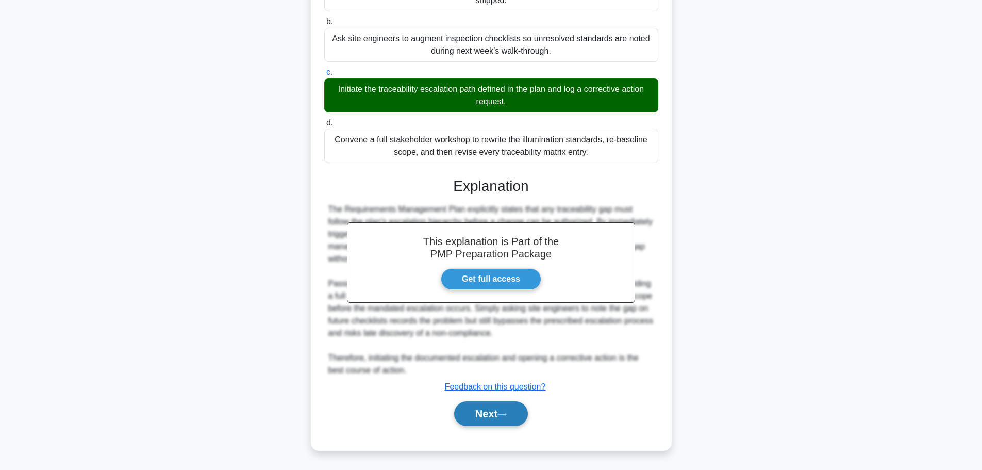
click at [475, 420] on button "Next" at bounding box center [491, 413] width 74 height 25
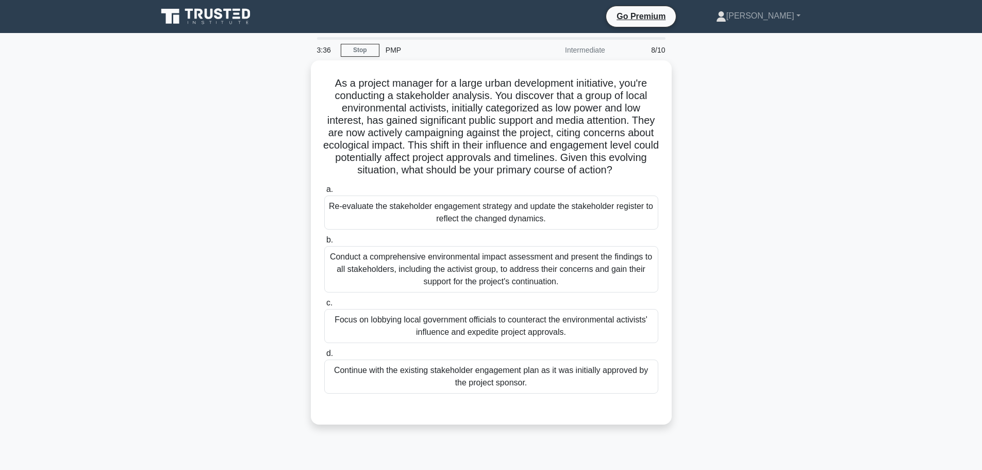
scroll to position [52, 0]
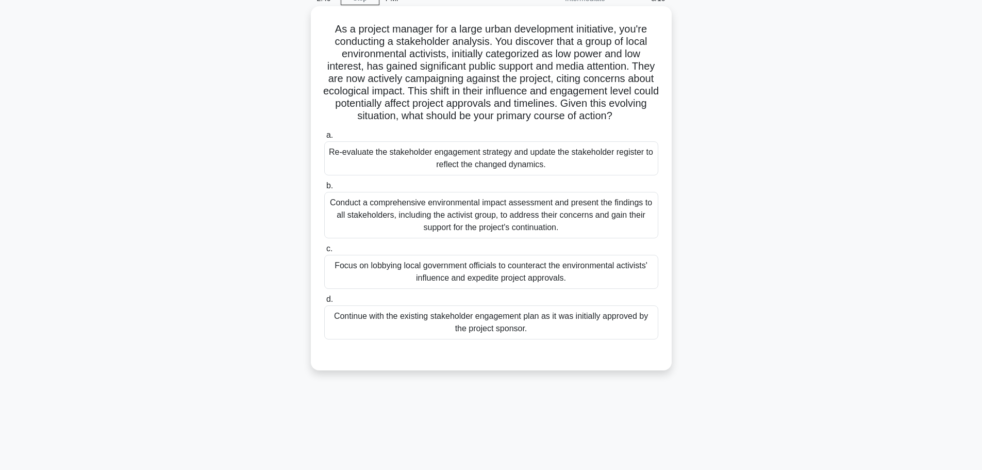
click at [490, 164] on div "Re-evaluate the stakeholder engagement strategy and update the stakeholder regi…" at bounding box center [491, 158] width 334 height 34
click at [324, 139] on input "a. Re-evaluate the stakeholder engagement strategy and update the stakeholder r…" at bounding box center [324, 135] width 0 height 7
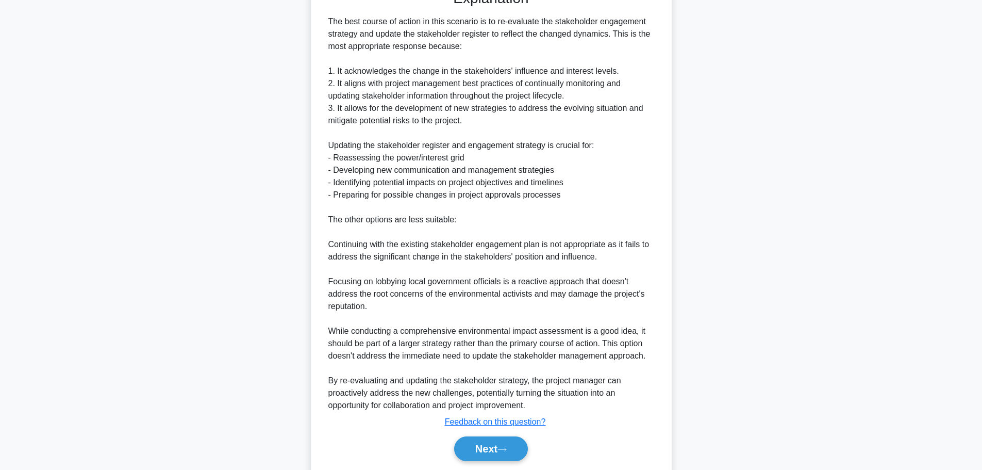
scroll to position [451, 0]
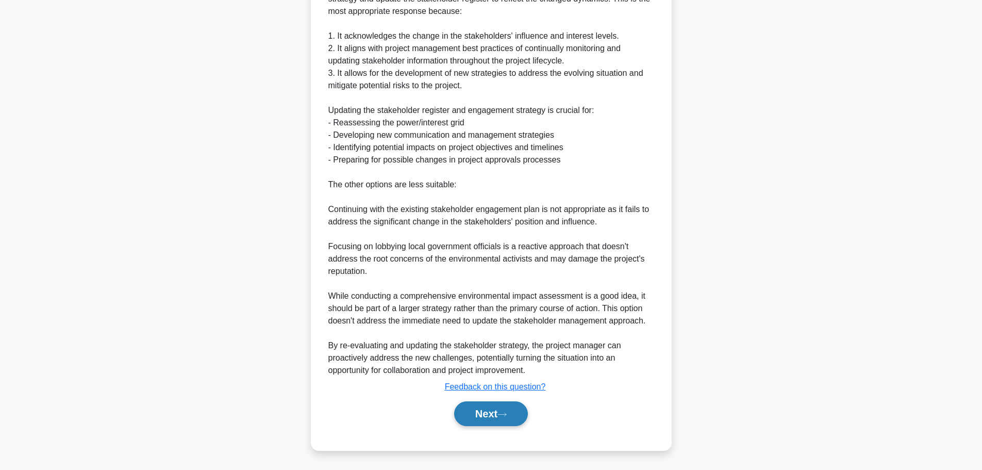
click at [477, 412] on button "Next" at bounding box center [491, 413] width 74 height 25
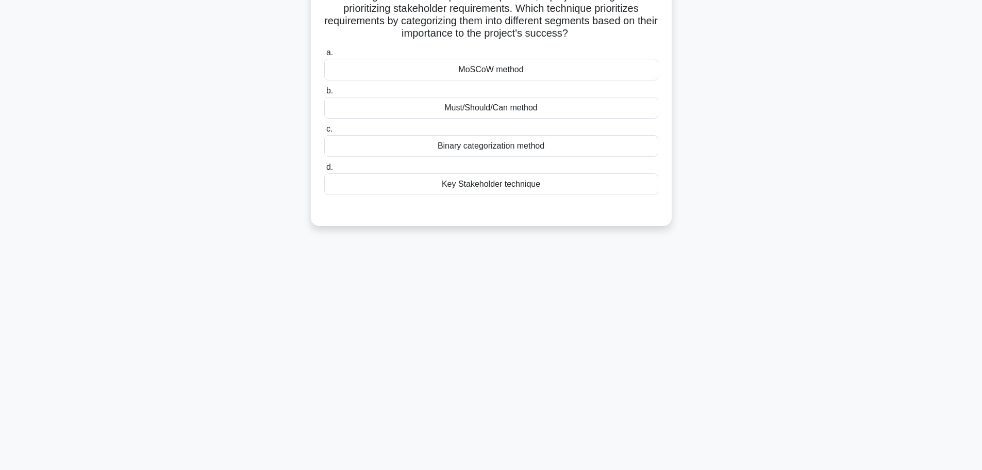
scroll to position [36, 0]
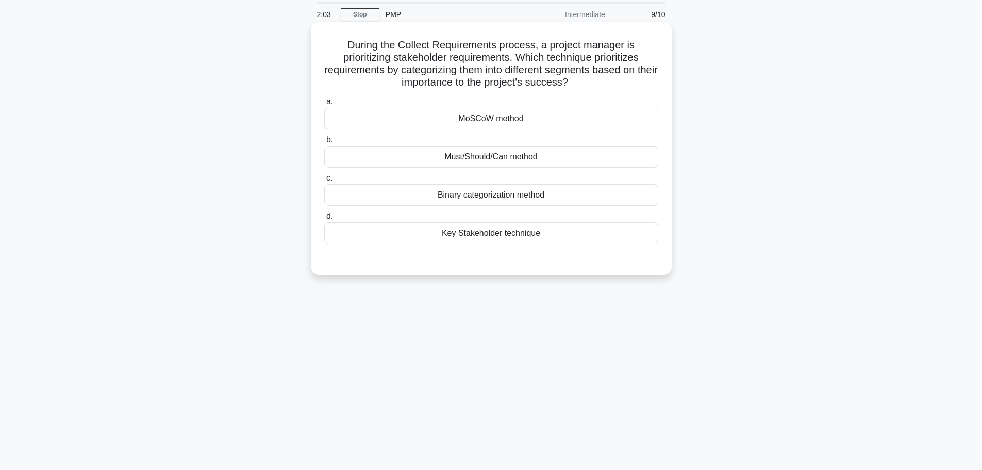
click at [501, 117] on div "MoSCoW method" at bounding box center [491, 119] width 334 height 22
click at [324, 105] on input "a. MoSCoW method" at bounding box center [324, 101] width 0 height 7
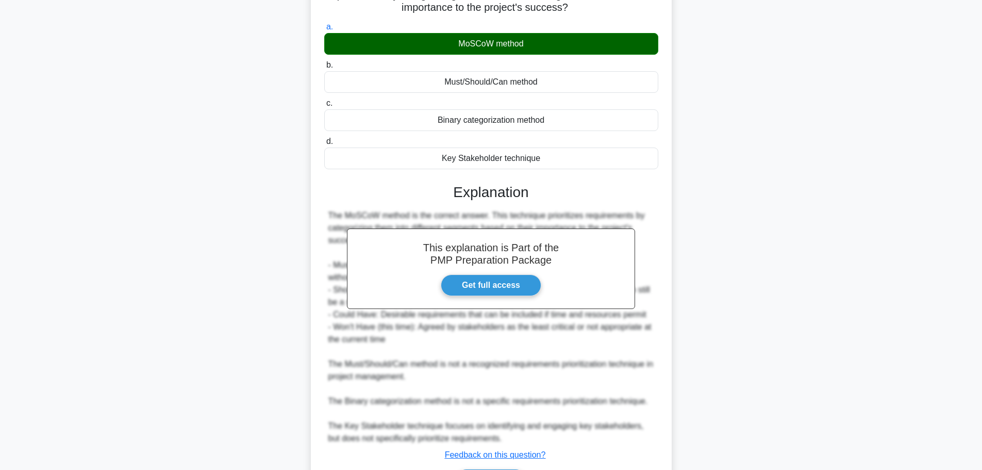
scroll to position [179, 0]
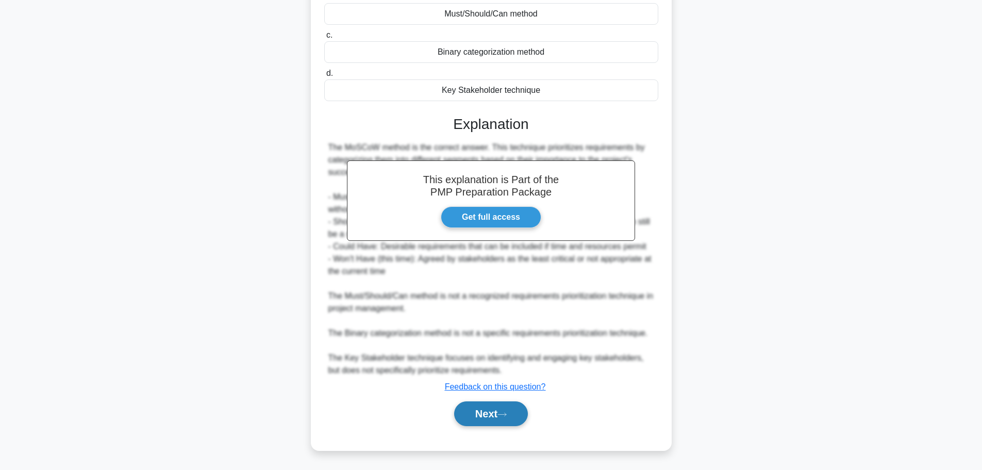
click at [486, 417] on button "Next" at bounding box center [491, 413] width 74 height 25
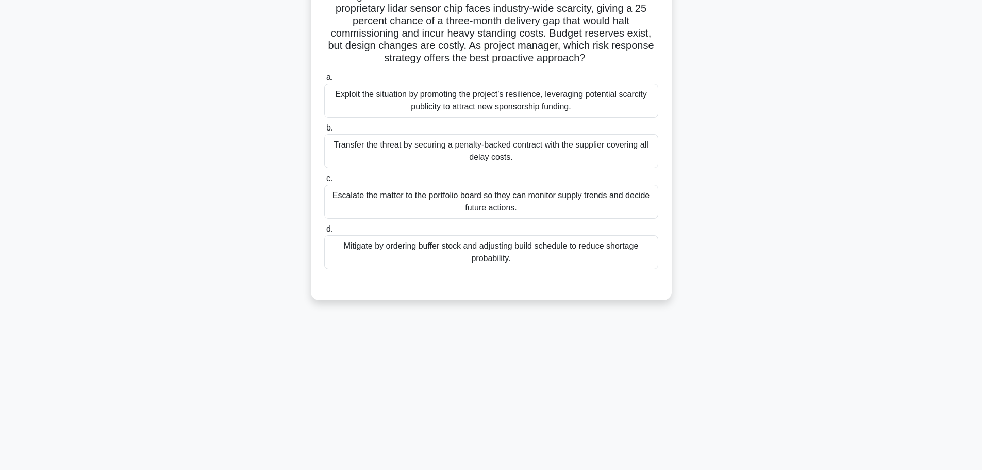
scroll to position [36, 0]
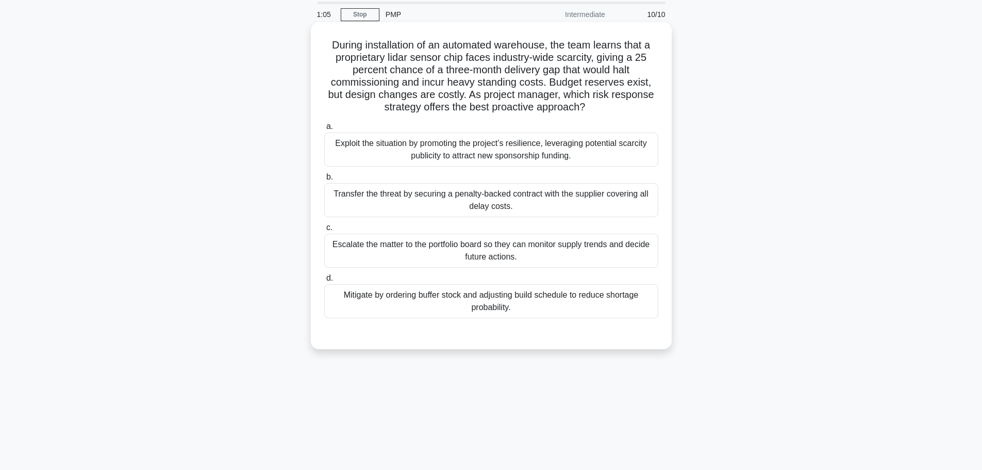
click at [511, 306] on div "Mitigate by ordering buffer stock and adjusting build schedule to reduce shorta…" at bounding box center [491, 301] width 334 height 34
click at [324, 281] on input "d. Mitigate by ordering buffer stock and adjusting build schedule to reduce sho…" at bounding box center [324, 278] width 0 height 7
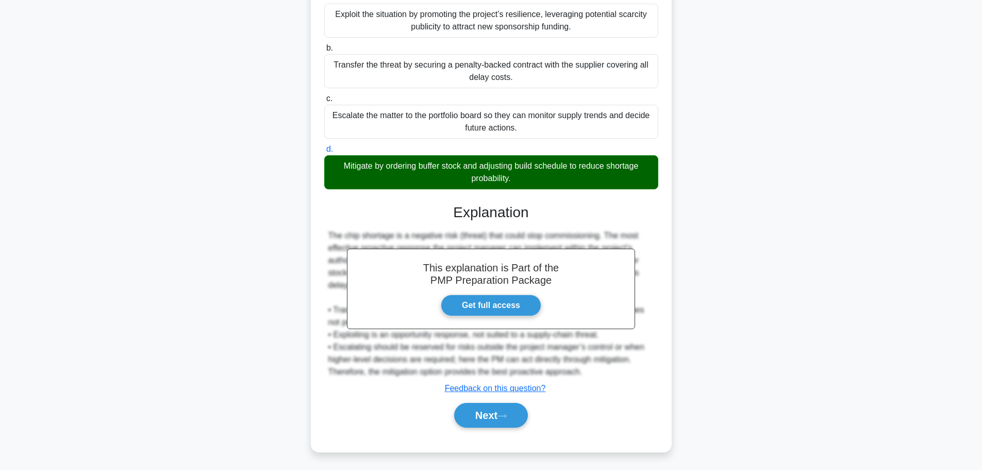
scroll to position [166, 0]
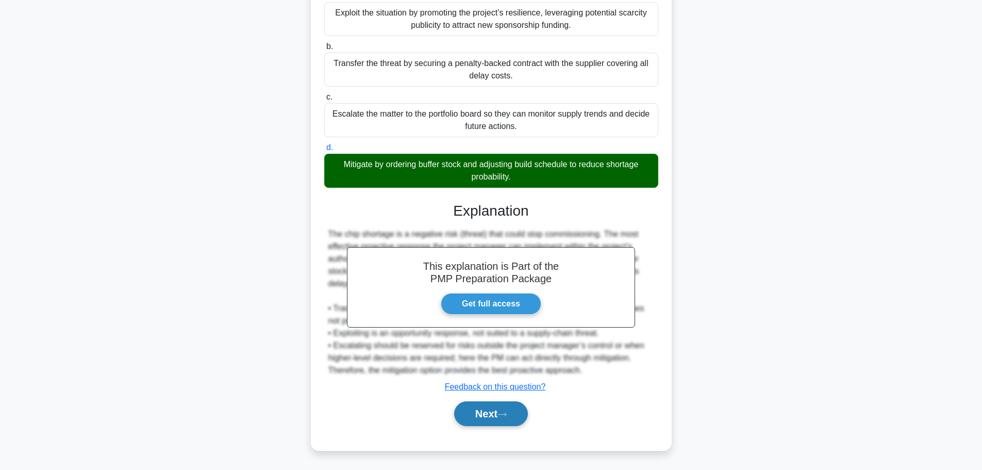
click at [491, 421] on button "Next" at bounding box center [491, 413] width 74 height 25
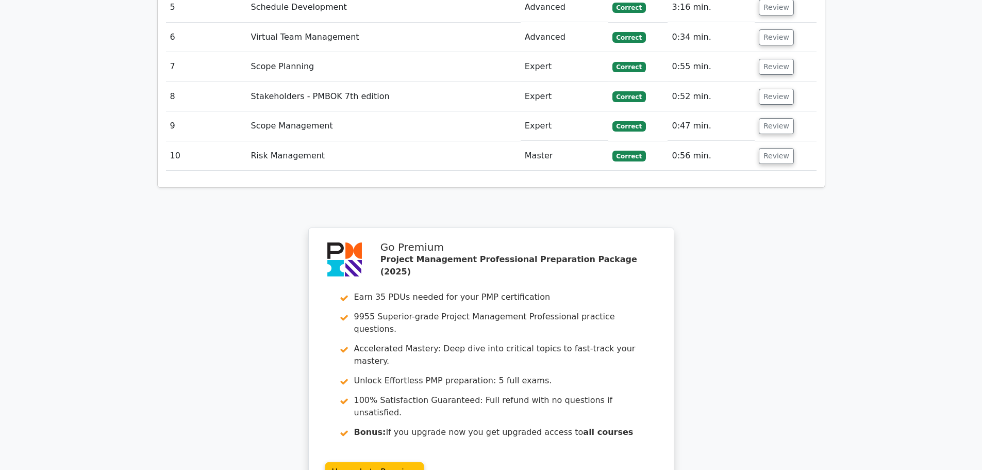
scroll to position [1668, 0]
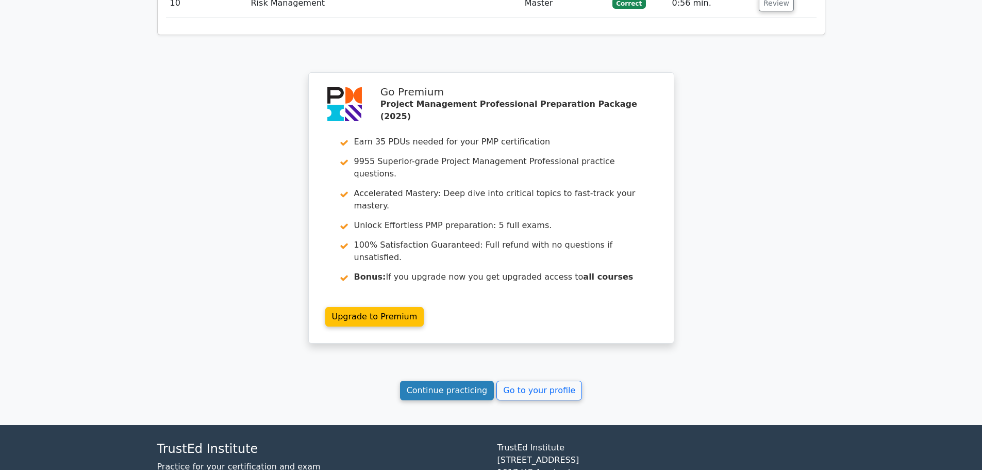
click at [471, 380] on link "Continue practicing" at bounding box center [447, 390] width 94 height 20
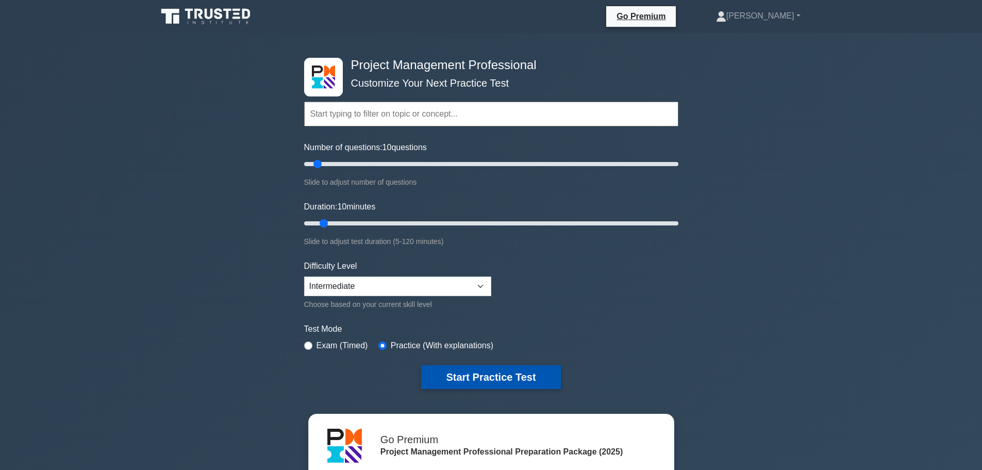
click at [439, 372] on button "Start Practice Test" at bounding box center [490, 377] width 139 height 24
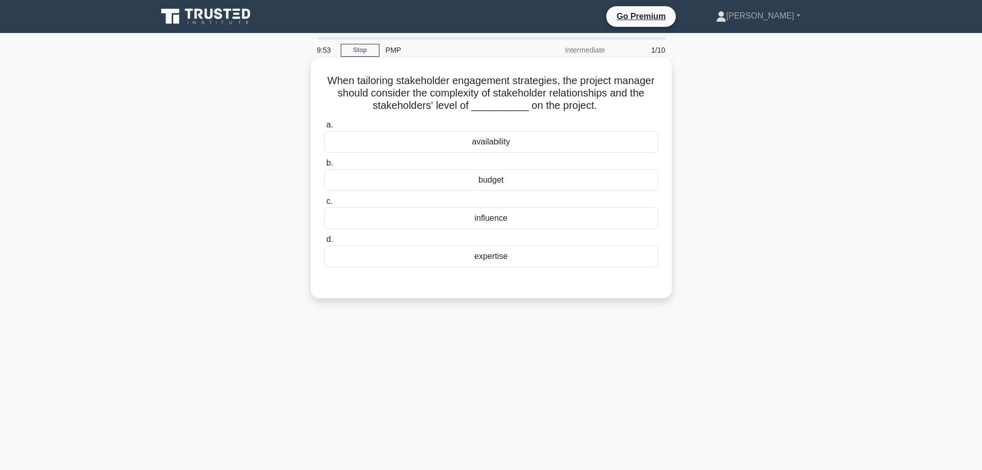
click at [472, 221] on div "influence" at bounding box center [491, 218] width 334 height 22
click at [324, 205] on input "c. influence" at bounding box center [324, 201] width 0 height 7
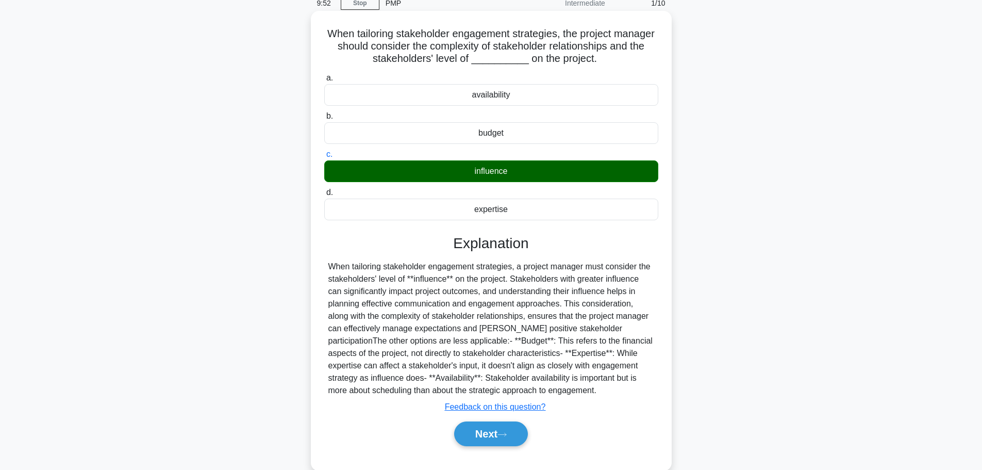
scroll to position [87, 0]
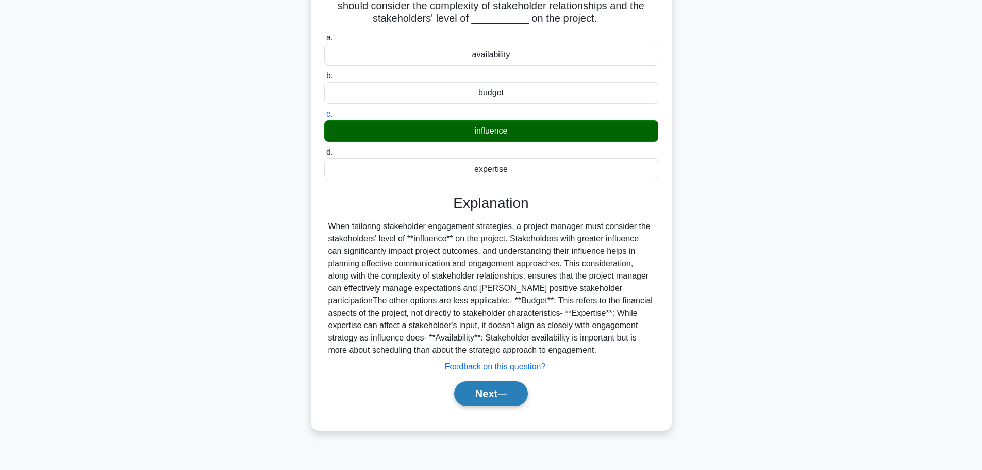
click at [486, 388] on button "Next" at bounding box center [491, 393] width 74 height 25
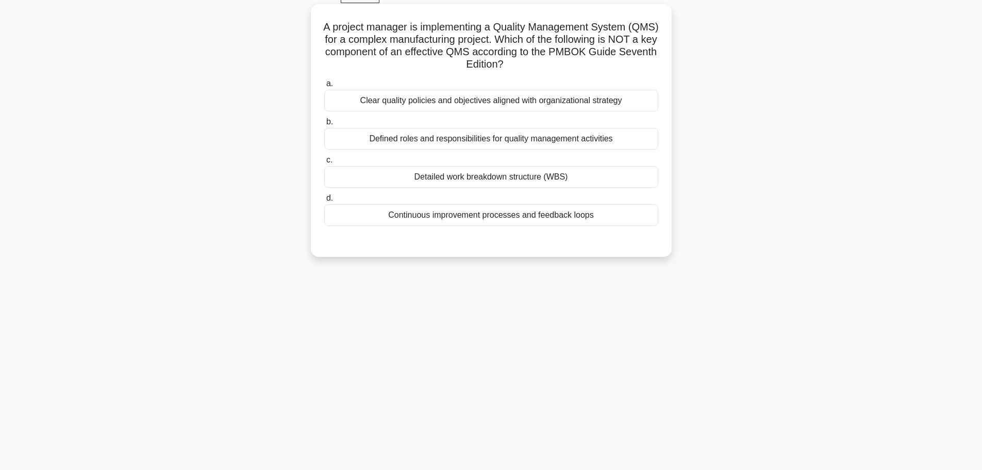
scroll to position [36, 0]
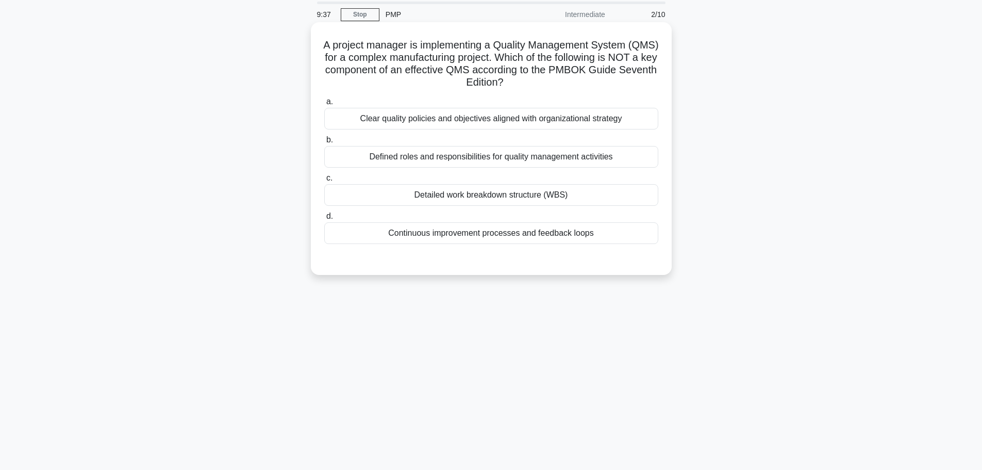
click at [485, 194] on div "Detailed work breakdown structure (WBS)" at bounding box center [491, 195] width 334 height 22
click at [324, 181] on input "c. Detailed work breakdown structure (WBS)" at bounding box center [324, 178] width 0 height 7
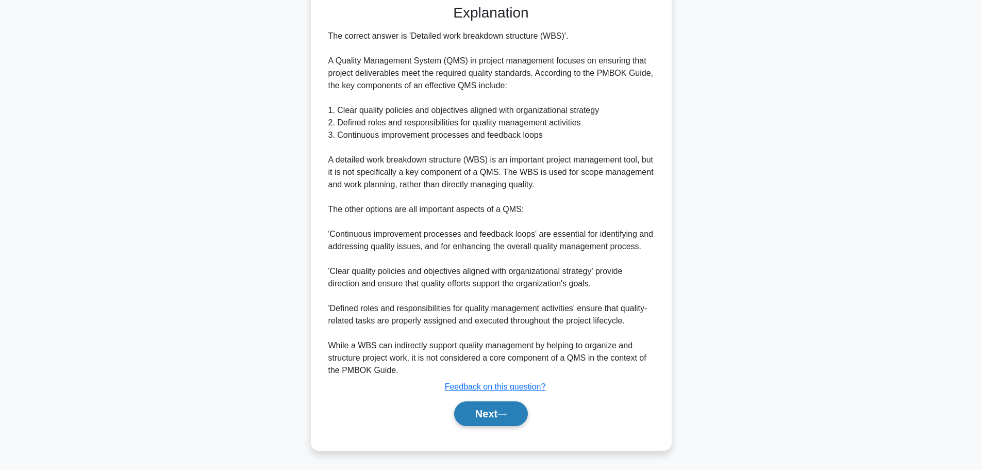
click at [477, 409] on button "Next" at bounding box center [491, 413] width 74 height 25
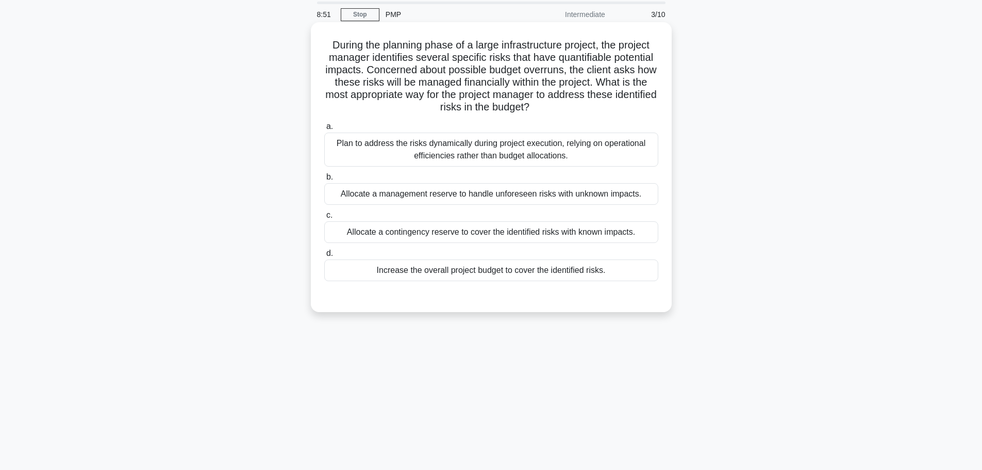
click at [494, 237] on div "Allocate a contingency reserve to cover the identified risks with known impacts." at bounding box center [491, 232] width 334 height 22
click at [324, 219] on input "c. Allocate a contingency reserve to cover the identified risks with known impa…" at bounding box center [324, 215] width 0 height 7
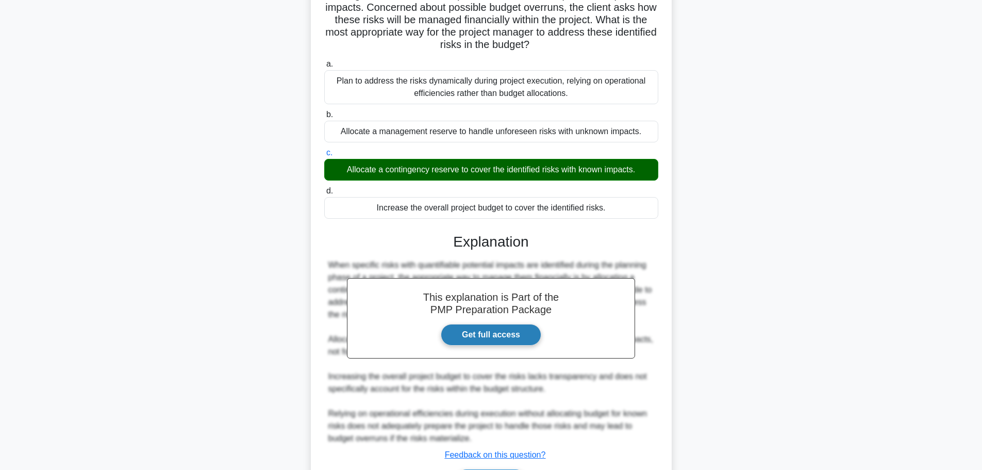
scroll to position [166, 0]
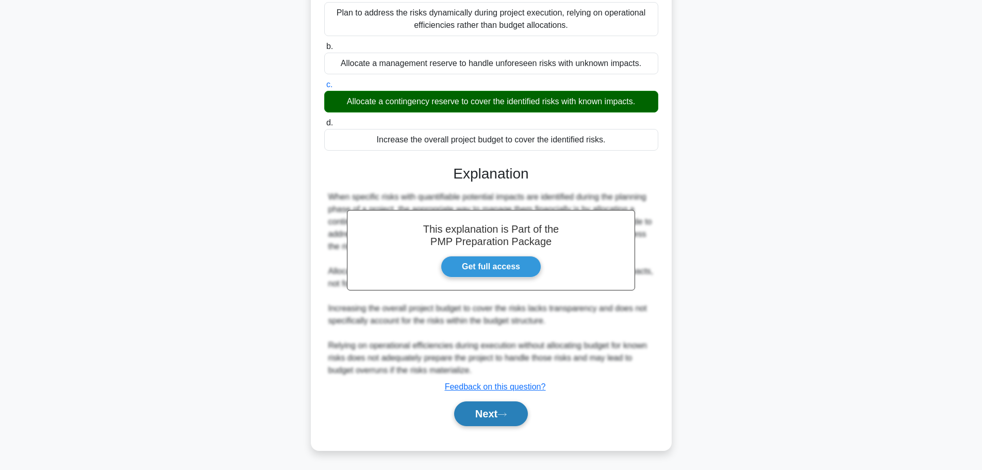
click at [492, 407] on button "Next" at bounding box center [491, 413] width 74 height 25
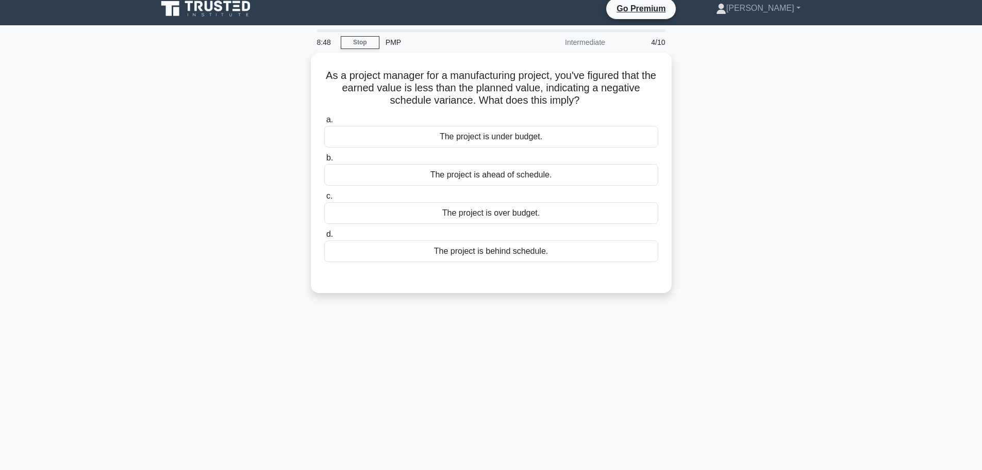
scroll to position [0, 0]
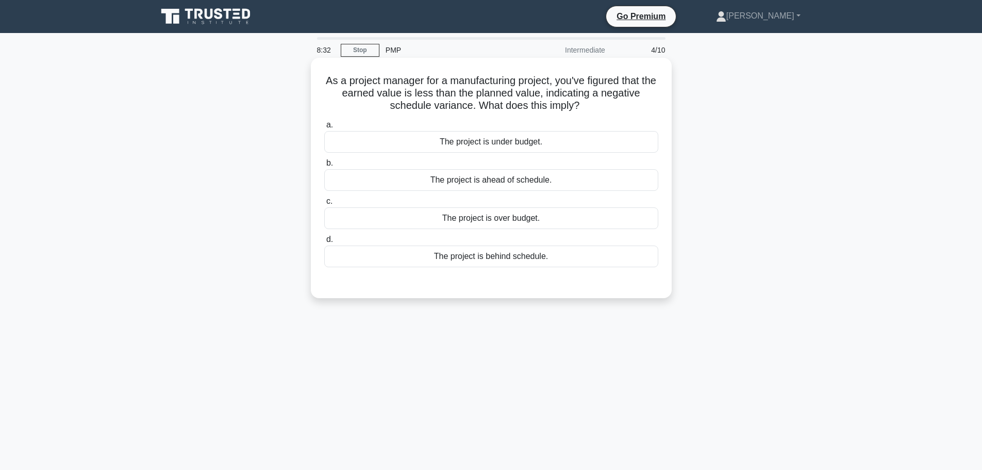
click at [491, 248] on div "The project is behind schedule." at bounding box center [491, 256] width 334 height 22
click at [324, 243] on input "d. The project is behind schedule." at bounding box center [324, 239] width 0 height 7
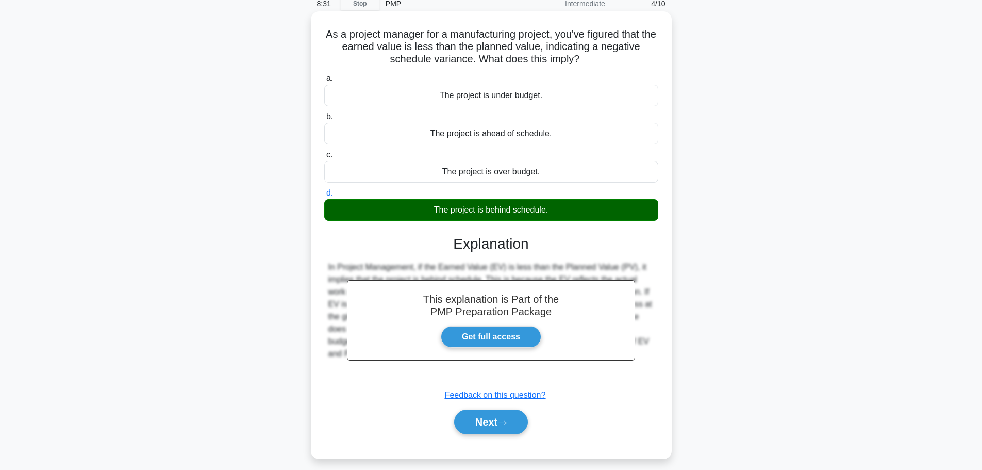
scroll to position [87, 0]
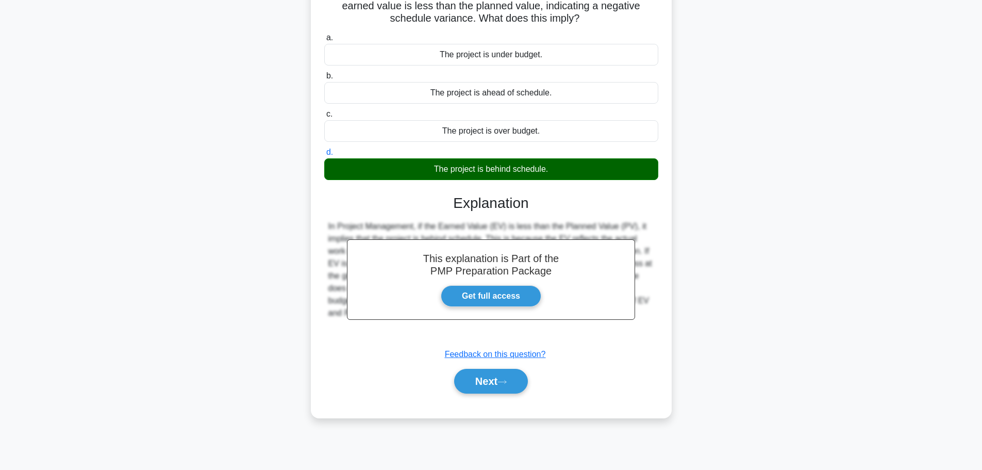
click at [478, 368] on div "Next" at bounding box center [491, 380] width 334 height 33
click at [478, 375] on button "Next" at bounding box center [491, 381] width 74 height 25
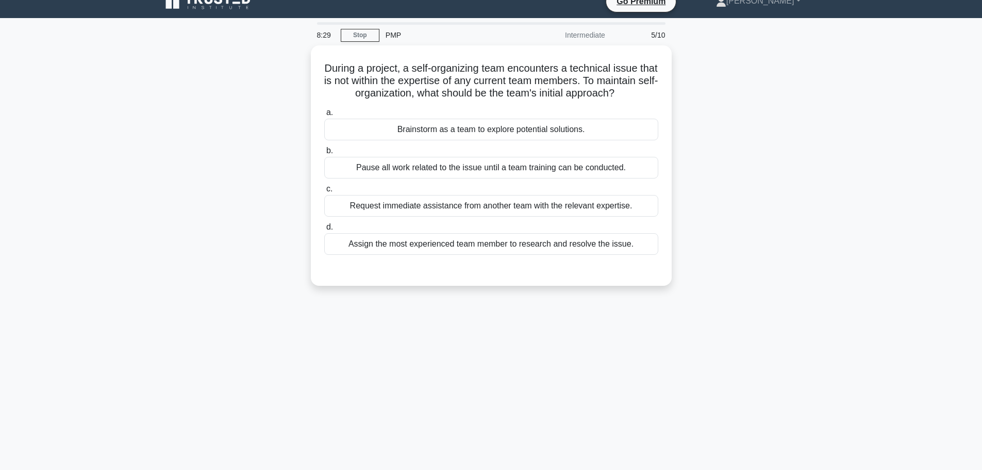
scroll to position [0, 0]
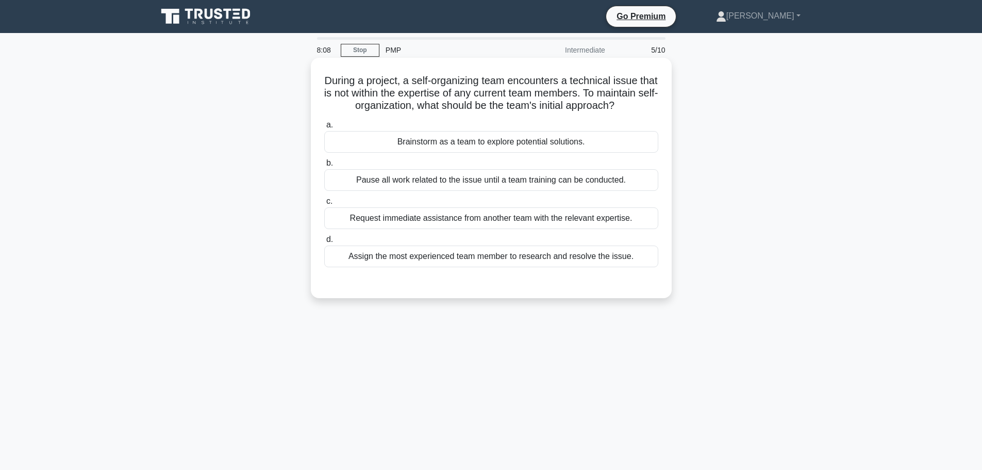
click at [488, 153] on div "Brainstorm as a team to explore potential solutions." at bounding box center [491, 142] width 334 height 22
click at [324, 128] on input "a. Brainstorm as a team to explore potential solutions." at bounding box center [324, 125] width 0 height 7
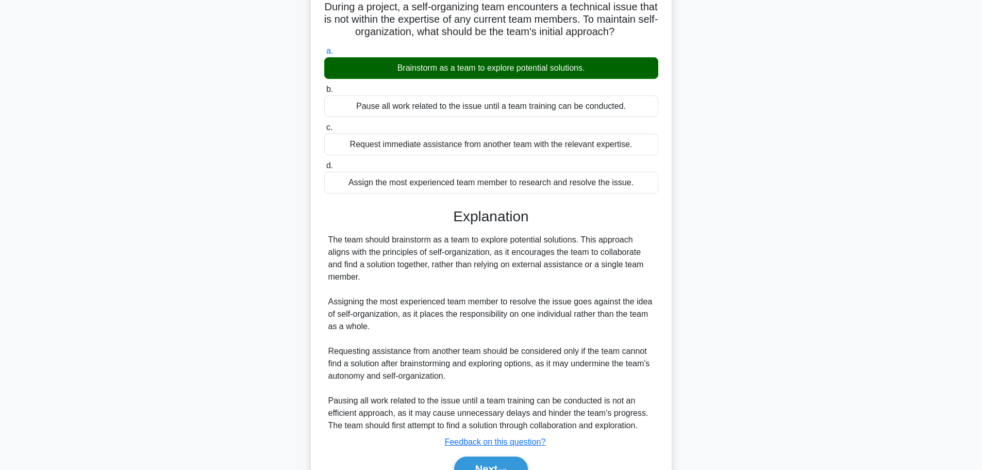
scroll to position [142, 0]
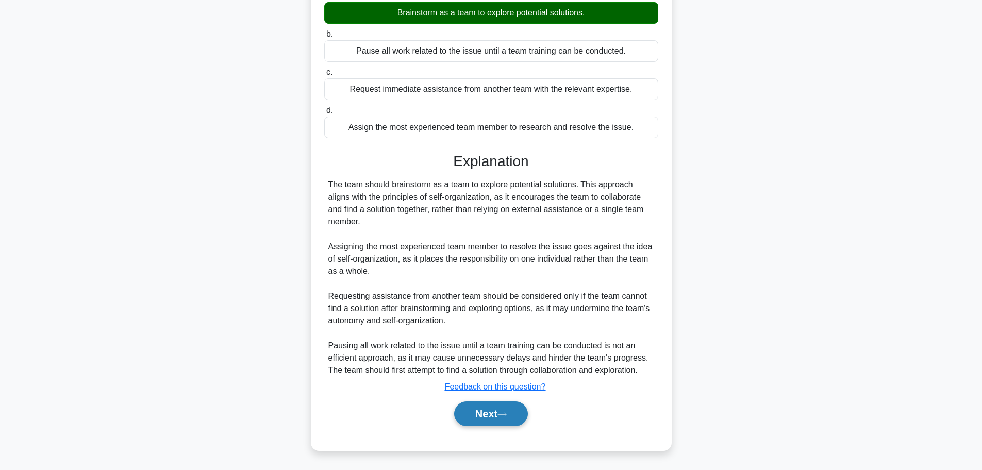
click at [498, 408] on button "Next" at bounding box center [491, 413] width 74 height 25
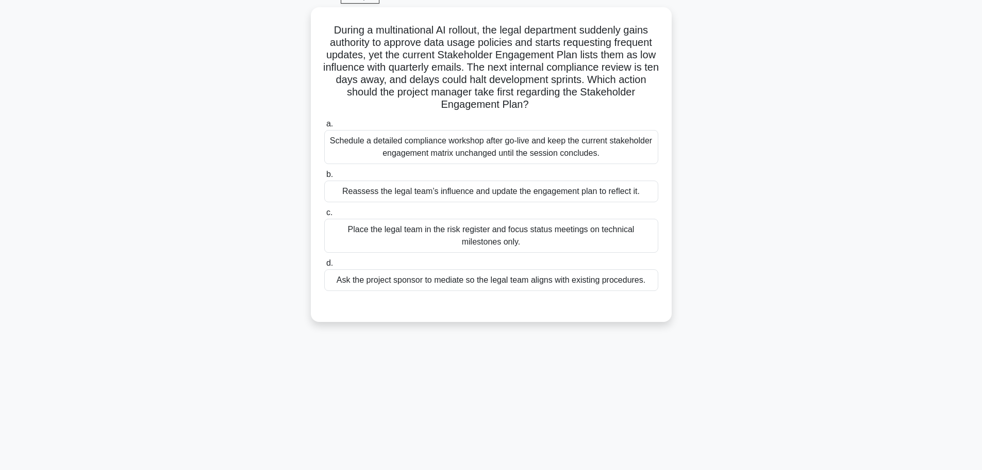
scroll to position [0, 0]
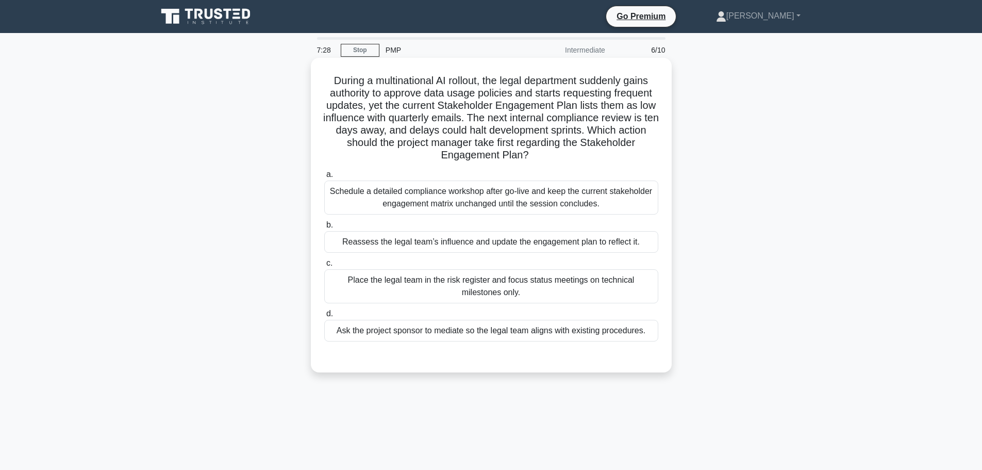
click at [513, 243] on div "Reassess the legal team’s influence and update the engagement plan to reflect i…" at bounding box center [491, 242] width 334 height 22
click at [324, 228] on input "b. Reassess the legal team’s influence and update the engagement plan to reflec…" at bounding box center [324, 225] width 0 height 7
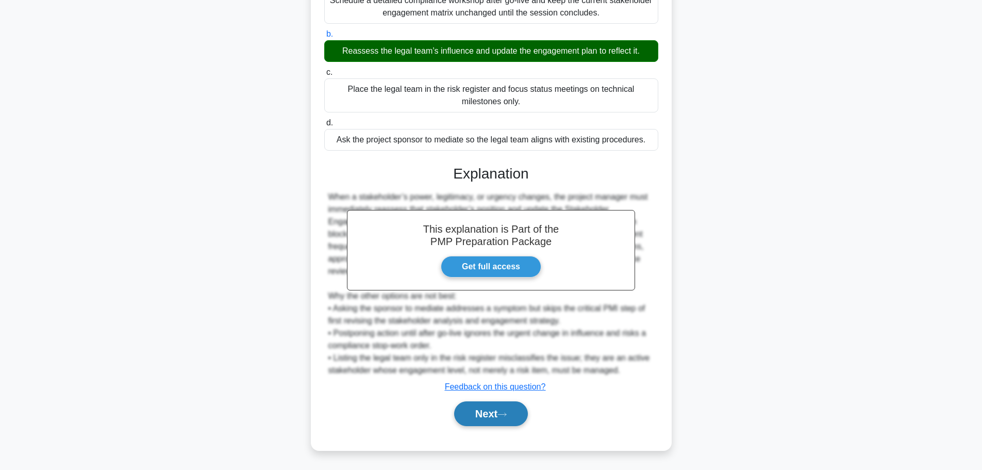
click at [483, 417] on button "Next" at bounding box center [491, 413] width 74 height 25
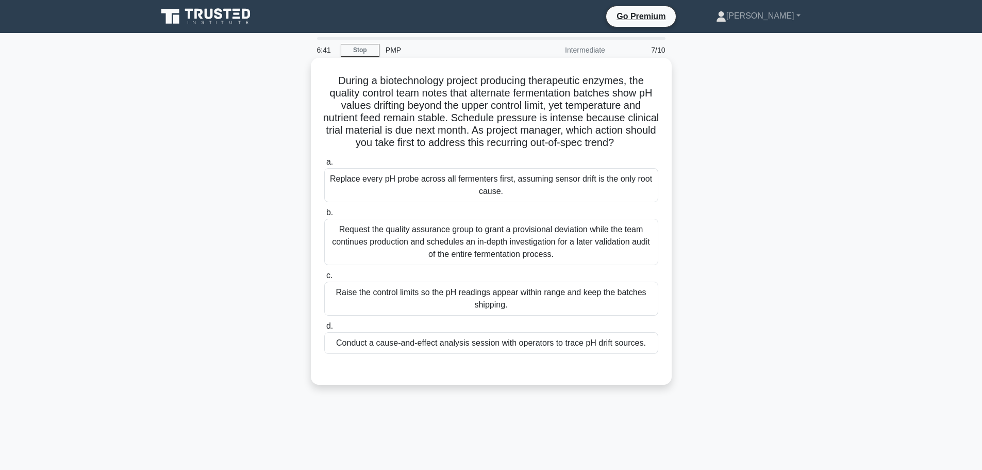
click at [493, 354] on div "Conduct a cause-and-effect analysis session with operators to trace pH drift so…" at bounding box center [491, 343] width 334 height 22
click at [324, 329] on input "d. Conduct a cause-and-effect analysis session with operators to trace pH drift…" at bounding box center [324, 326] width 0 height 7
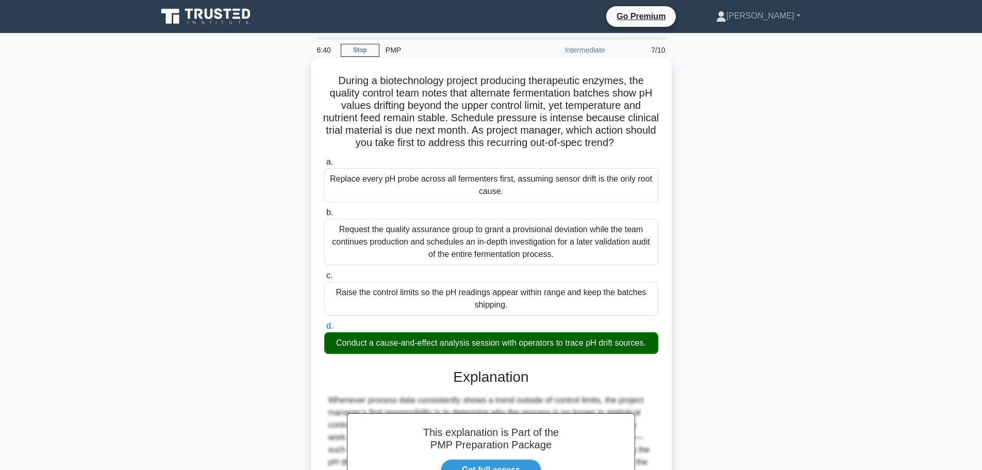
scroll to position [204, 0]
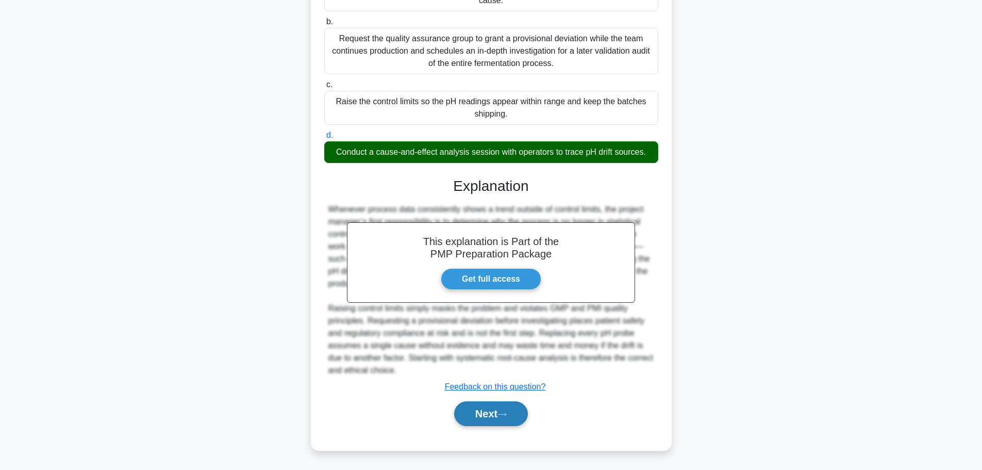
click at [495, 411] on button "Next" at bounding box center [491, 413] width 74 height 25
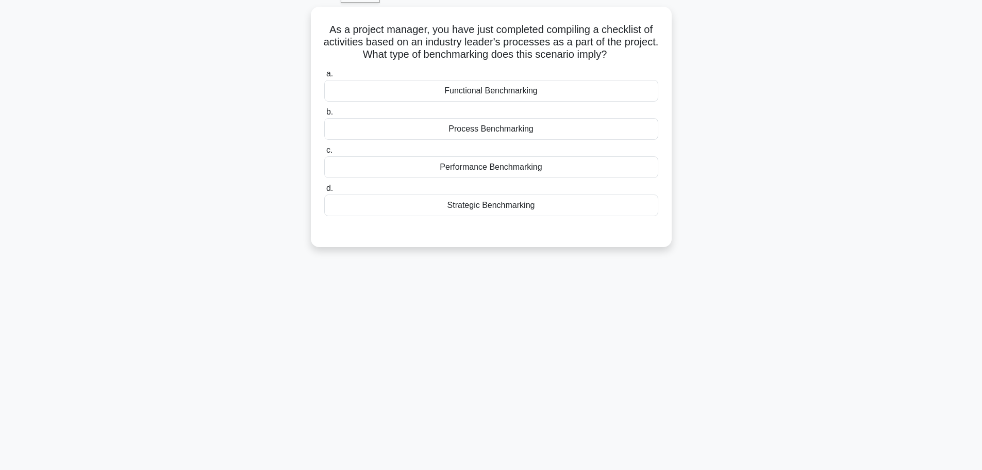
scroll to position [36, 0]
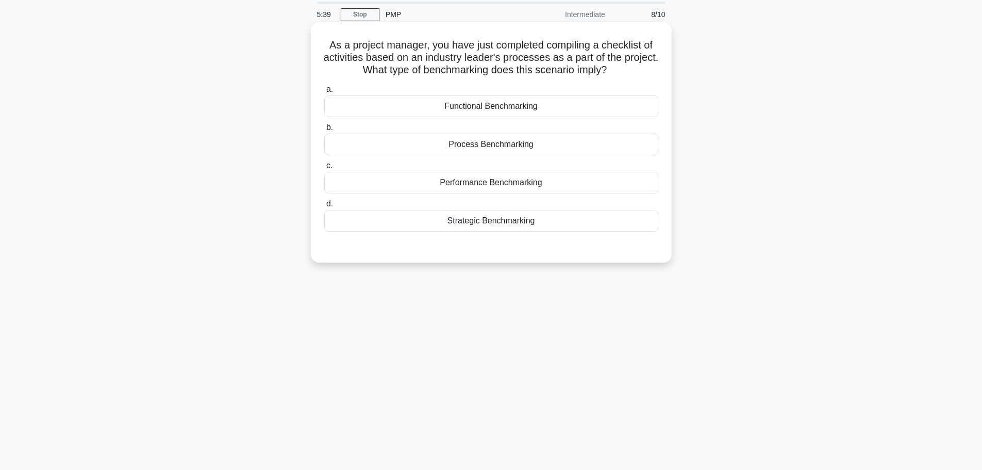
click at [495, 144] on div "Process Benchmarking" at bounding box center [491, 144] width 334 height 22
click at [324, 131] on input "b. Process Benchmarking" at bounding box center [324, 127] width 0 height 7
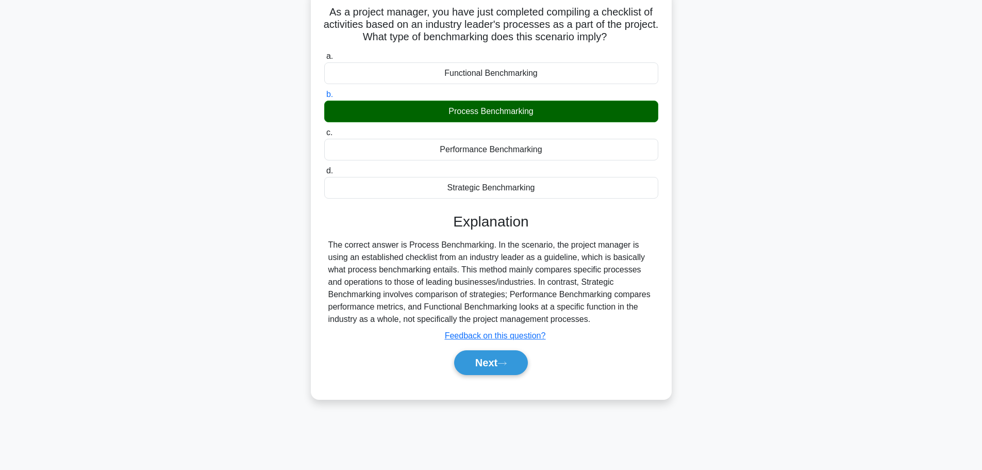
scroll to position [87, 0]
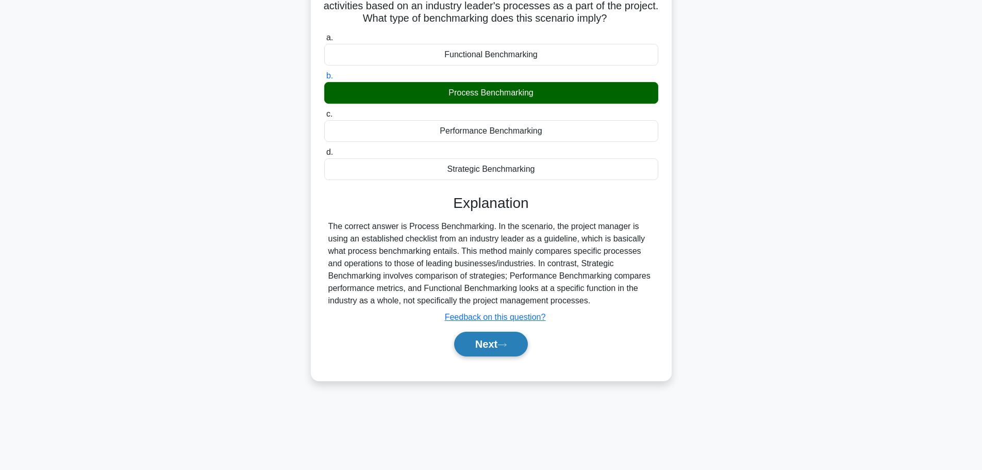
click at [483, 345] on button "Next" at bounding box center [491, 343] width 74 height 25
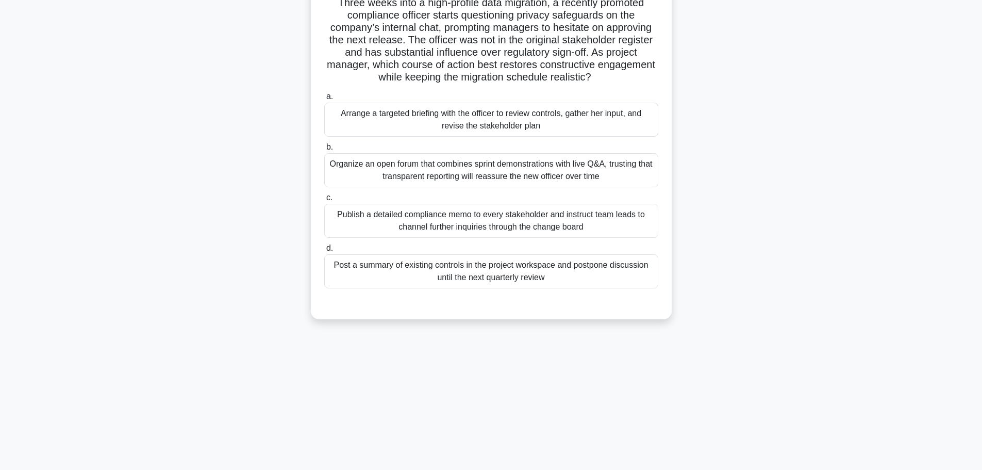
scroll to position [36, 0]
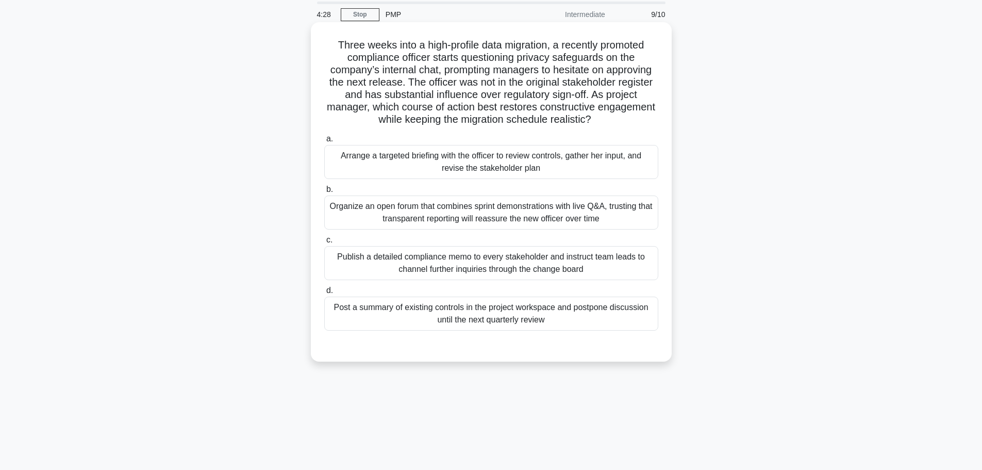
click at [488, 157] on div "Arrange a targeted briefing with the officer to review controls, gather her inp…" at bounding box center [491, 162] width 334 height 34
click at [324, 142] on input "a. Arrange a targeted briefing with the officer to review controls, gather her …" at bounding box center [324, 139] width 0 height 7
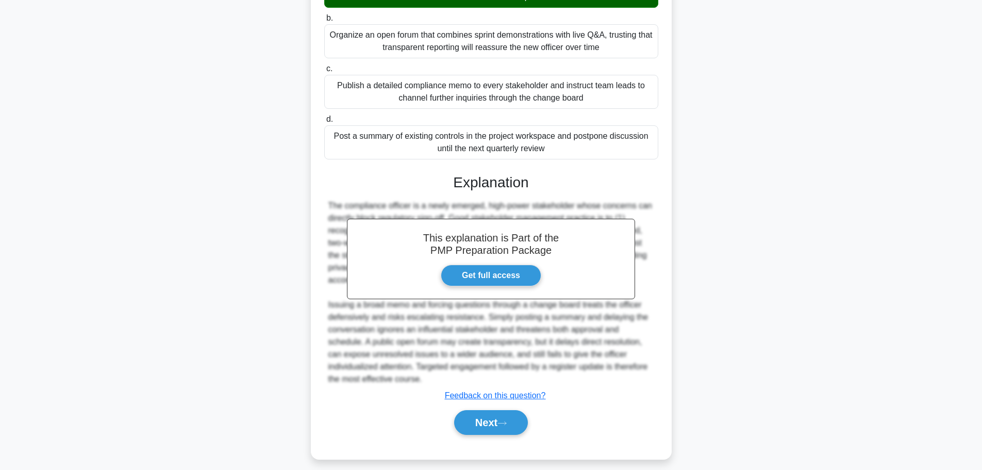
scroll to position [216, 0]
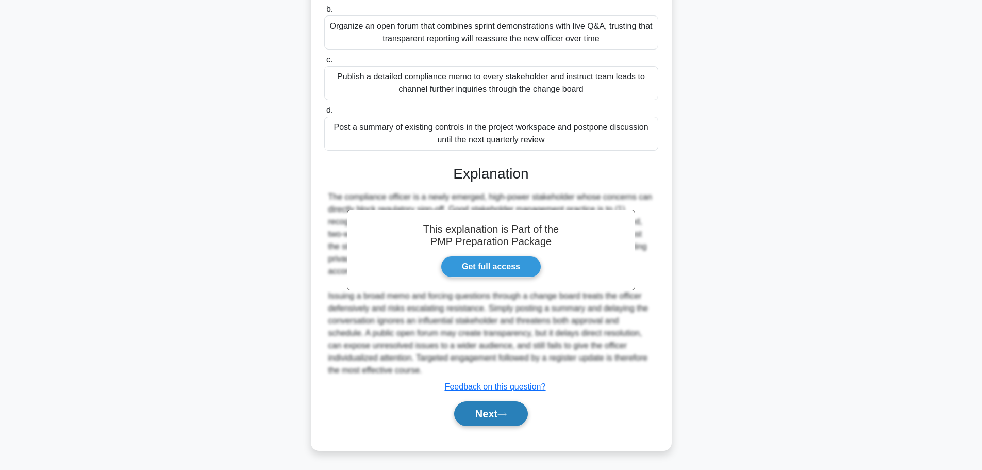
click at [481, 407] on button "Next" at bounding box center [491, 413] width 74 height 25
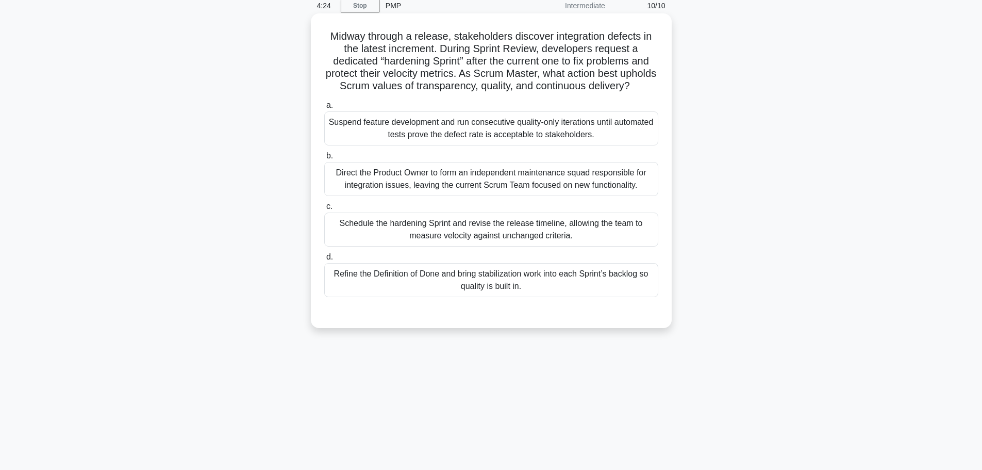
scroll to position [0, 0]
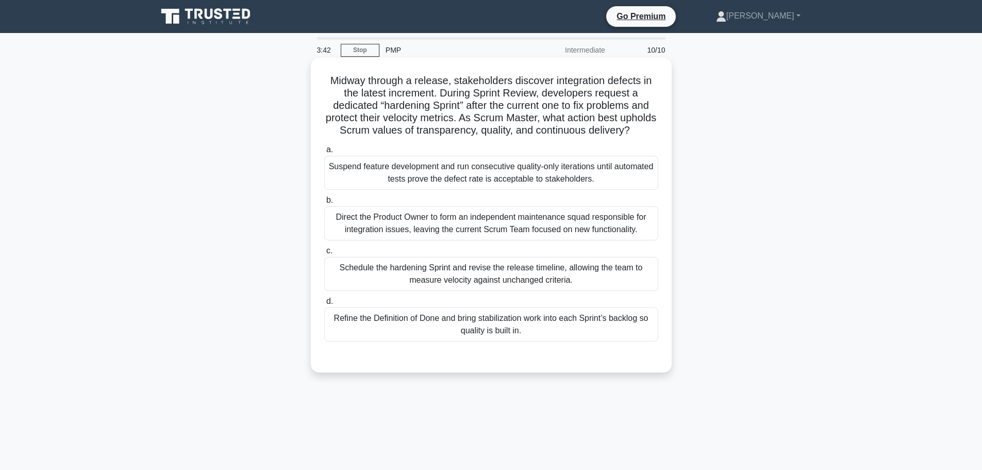
click at [392, 289] on div "Schedule the hardening Sprint and revise the release timeline, allowing the tea…" at bounding box center [491, 274] width 334 height 34
click at [324, 254] on input "c. Schedule the hardening Sprint and revise the release timeline, allowing the …" at bounding box center [324, 250] width 0 height 7
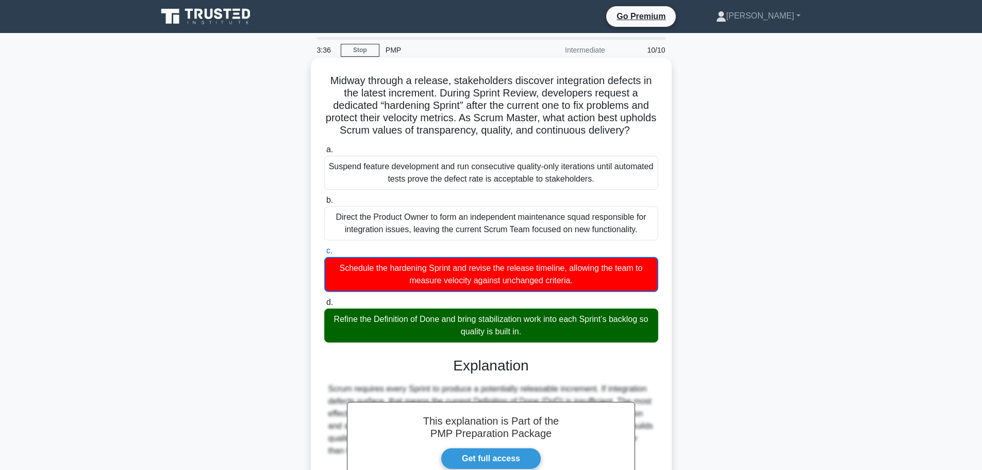
scroll to position [192, 0]
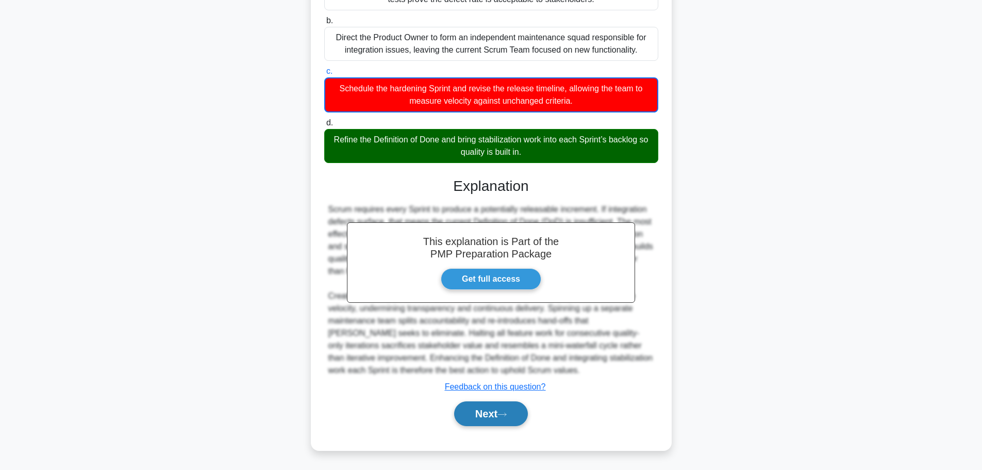
click at [489, 416] on button "Next" at bounding box center [491, 413] width 74 height 25
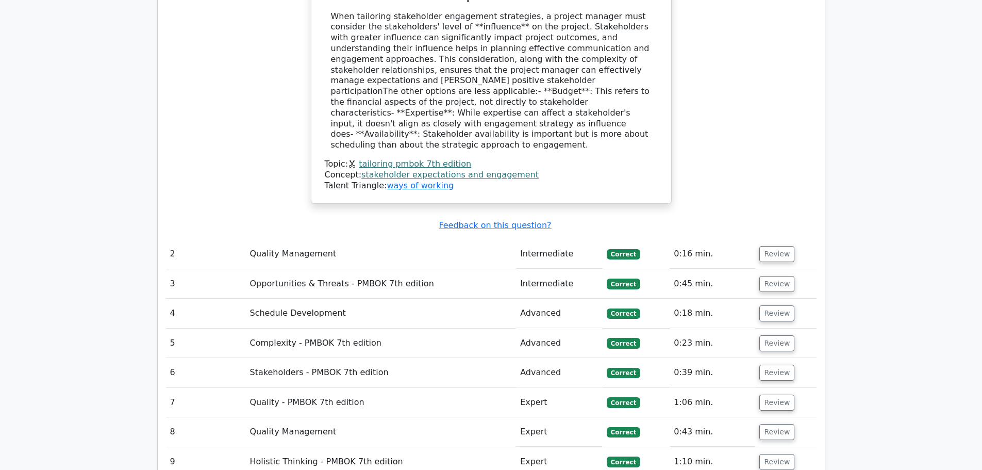
scroll to position [1495, 0]
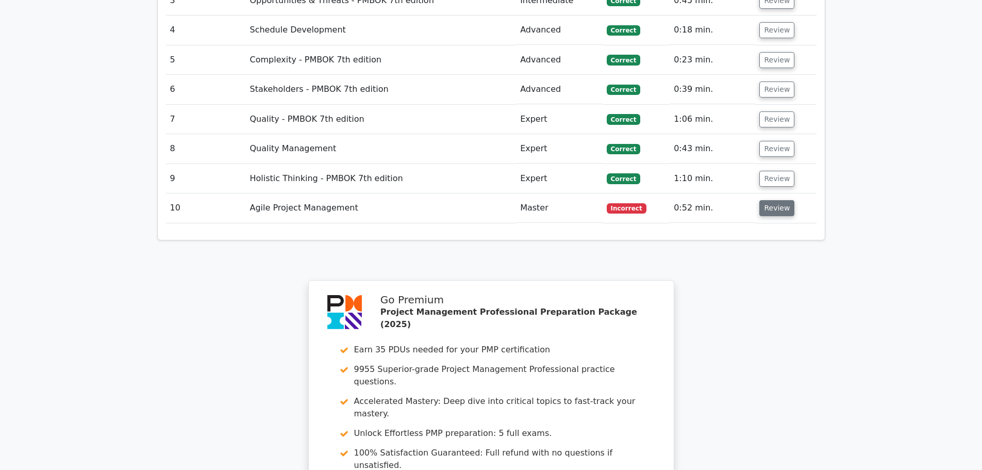
click at [782, 200] on button "Review" at bounding box center [776, 208] width 35 height 16
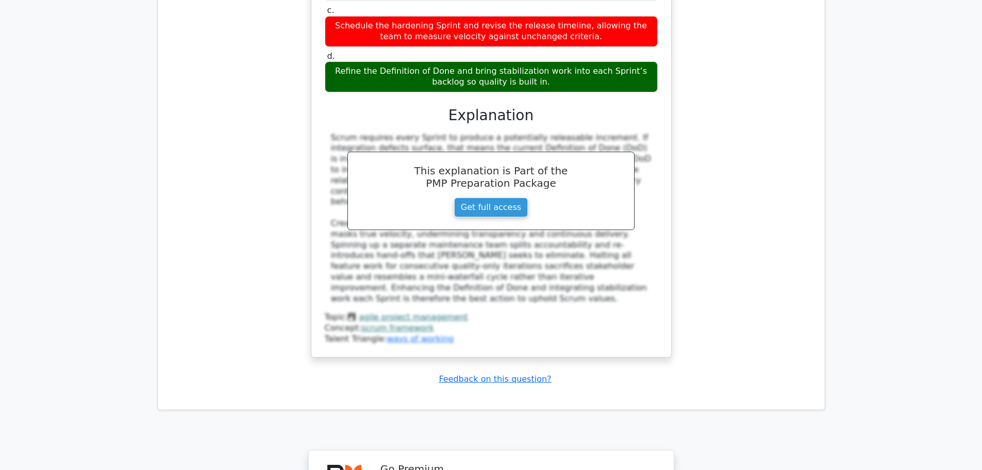
scroll to position [2113, 0]
